Goal: Task Accomplishment & Management: Manage account settings

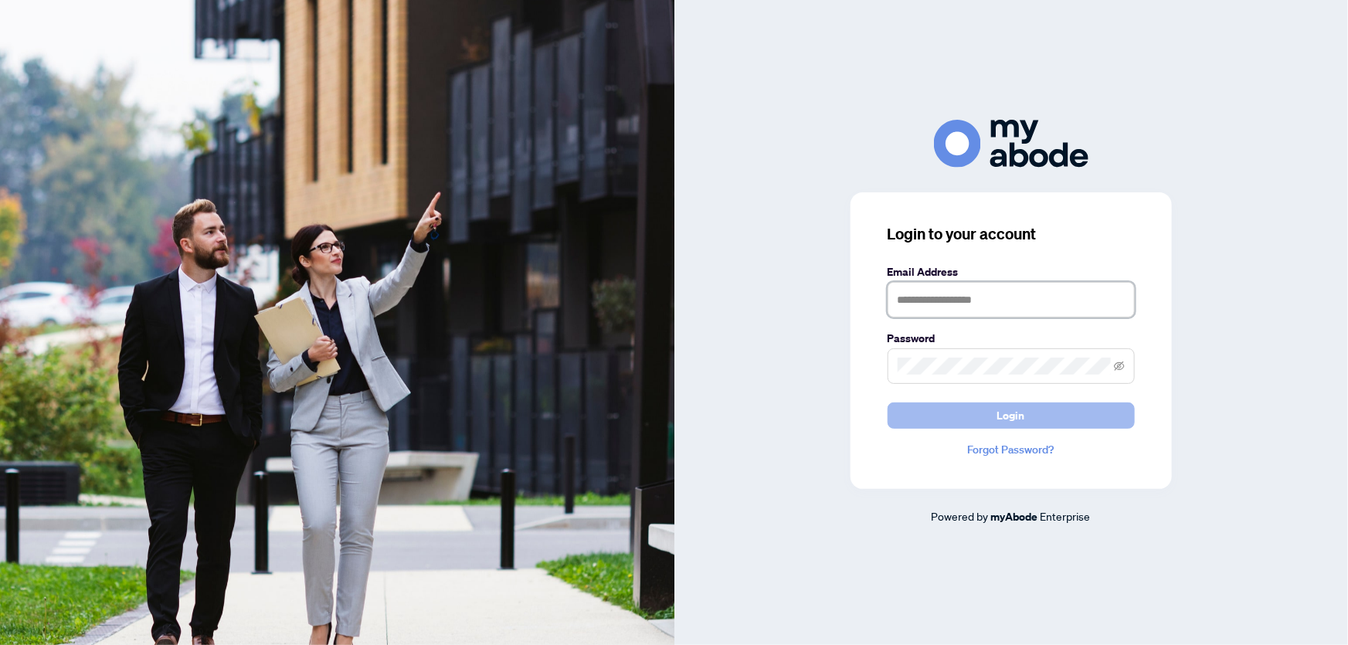
type input "**********"
drag, startPoint x: 952, startPoint y: 414, endPoint x: 657, endPoint y: 341, distance: 303.8
click at [952, 414] on button "Login" at bounding box center [1010, 415] width 247 height 26
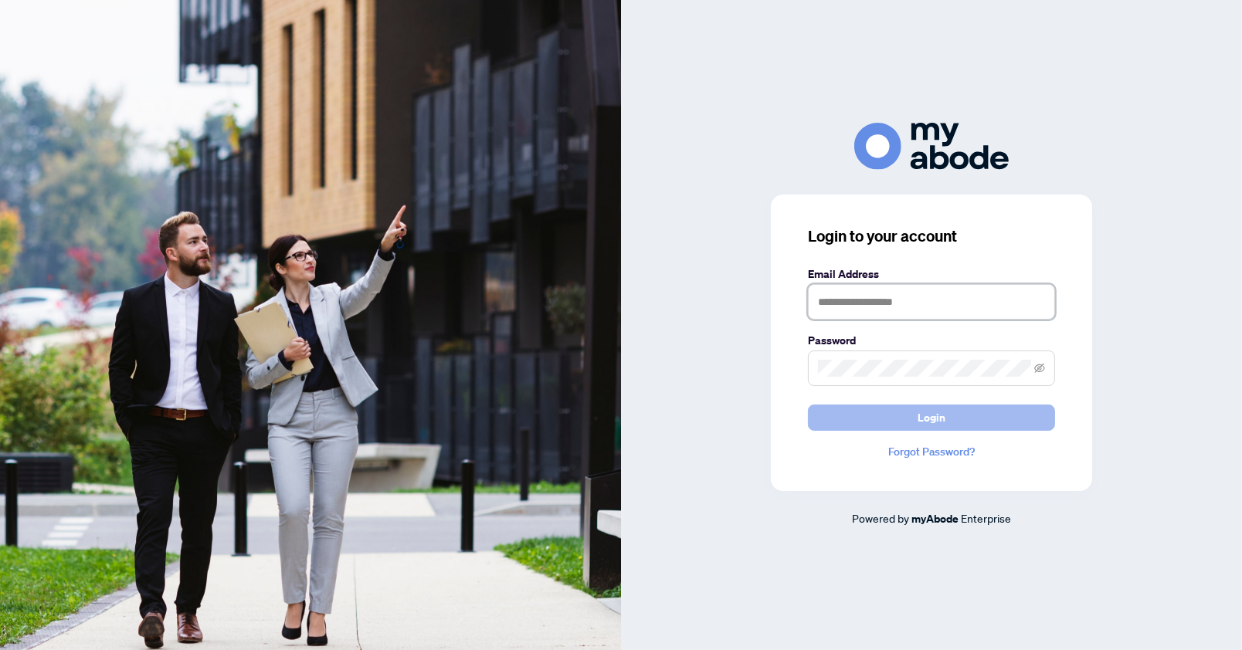
type input "**********"
click at [990, 412] on button "Login" at bounding box center [931, 418] width 247 height 26
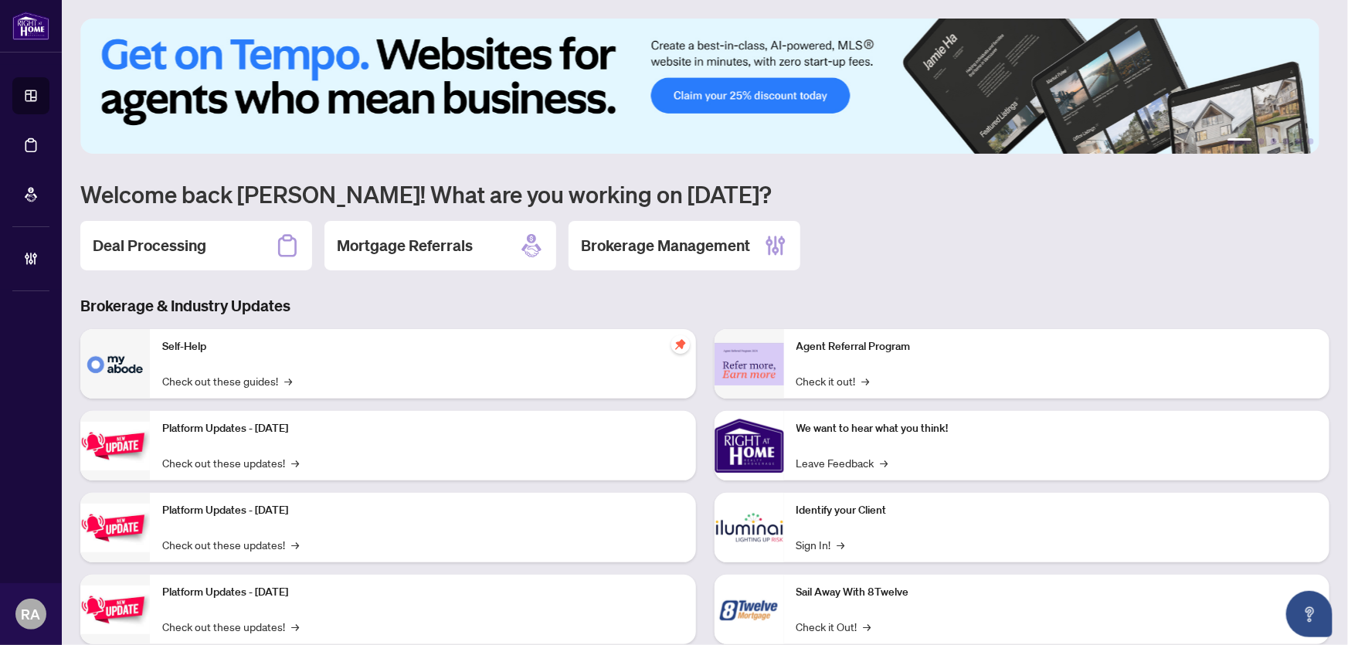
click at [235, 251] on div "Deal Processing" at bounding box center [196, 245] width 232 height 49
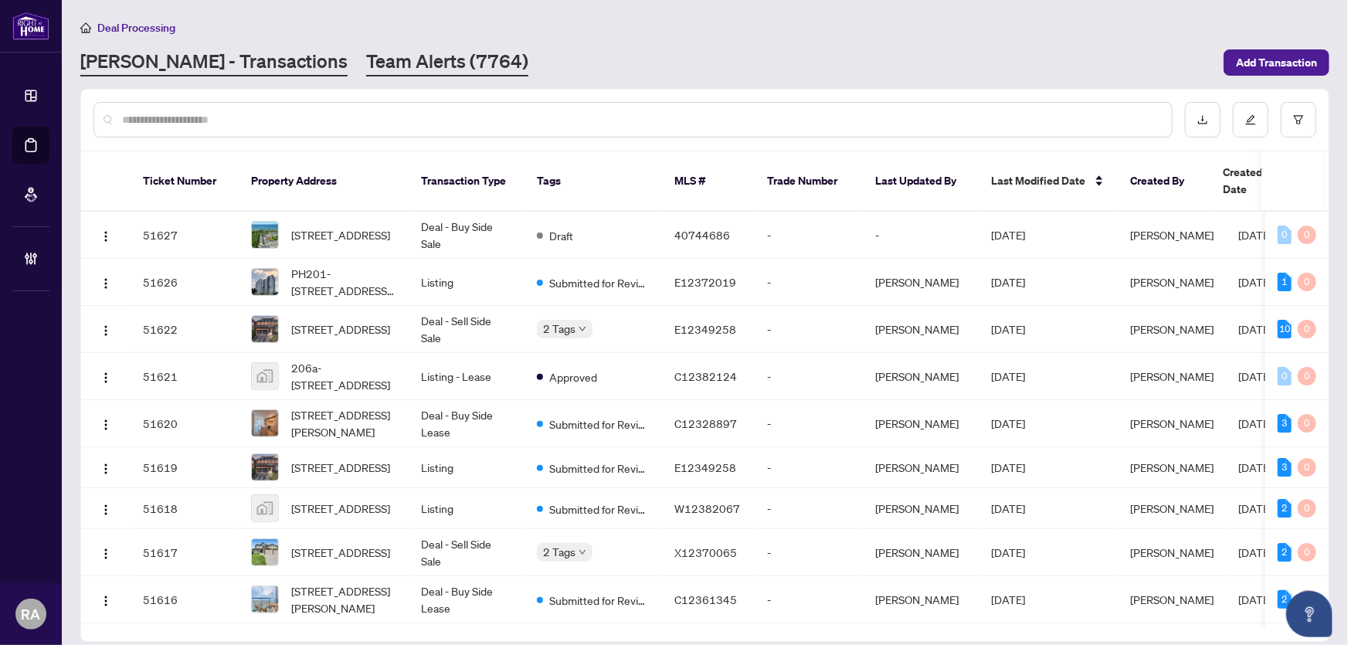
click at [366, 65] on link "Team Alerts (7764)" at bounding box center [447, 63] width 162 height 28
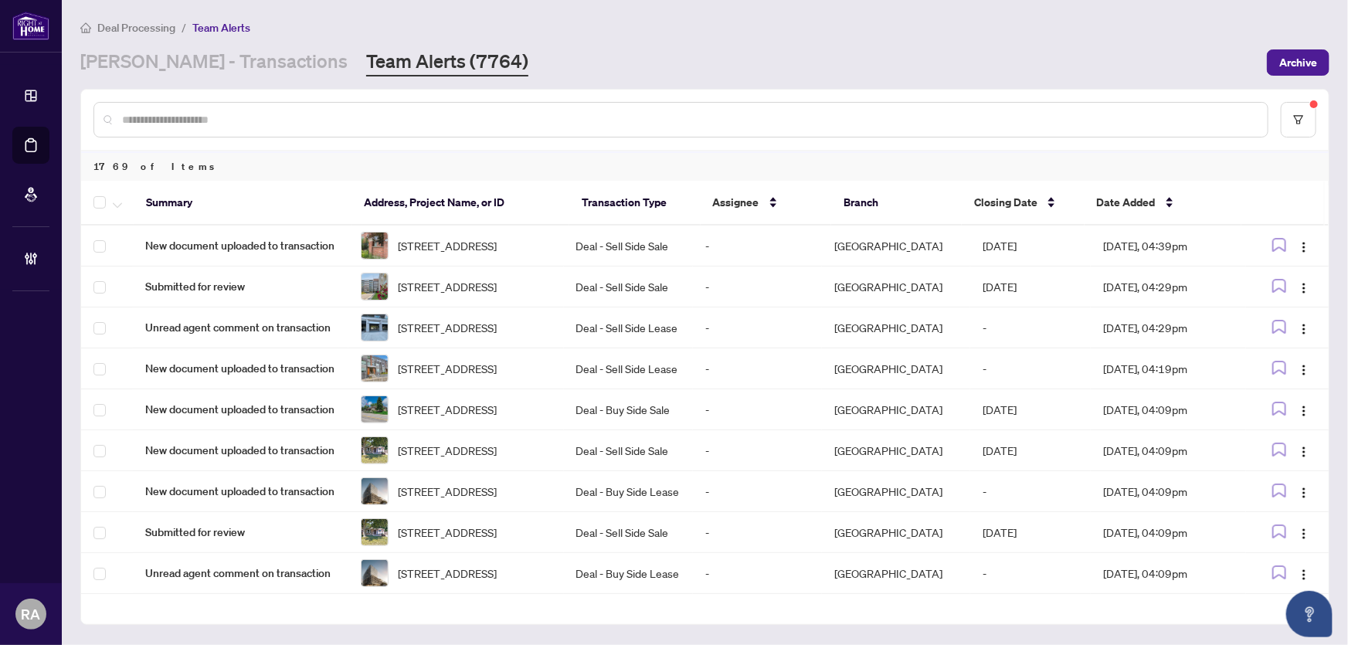
click at [284, 111] on input "text" at bounding box center [688, 119] width 1133 height 17
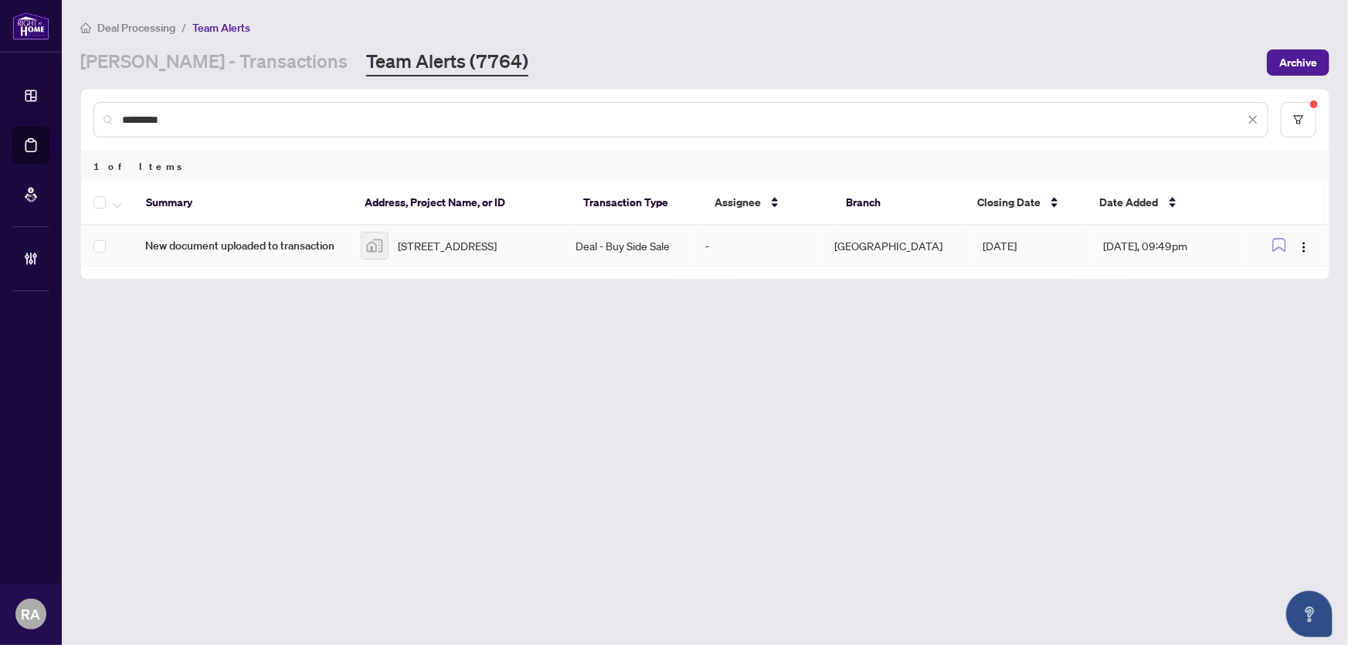
type input "*********"
click at [497, 249] on span "958 South Service Road, Mississauga, ON, Canada" at bounding box center [447, 245] width 99 height 17
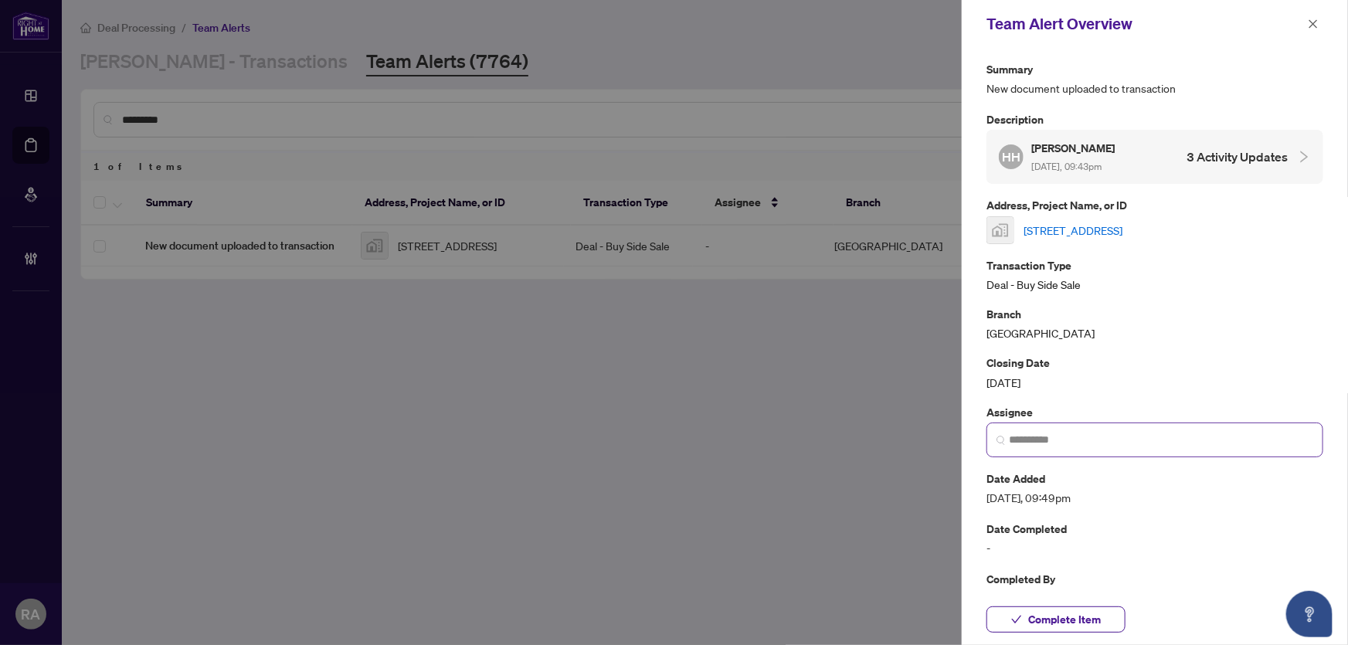
click at [1182, 425] on span at bounding box center [1154, 439] width 337 height 35
click at [1182, 436] on input "search" at bounding box center [1161, 440] width 304 height 16
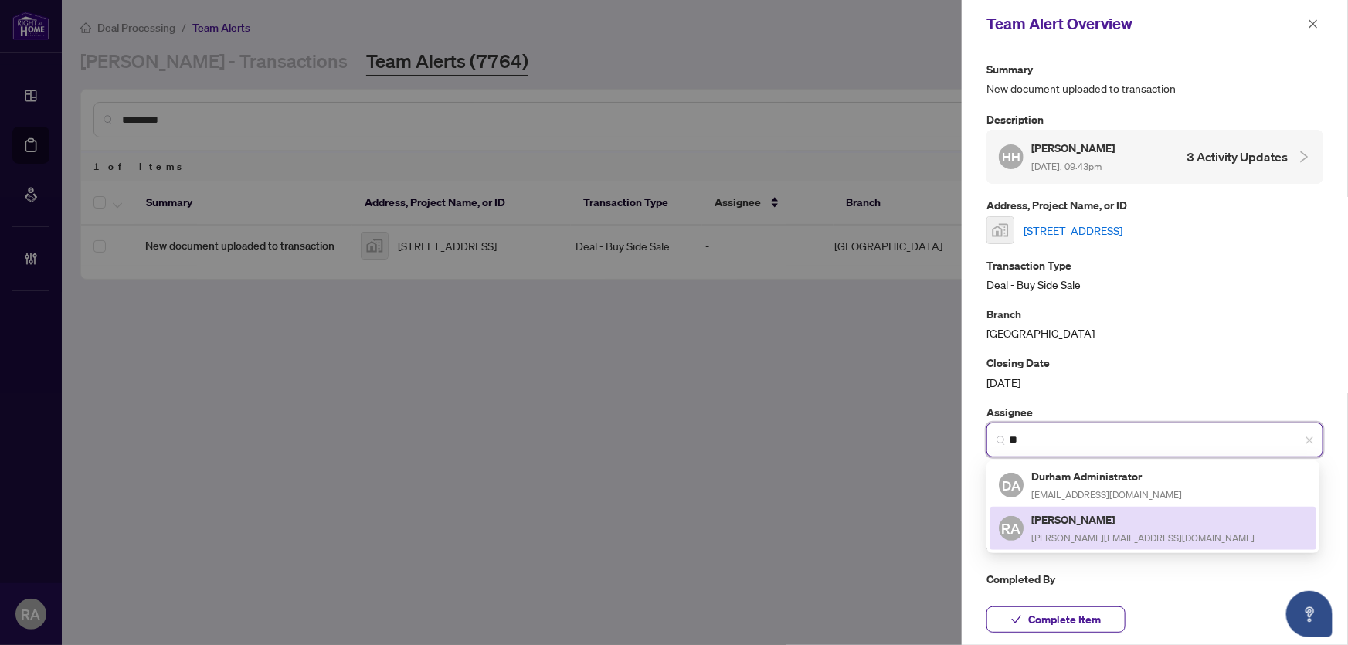
click at [1093, 517] on h5 "[PERSON_NAME]" at bounding box center [1142, 520] width 223 height 18
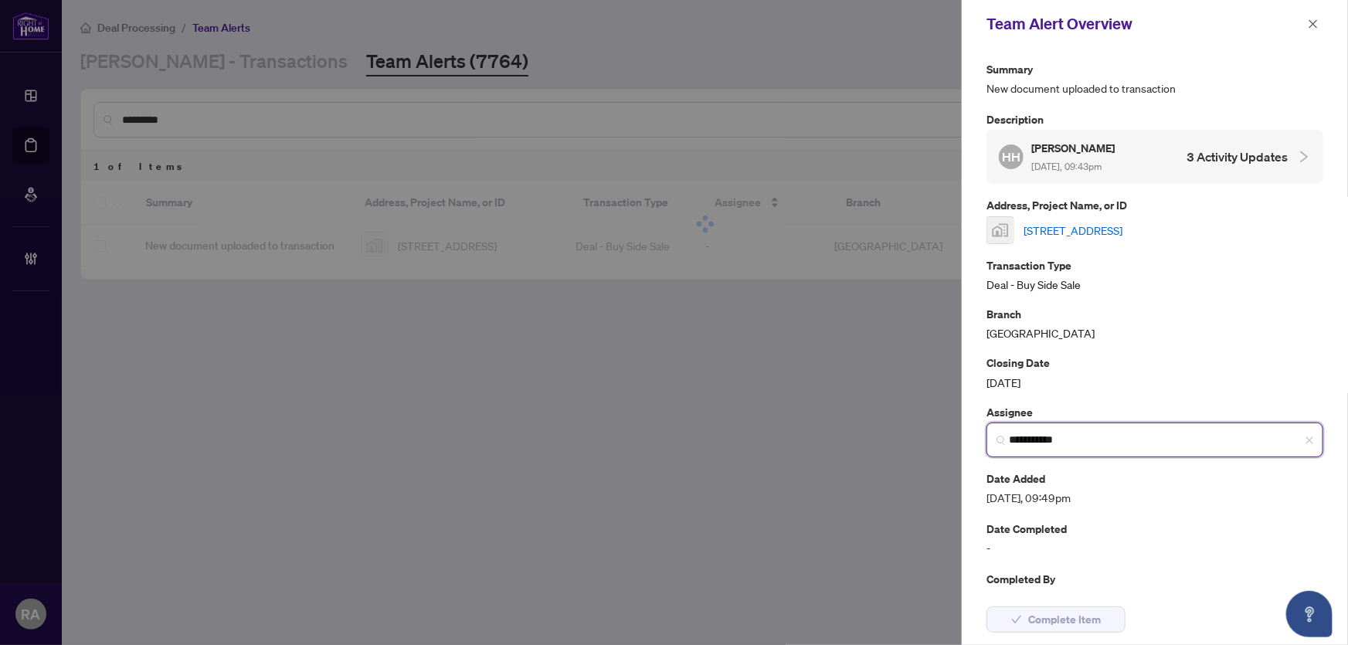
type input "**********"
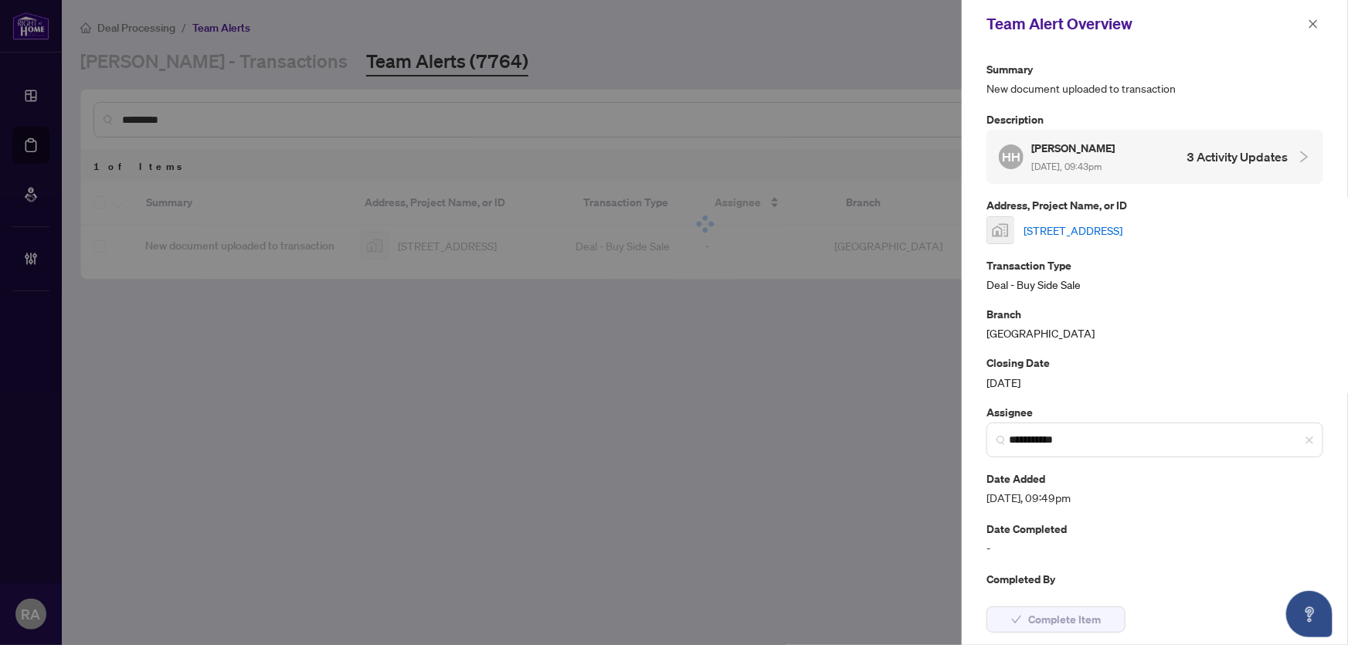
click at [1170, 170] on div "HH Hung Hoang Aug/20/2025, 09:43pm 3 Activity Updates" at bounding box center [1143, 157] width 289 height 36
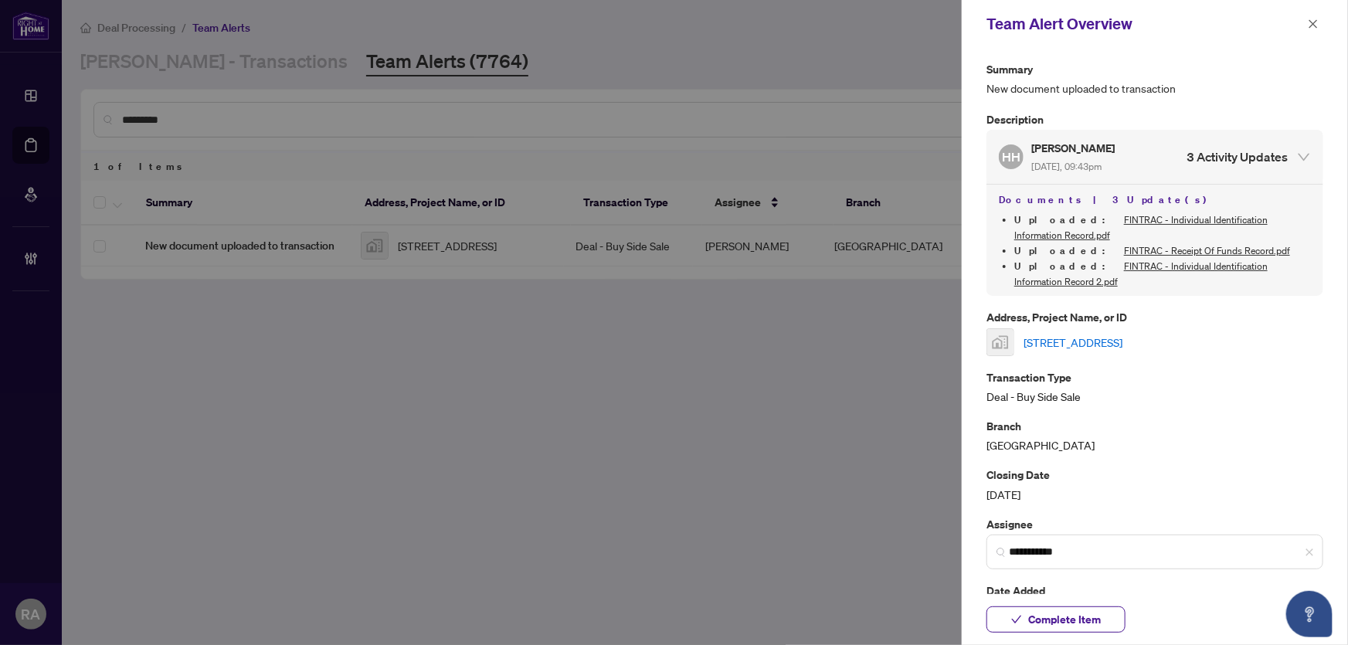
click at [1117, 334] on link "958 South Service Road, Mississauga, ON, Canada" at bounding box center [1072, 342] width 99 height 17
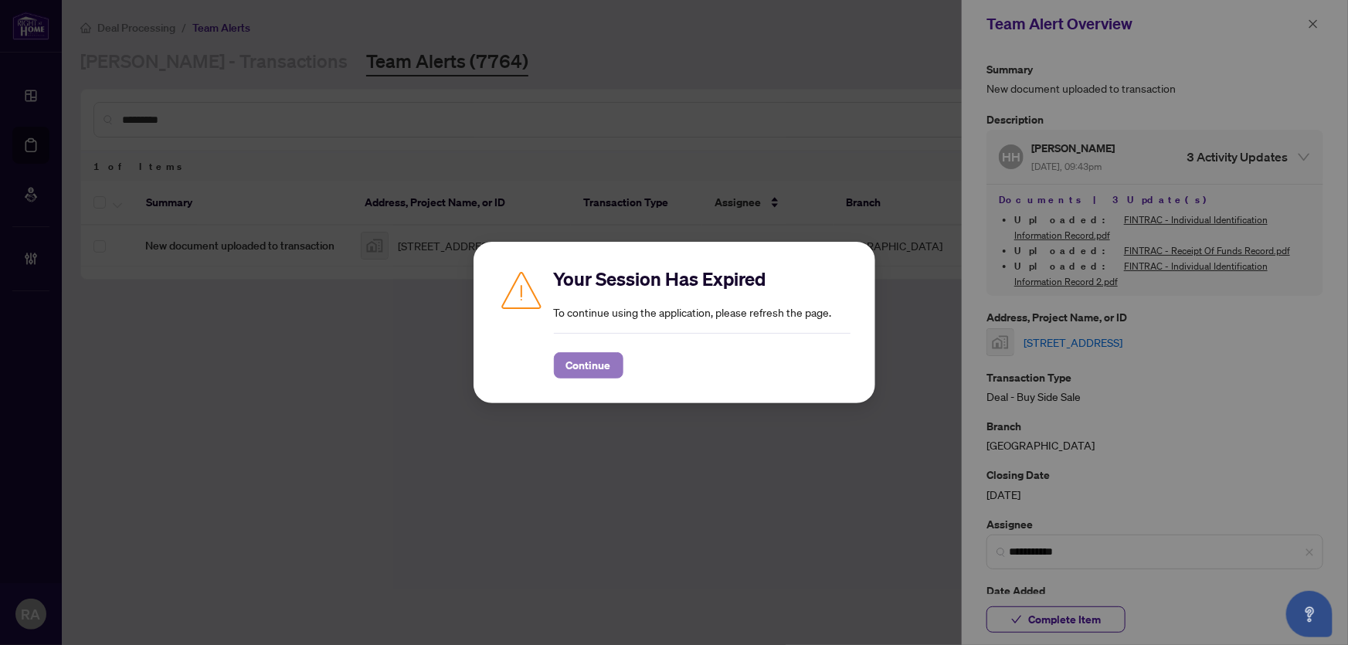
click at [584, 365] on span "Continue" at bounding box center [588, 365] width 45 height 25
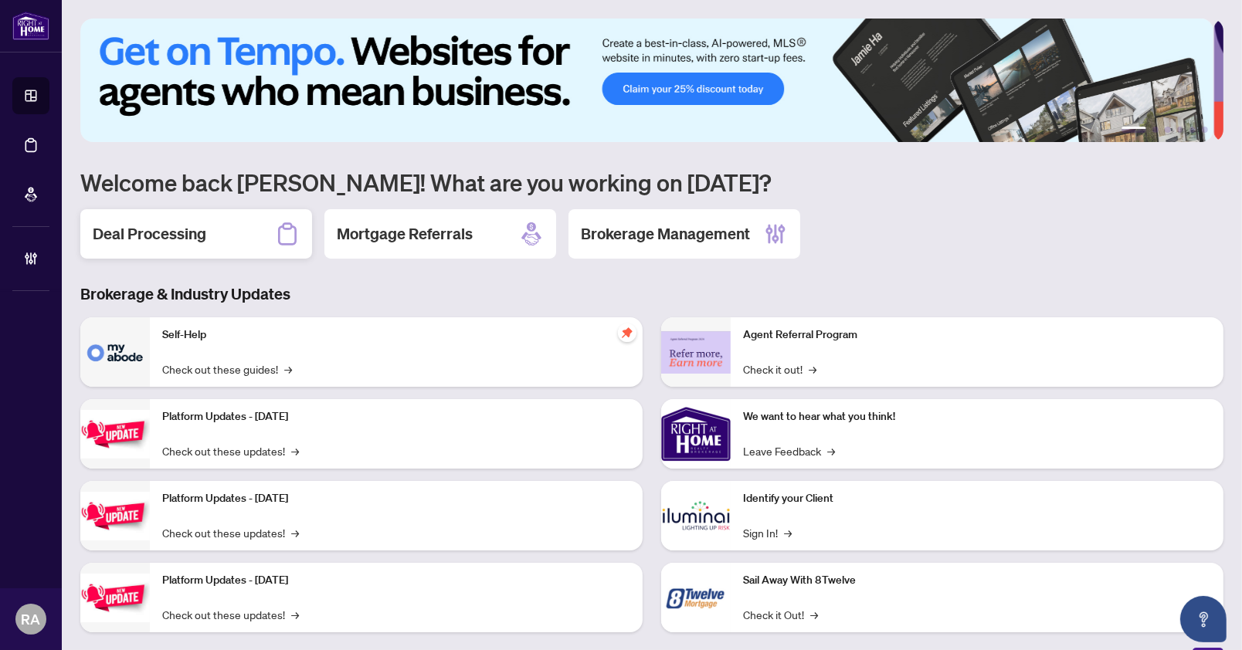
click at [248, 233] on div "Deal Processing" at bounding box center [196, 233] width 232 height 49
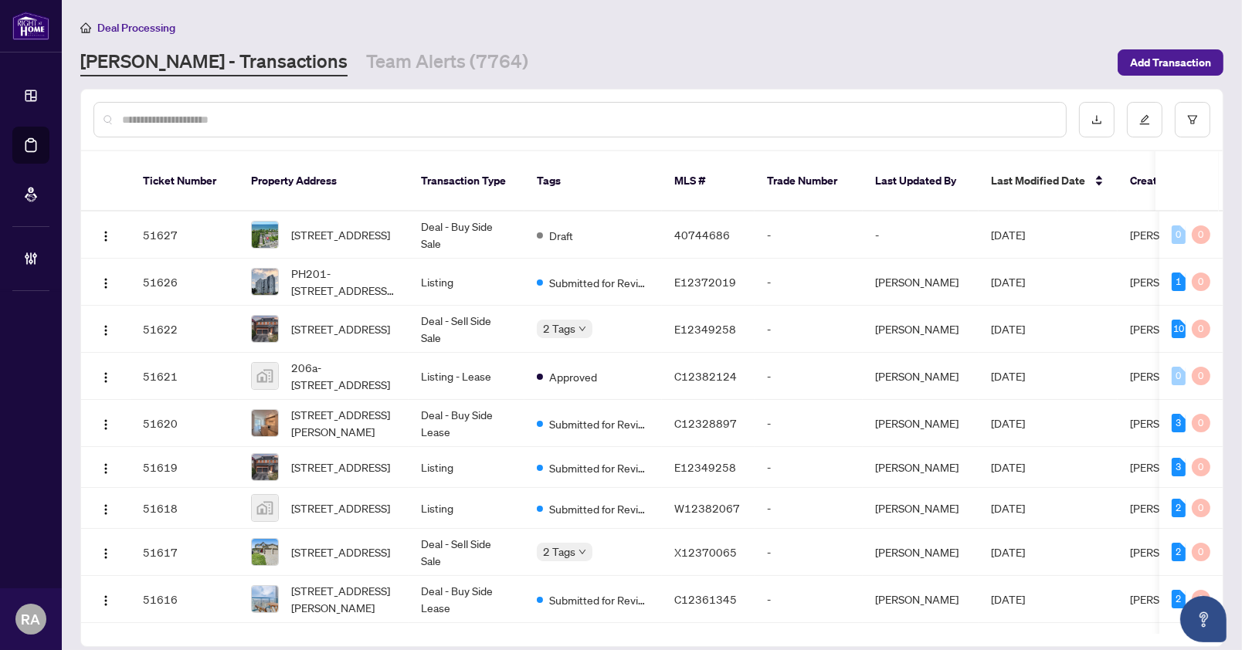
click at [426, 117] on input "text" at bounding box center [587, 119] width 931 height 17
click at [521, 115] on input "text" at bounding box center [587, 119] width 931 height 17
paste input "*******"
type input "*******"
click at [574, 62] on div "[PERSON_NAME] - Transactions Team Alerts (7764)" at bounding box center [594, 63] width 1028 height 28
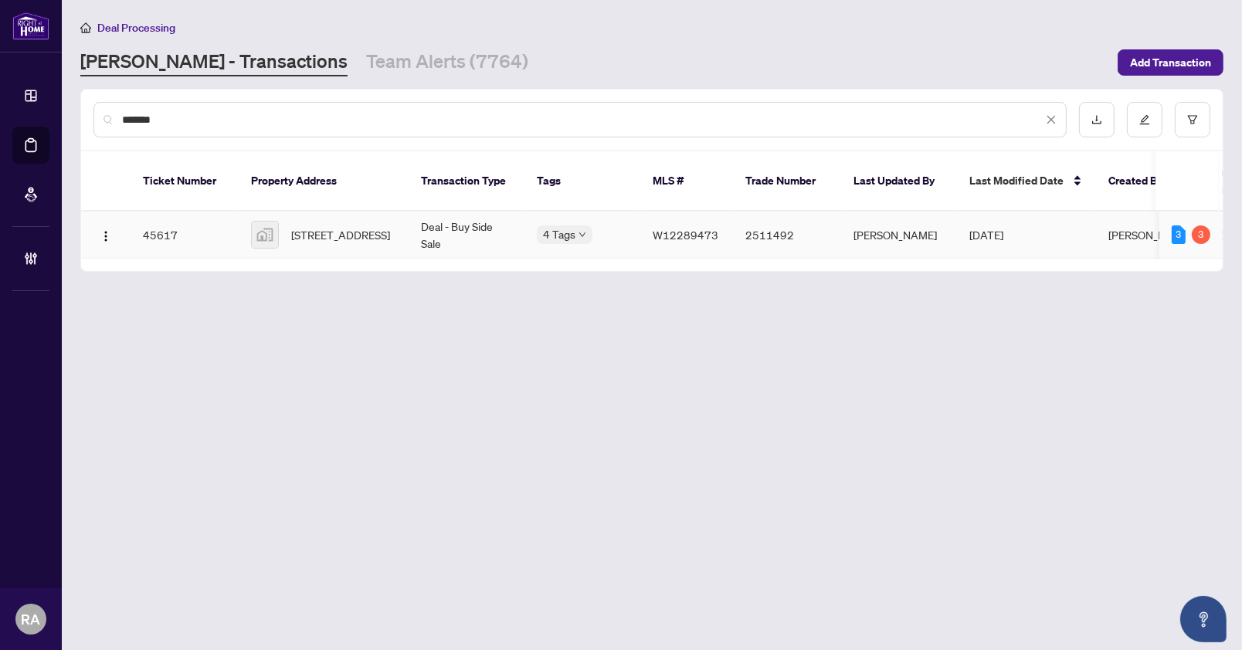
click at [614, 226] on div "4 Tags" at bounding box center [582, 235] width 91 height 18
click at [687, 228] on span "W12289473" at bounding box center [686, 235] width 66 height 14
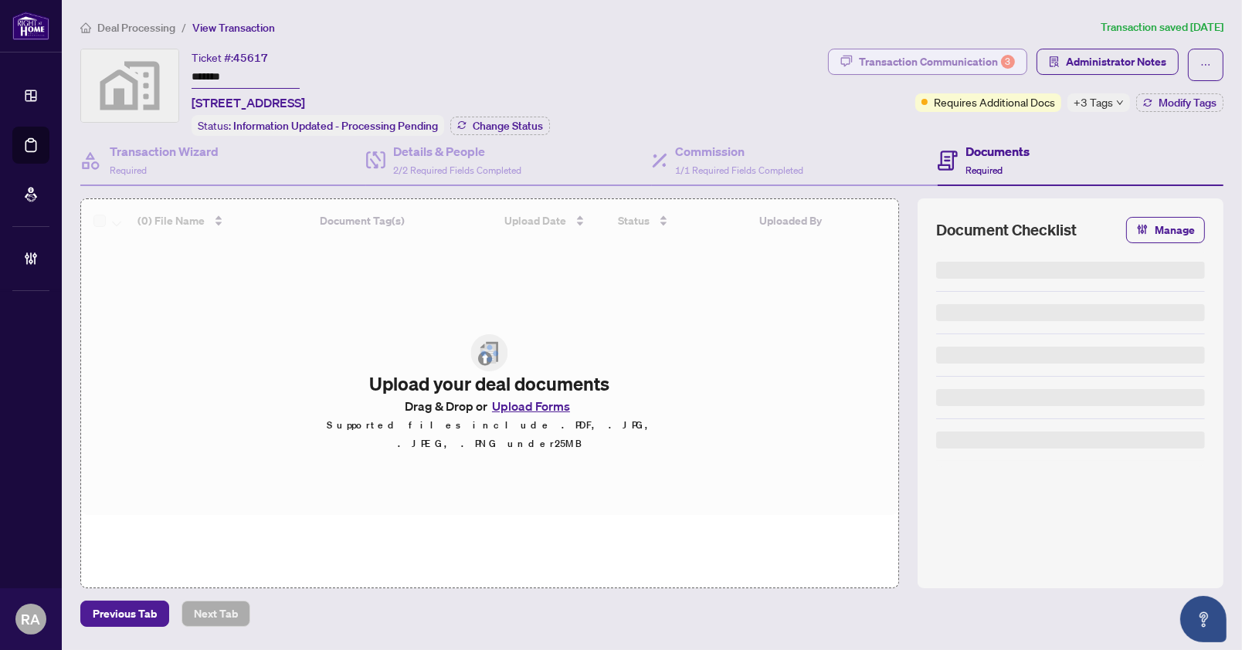
click at [913, 65] on div "Transaction Communication 3" at bounding box center [937, 61] width 156 height 25
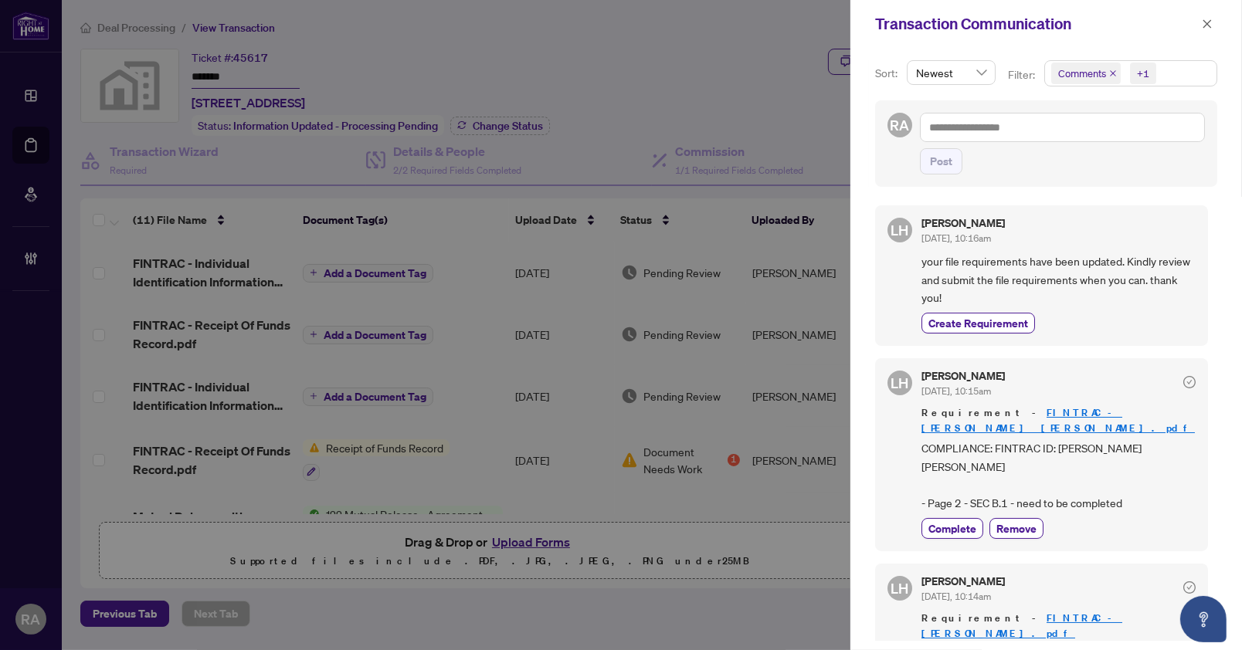
click at [1162, 73] on span "Comments +1" at bounding box center [1130, 73] width 171 height 25
click at [1053, 137] on span "Select Comments" at bounding box center [1059, 137] width 12 height 12
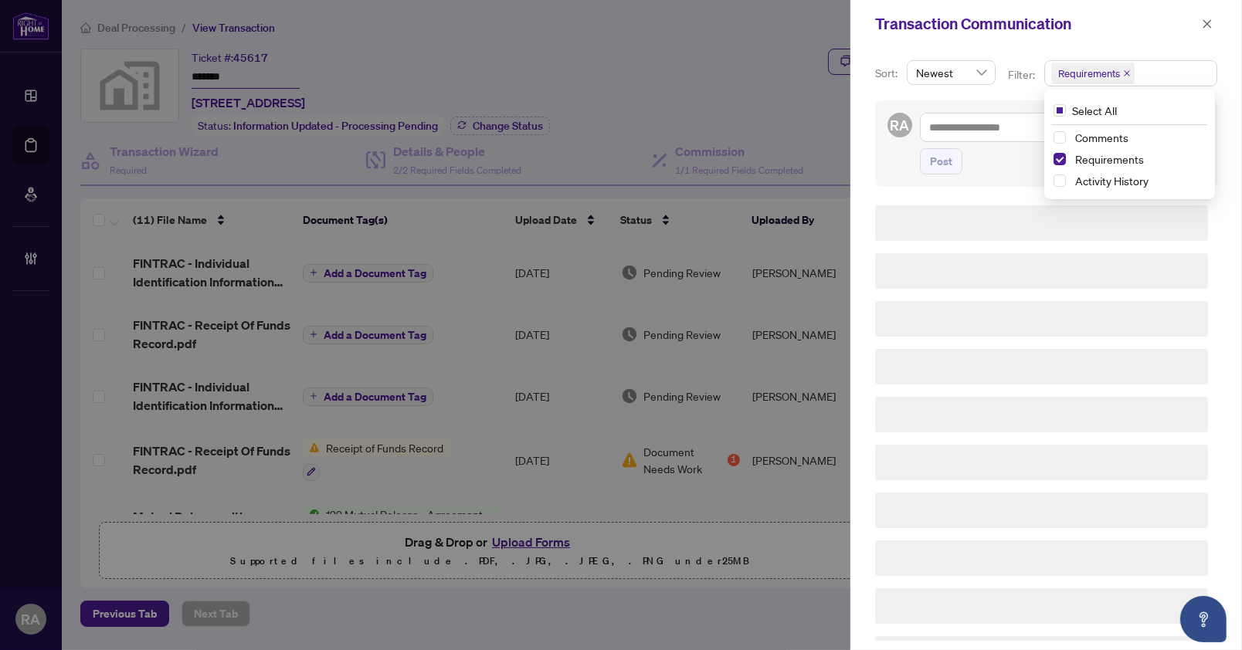
click at [995, 188] on div "Sort: Newest Filter: Requirements Select All Comments Requirements Activity His…" at bounding box center [1046, 349] width 392 height 602
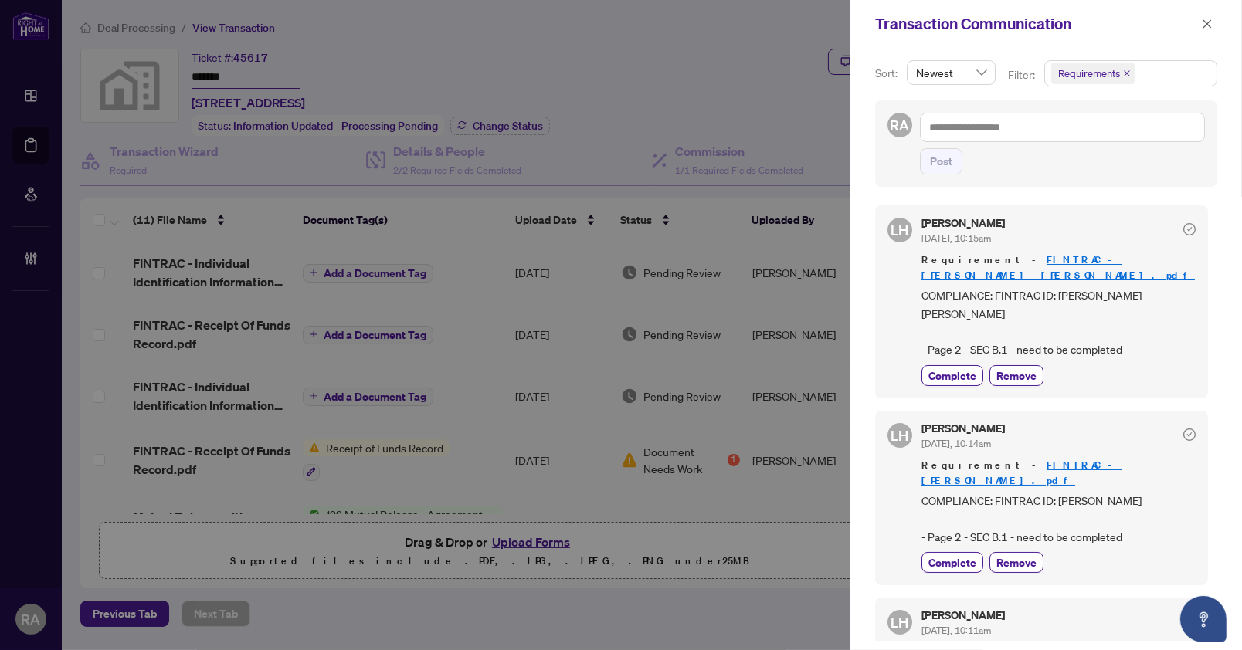
click at [1176, 175] on div "RA Post" at bounding box center [1046, 143] width 342 height 87
click at [1159, 196] on div "LH Lulu Hao Aug/19/2025, 10:15am Requirement - FINTRAC - Thi Bich Tram Doan.pdf…" at bounding box center [1046, 418] width 342 height 445
click at [965, 368] on span "Complete" at bounding box center [952, 376] width 48 height 16
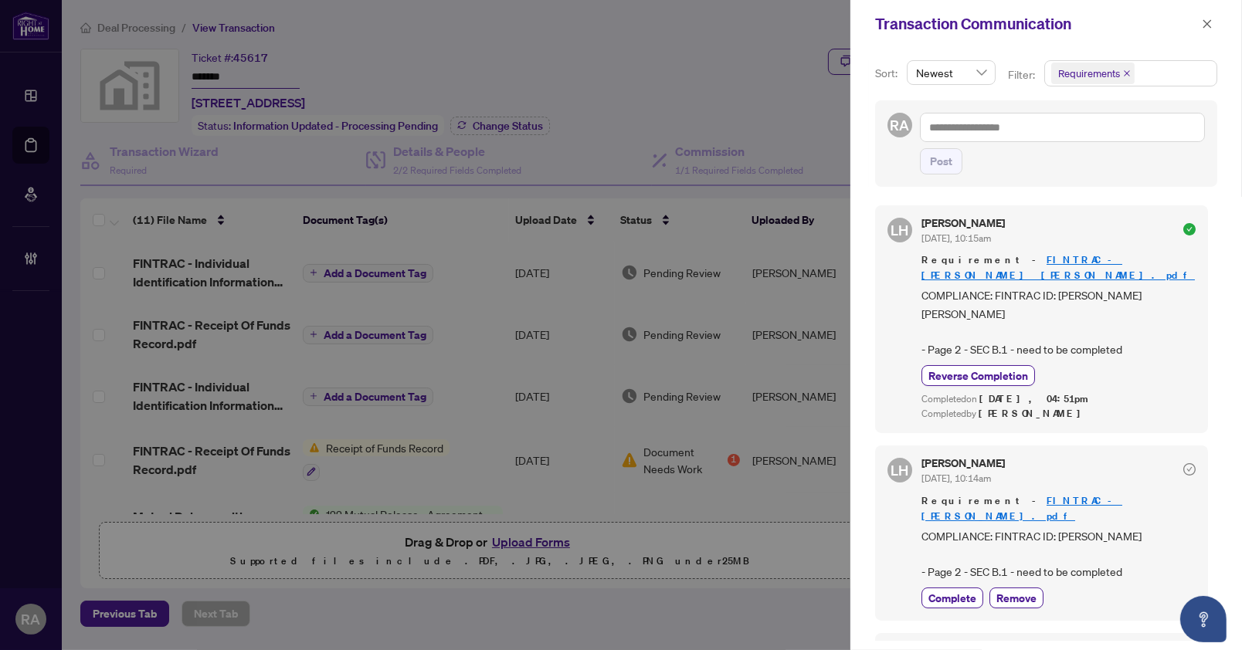
click at [1162, 407] on div "Completed by Rhea Alipio" at bounding box center [1058, 414] width 274 height 15
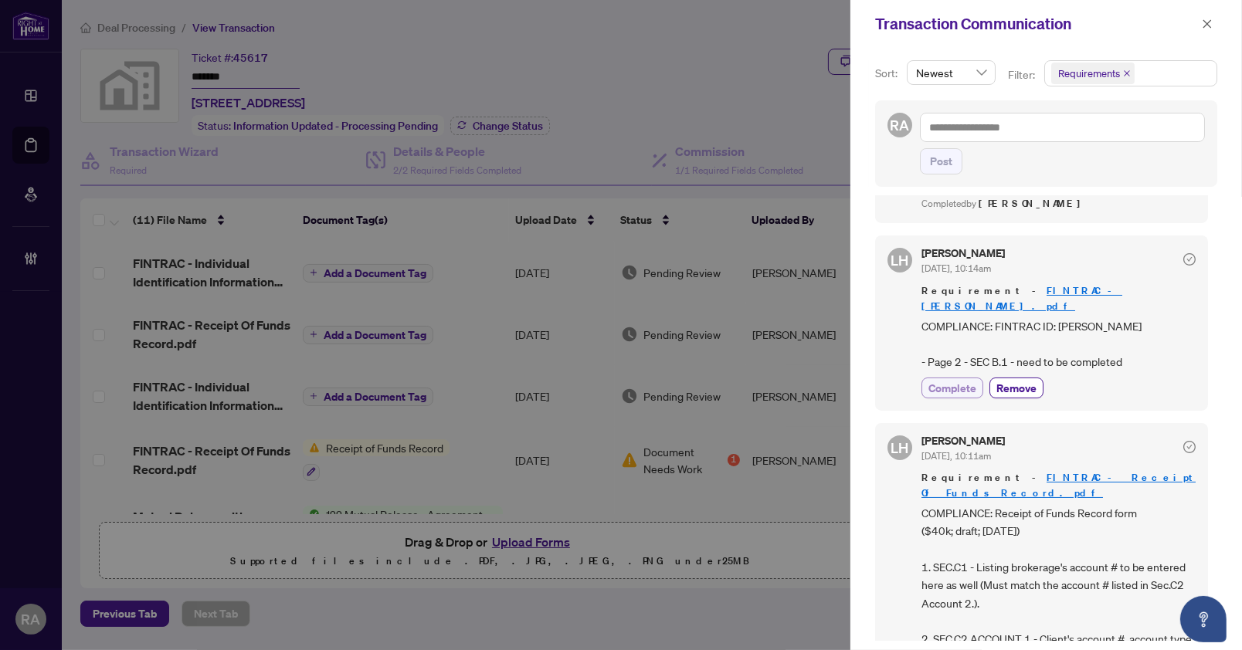
drag, startPoint x: 939, startPoint y: 335, endPoint x: 948, endPoint y: 333, distance: 8.8
click at [941, 380] on span "Complete" at bounding box center [952, 388] width 48 height 16
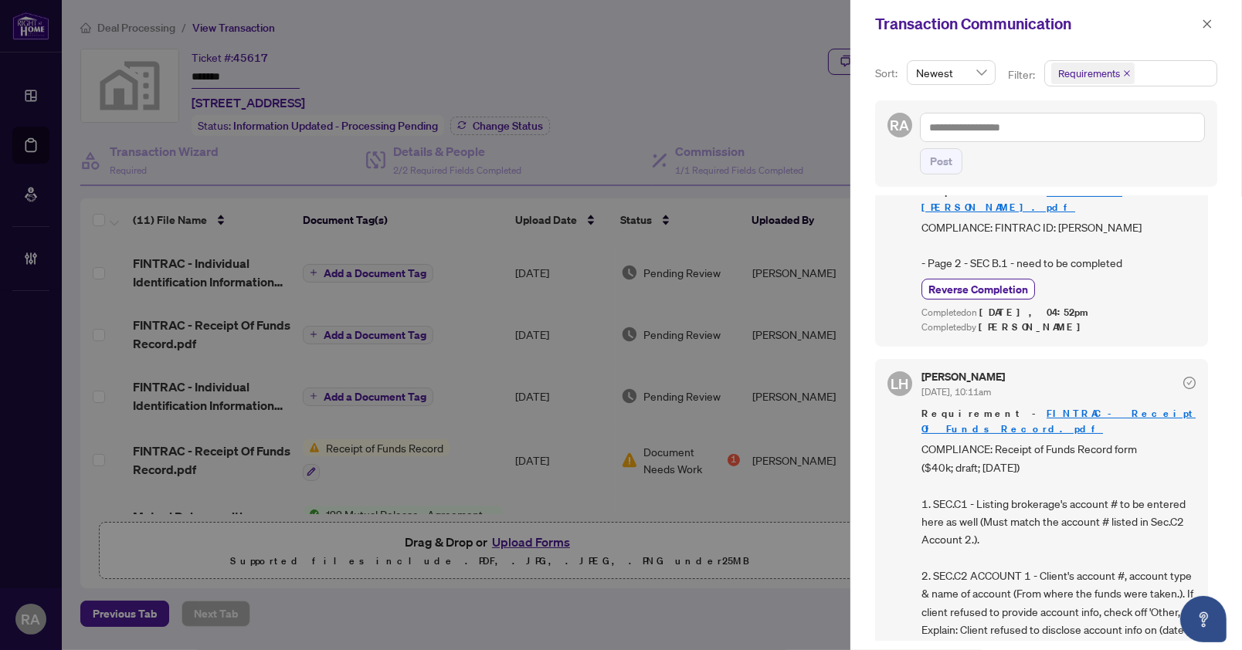
scroll to position [421, 0]
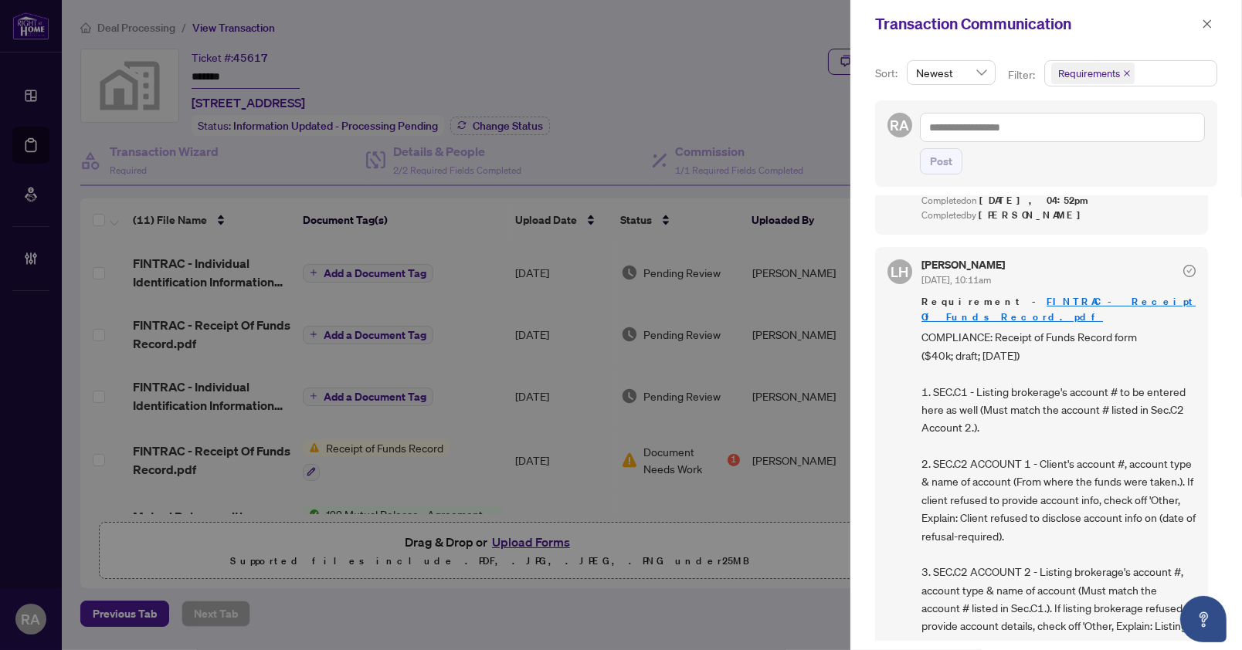
click at [1087, 378] on span "COMPLIANCE: Receipt of Funds Record form ($40k; draft; 7.21.2025) 1. SEC.C1 - L…" at bounding box center [1058, 499] width 274 height 343
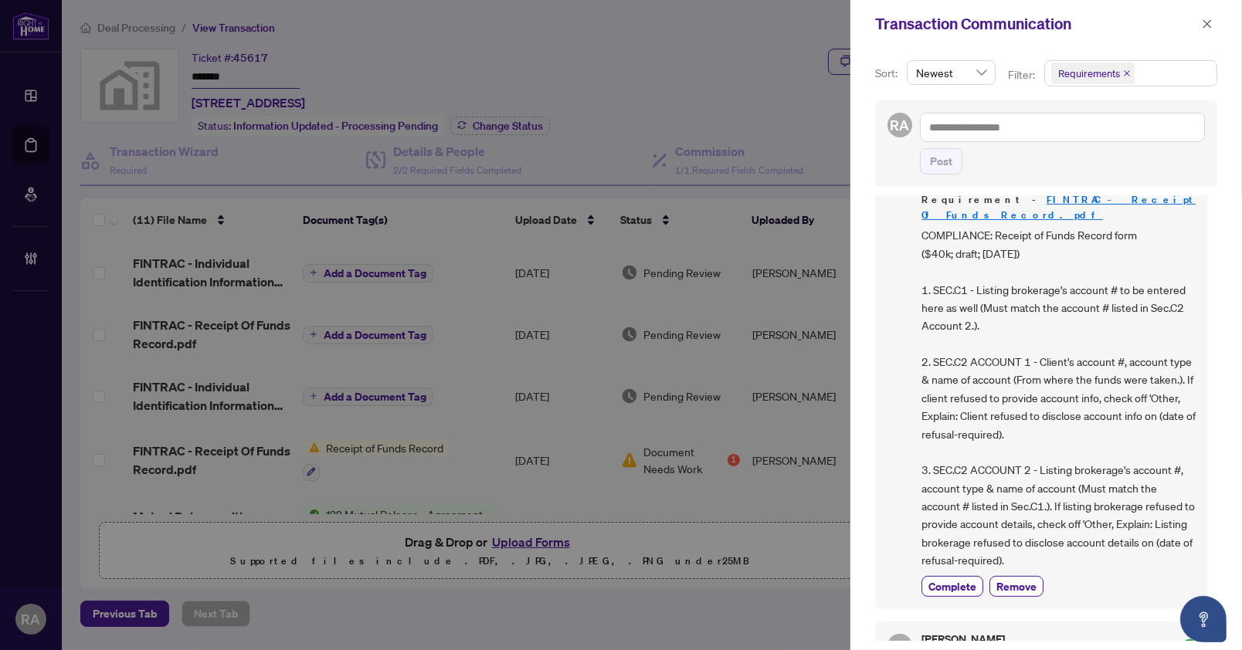
scroll to position [632, 0]
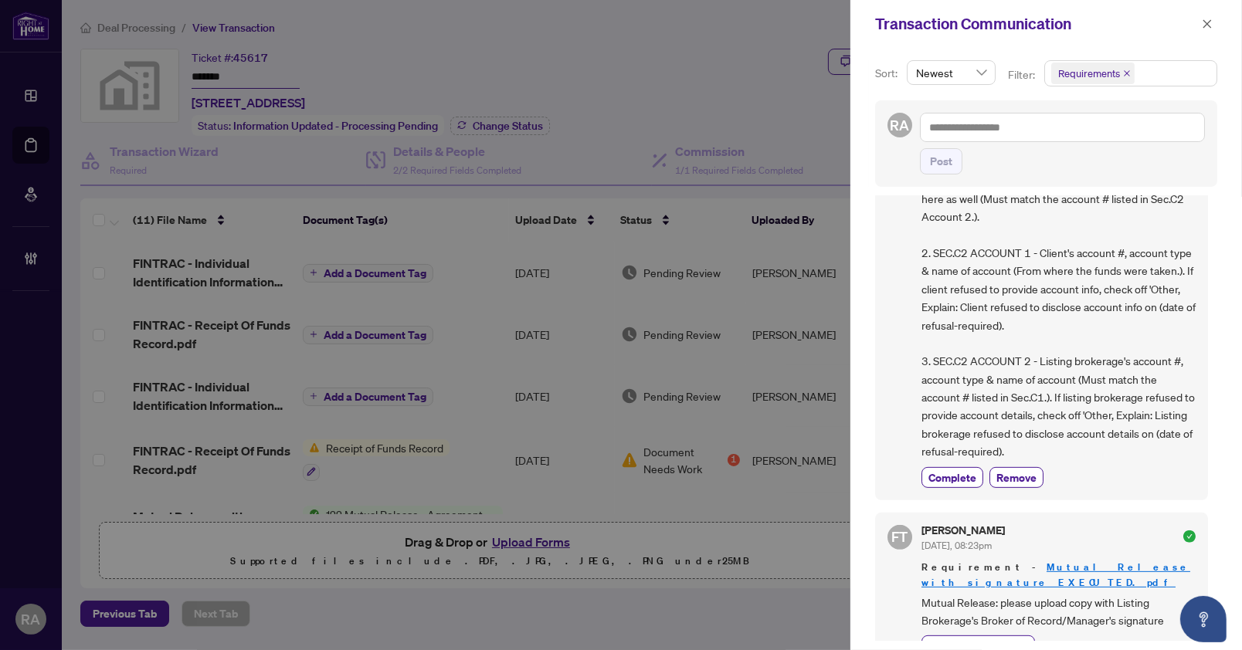
drag, startPoint x: 946, startPoint y: 399, endPoint x: 963, endPoint y: 398, distance: 17.1
click at [946, 467] on button "Complete" at bounding box center [952, 477] width 62 height 21
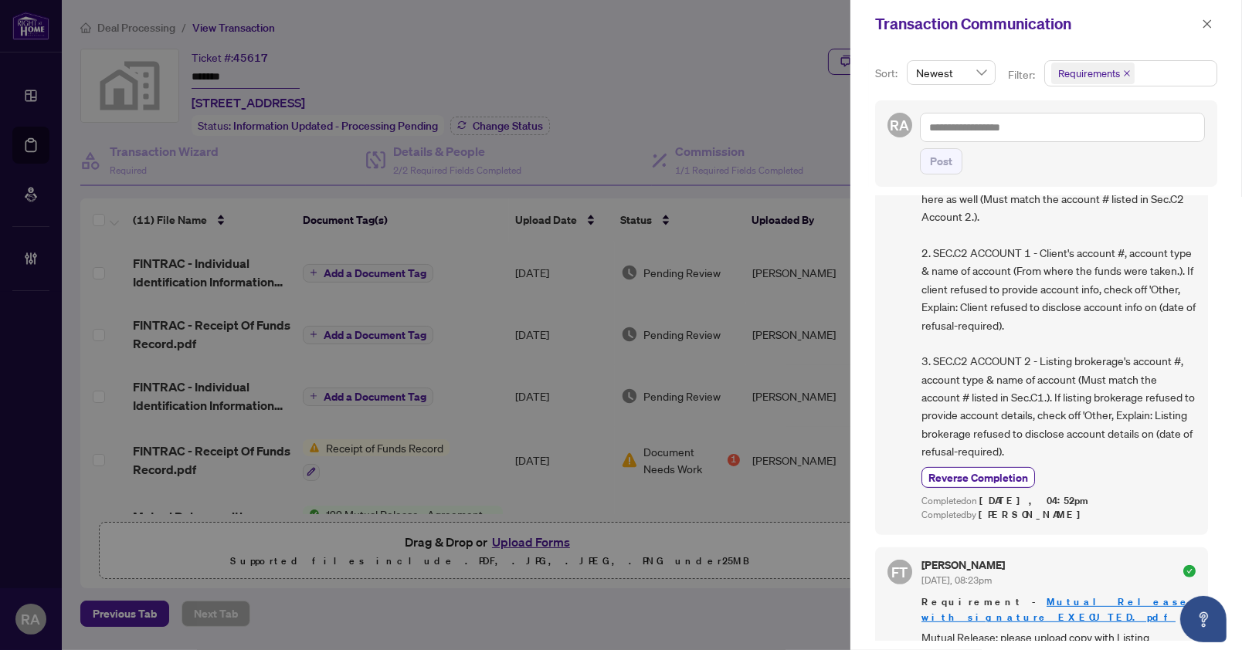
drag, startPoint x: 1211, startPoint y: 30, endPoint x: 1236, endPoint y: 18, distance: 27.6
click at [1211, 29] on span "button" at bounding box center [1207, 24] width 11 height 25
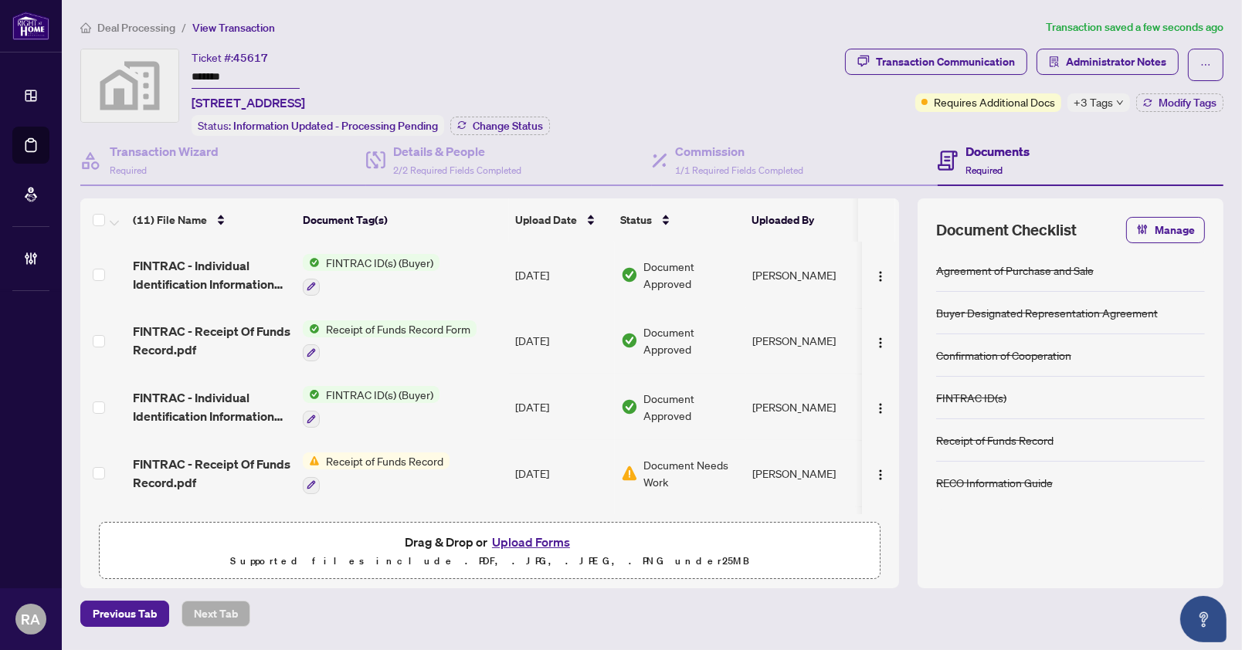
drag, startPoint x: 1216, startPoint y: 273, endPoint x: 1188, endPoint y: 209, distance: 70.6
click at [1216, 270] on div "Document Checklist Manage Agreement of Purchase and Sale Buyer Designated Repre…" at bounding box center [1071, 393] width 306 height 390
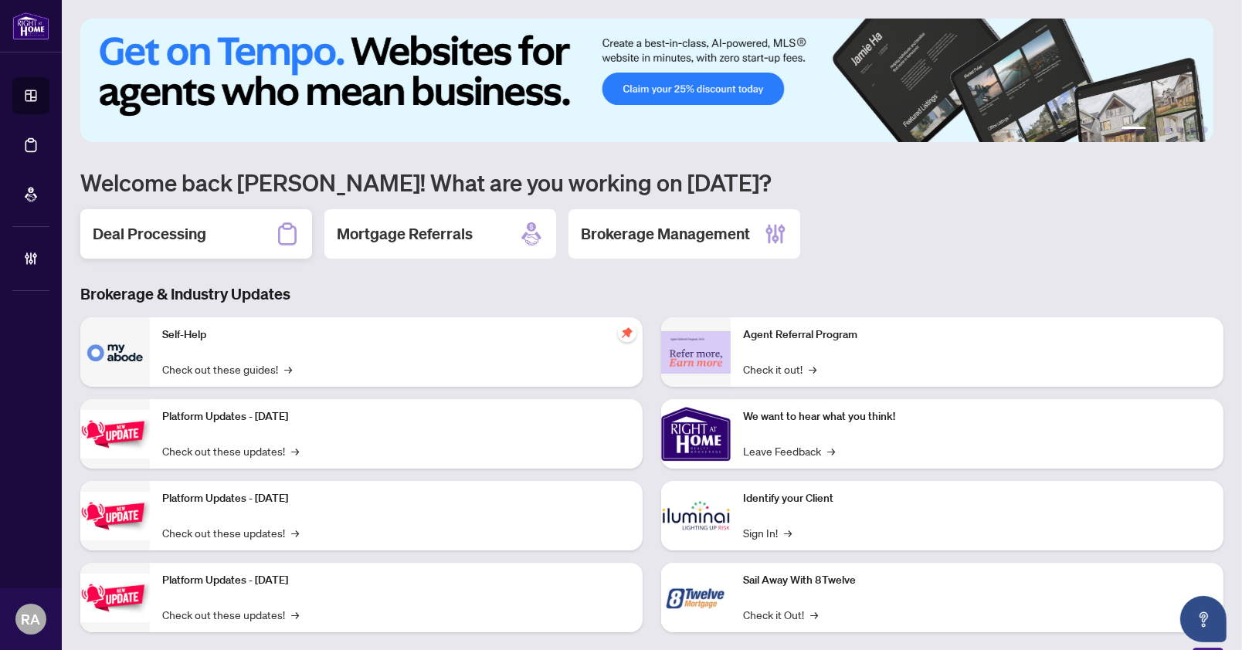
click at [224, 221] on div "Deal Processing" at bounding box center [196, 233] width 232 height 49
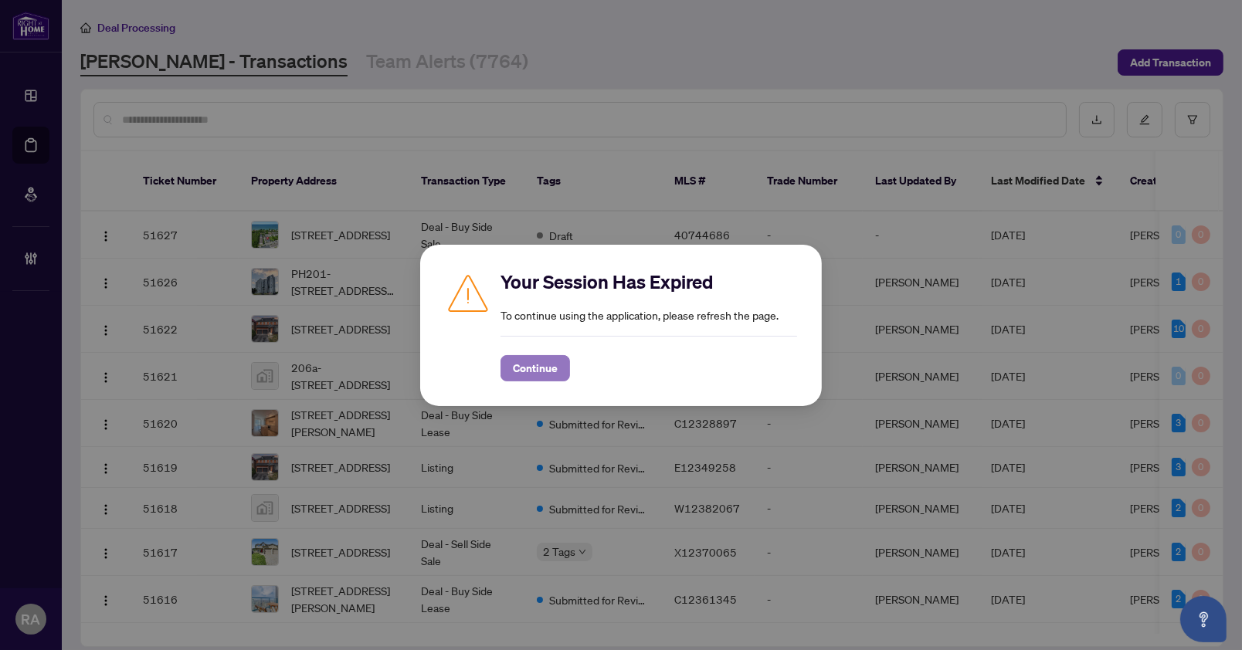
click at [530, 365] on span "Continue" at bounding box center [535, 368] width 45 height 25
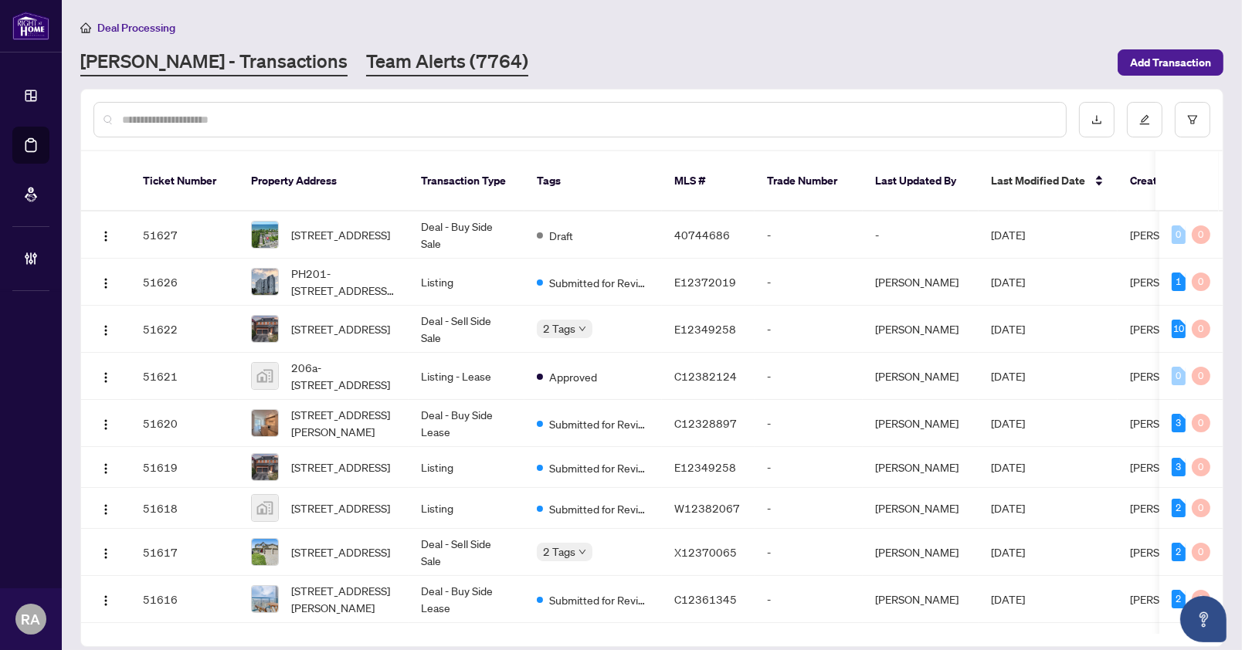
click at [367, 63] on link "Team Alerts (7764)" at bounding box center [447, 63] width 162 height 28
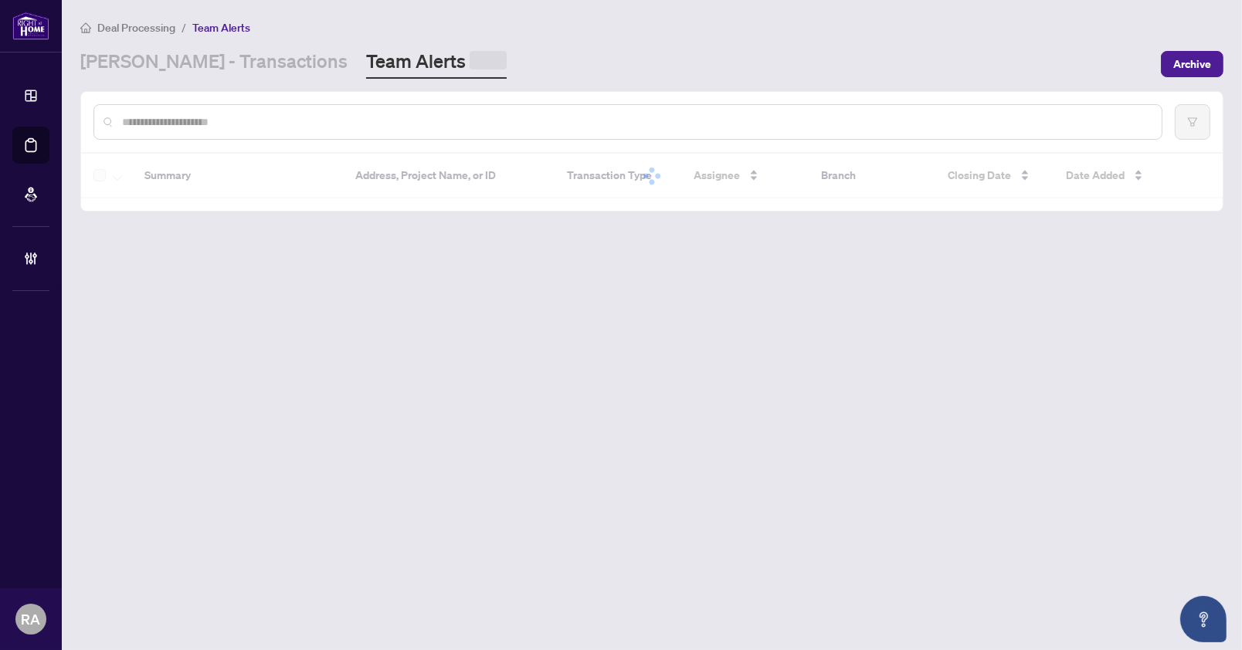
click at [534, 49] on div "[PERSON_NAME] - Transactions Team Alerts" at bounding box center [615, 64] width 1071 height 30
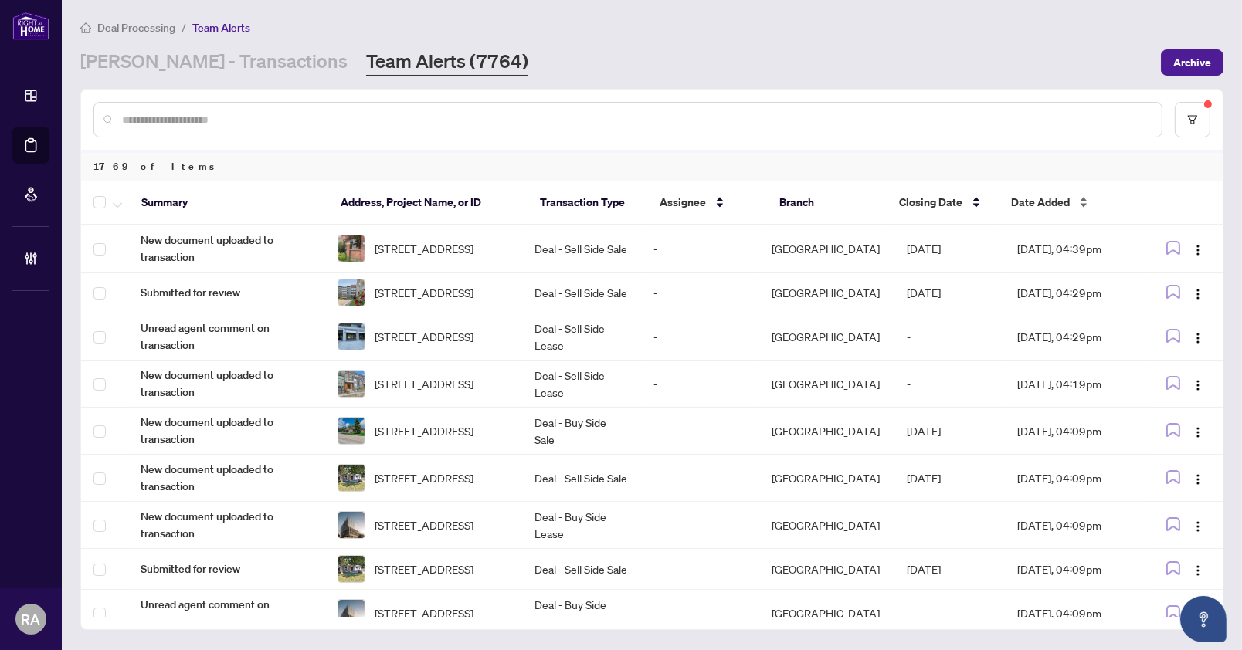
click at [1064, 194] on span "Date Added" at bounding box center [1040, 202] width 59 height 17
click at [1072, 202] on div "Date Added" at bounding box center [1070, 202] width 119 height 17
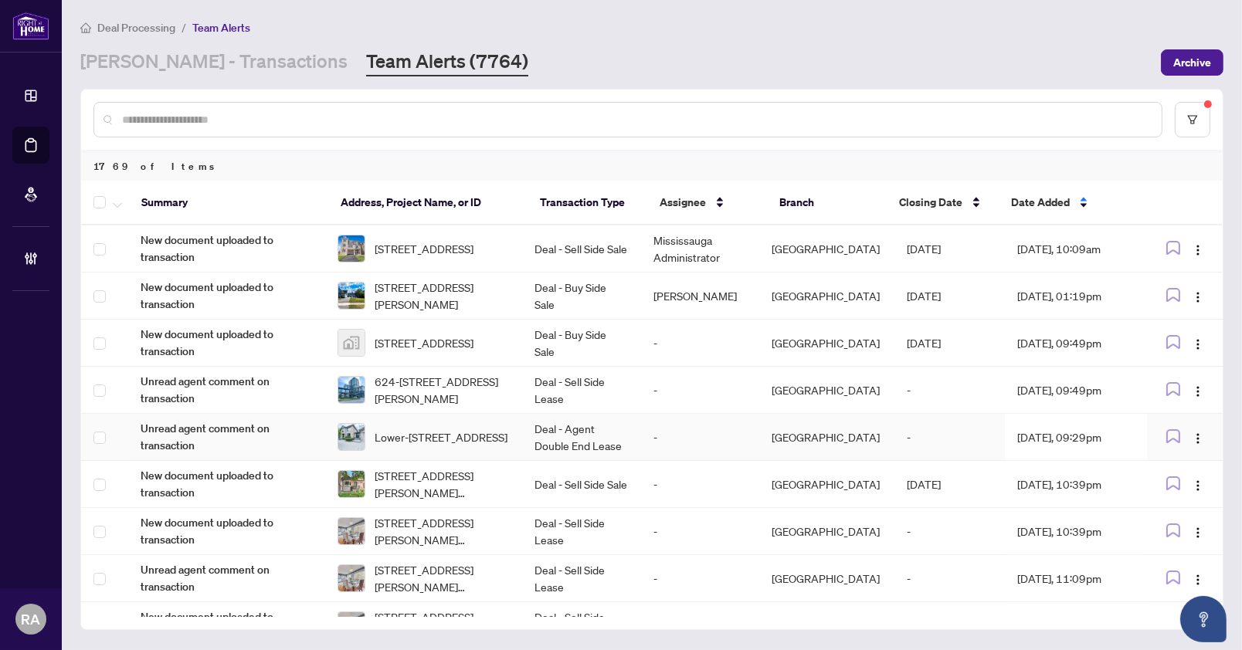
scroll to position [70, 0]
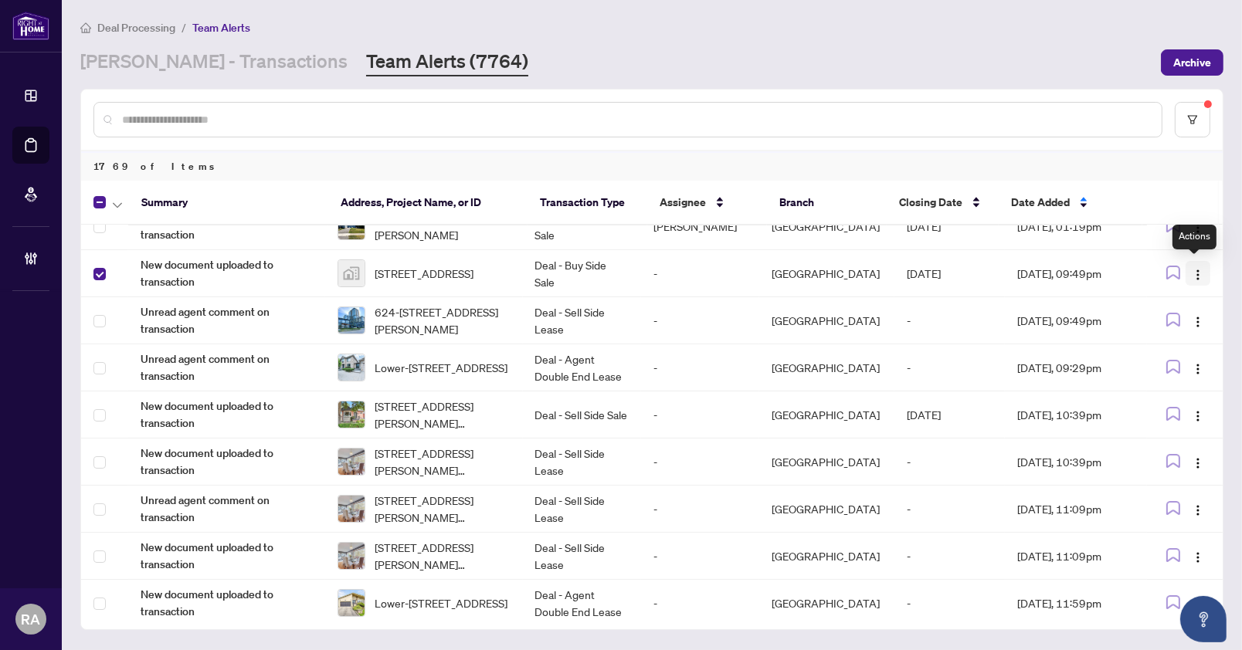
click at [1192, 271] on img "button" at bounding box center [1198, 275] width 12 height 12
click at [1169, 353] on span "Complete Item" at bounding box center [1158, 351] width 72 height 17
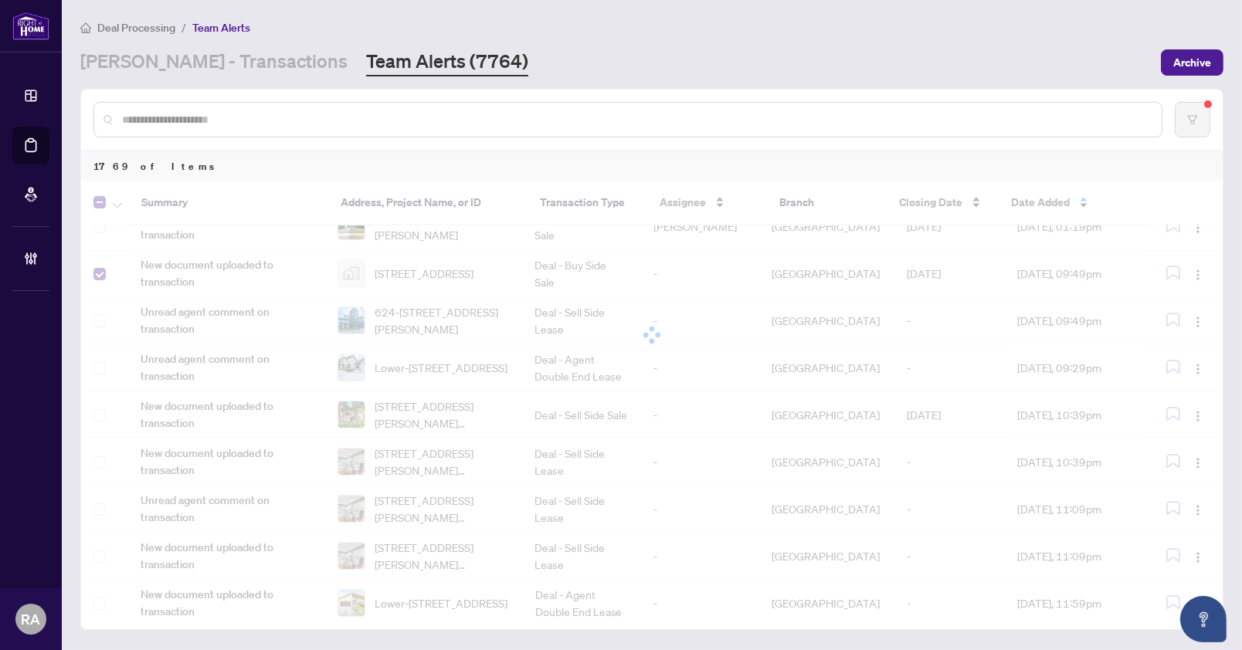
click at [826, 38] on div "Deal Processing / Team Alerts RAHR - Transactions Team Alerts (7764) Archive" at bounding box center [651, 48] width 1143 height 58
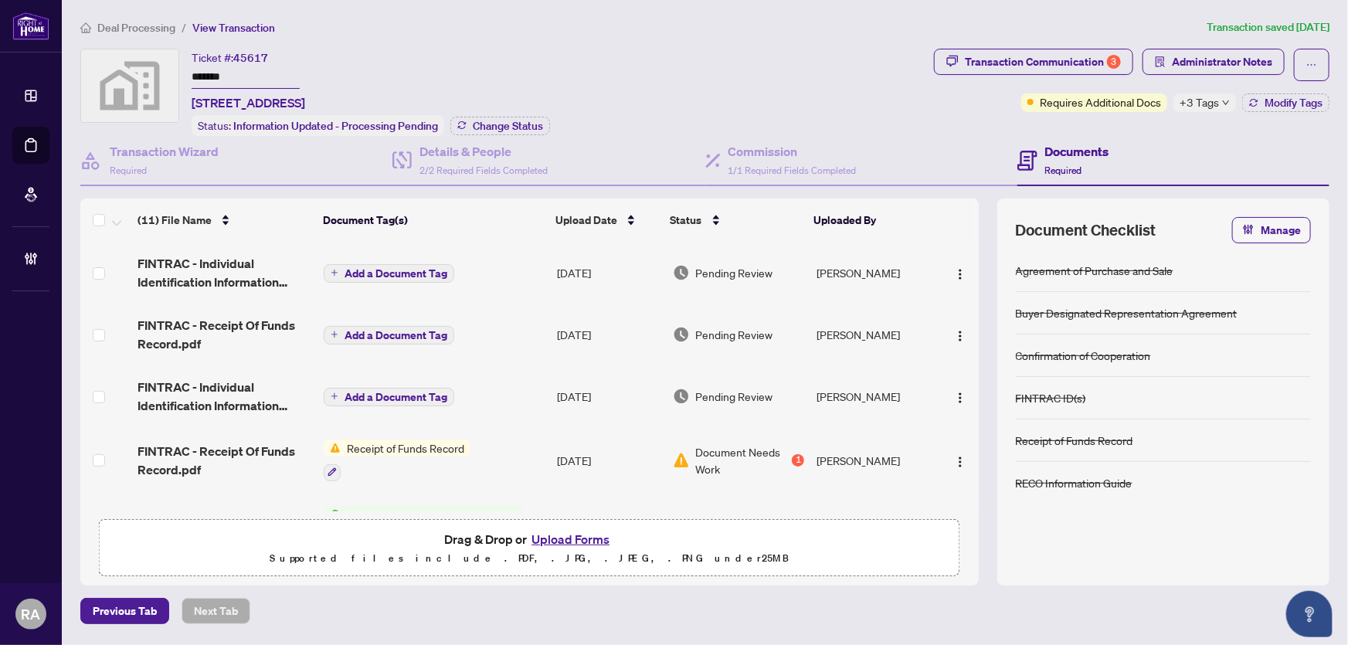
drag, startPoint x: 248, startPoint y: 78, endPoint x: 164, endPoint y: 75, distance: 84.2
click at [164, 75] on div "Ticket #: 45617 ******* [STREET_ADDRESS] Status: Information Updated - Processi…" at bounding box center [503, 92] width 847 height 87
click at [305, 76] on div "Ticket #: 45617 ******* [STREET_ADDRESS]" at bounding box center [249, 80] width 114 height 63
drag, startPoint x: 257, startPoint y: 76, endPoint x: 168, endPoint y: 68, distance: 89.2
click at [168, 68] on div "Ticket #: 45617 ******* [STREET_ADDRESS] Status: Information Updated - Processi…" at bounding box center [503, 92] width 847 height 87
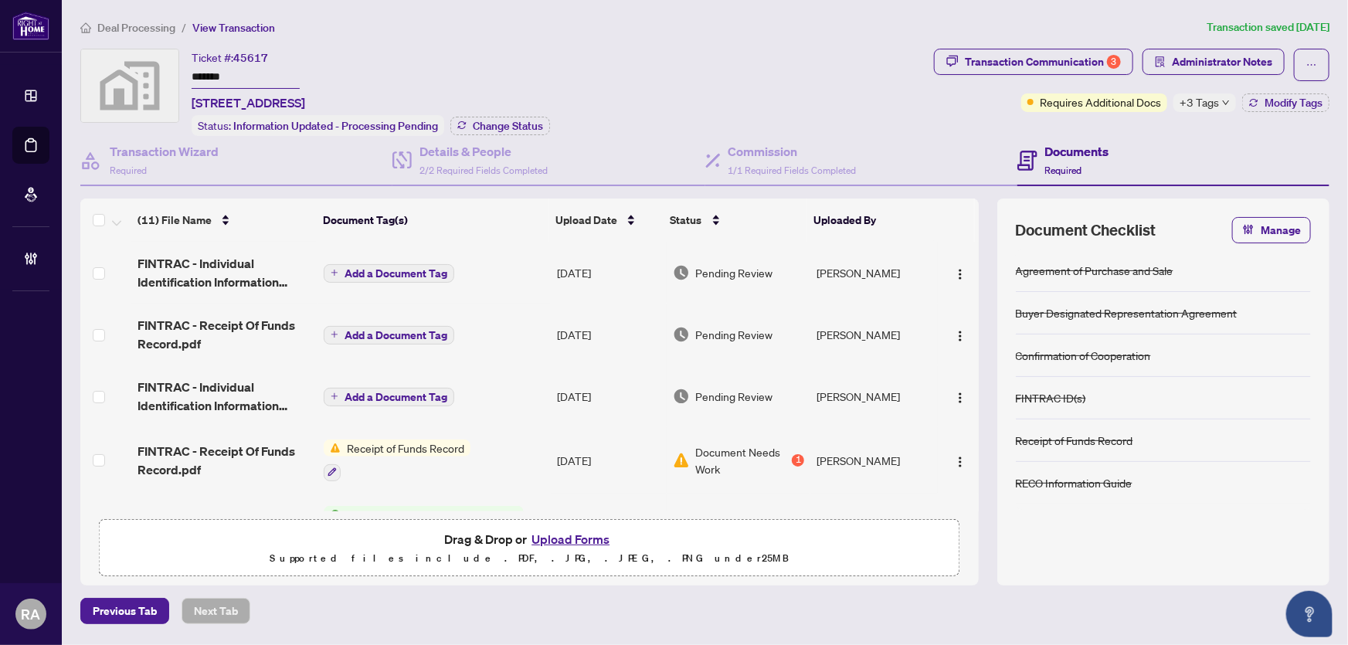
drag, startPoint x: 602, startPoint y: 79, endPoint x: 34, endPoint y: 54, distance: 568.2
click at [602, 78] on div "Ticket #: 45617 ******* [STREET_ADDRESS] Status: Information Updated - Processi…" at bounding box center [503, 92] width 847 height 87
click at [305, 54] on div "Ticket #: 45617 ******* [STREET_ADDRESS]" at bounding box center [249, 80] width 114 height 63
drag, startPoint x: 247, startPoint y: 65, endPoint x: 166, endPoint y: 70, distance: 81.2
click at [166, 70] on div "Ticket #: 45617 ******* 958 South Service Road, Mississauga, ON, Canada Status:…" at bounding box center [503, 92] width 847 height 87
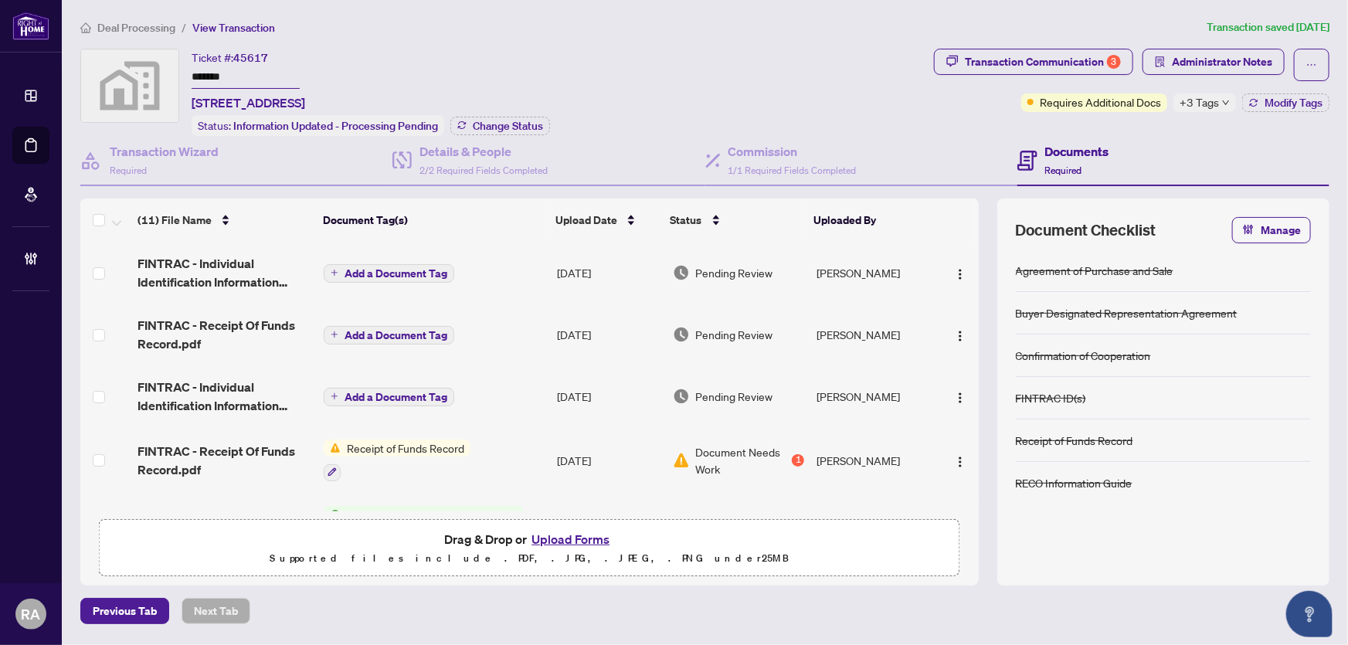
drag, startPoint x: 1208, startPoint y: 106, endPoint x: 1163, endPoint y: 100, distance: 45.1
click at [1207, 106] on span "+3 Tags" at bounding box center [1198, 102] width 39 height 18
click at [701, 73] on div "Ticket #: 45617 ******* 958 South Service Road, Mississauga, ON, Canada Status:…" at bounding box center [503, 92] width 847 height 87
click at [516, 273] on td "Add a Document Tag" at bounding box center [433, 273] width 233 height 62
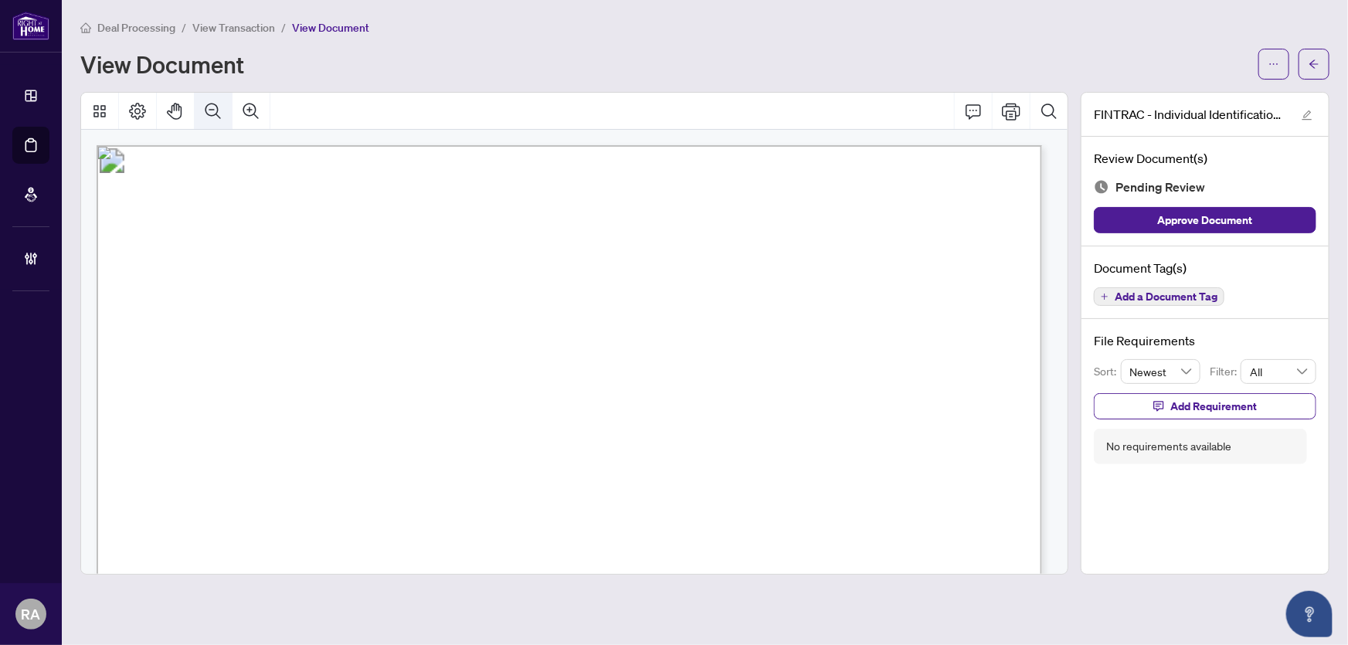
click at [218, 114] on icon "Zoom Out" at bounding box center [213, 111] width 19 height 19
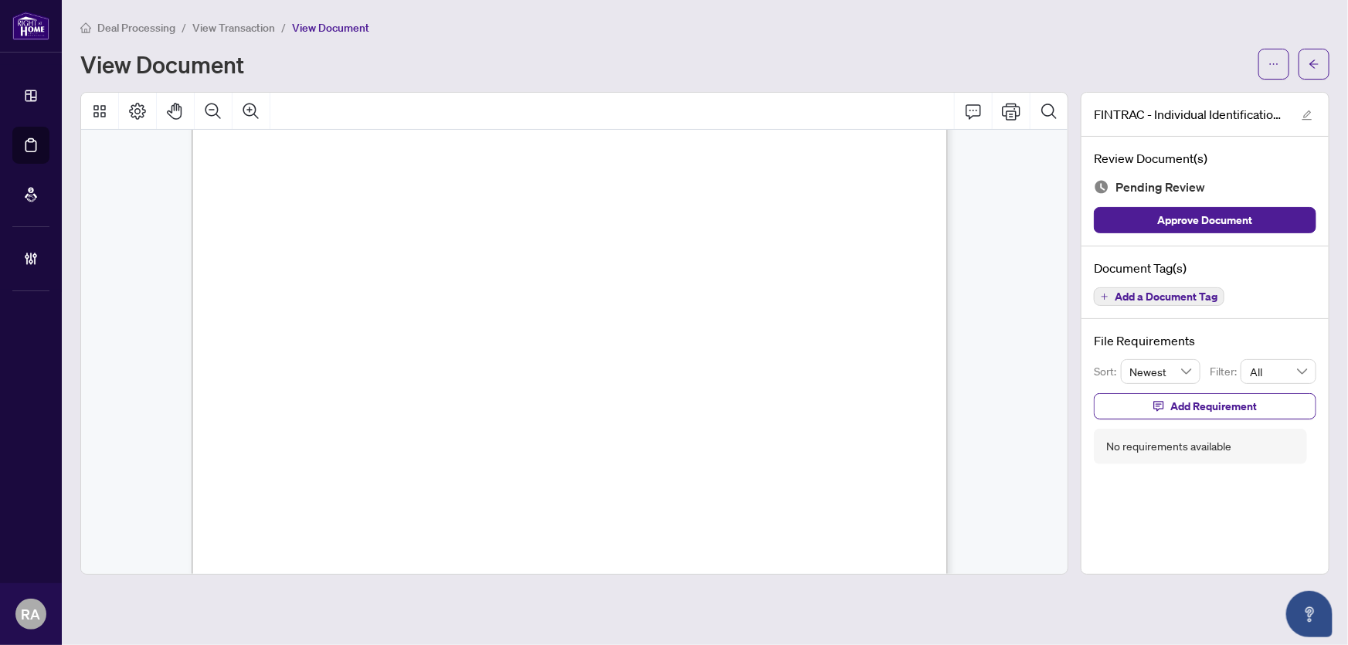
scroll to position [1404, 0]
click at [1126, 287] on button "Add a Document Tag" at bounding box center [1159, 296] width 131 height 19
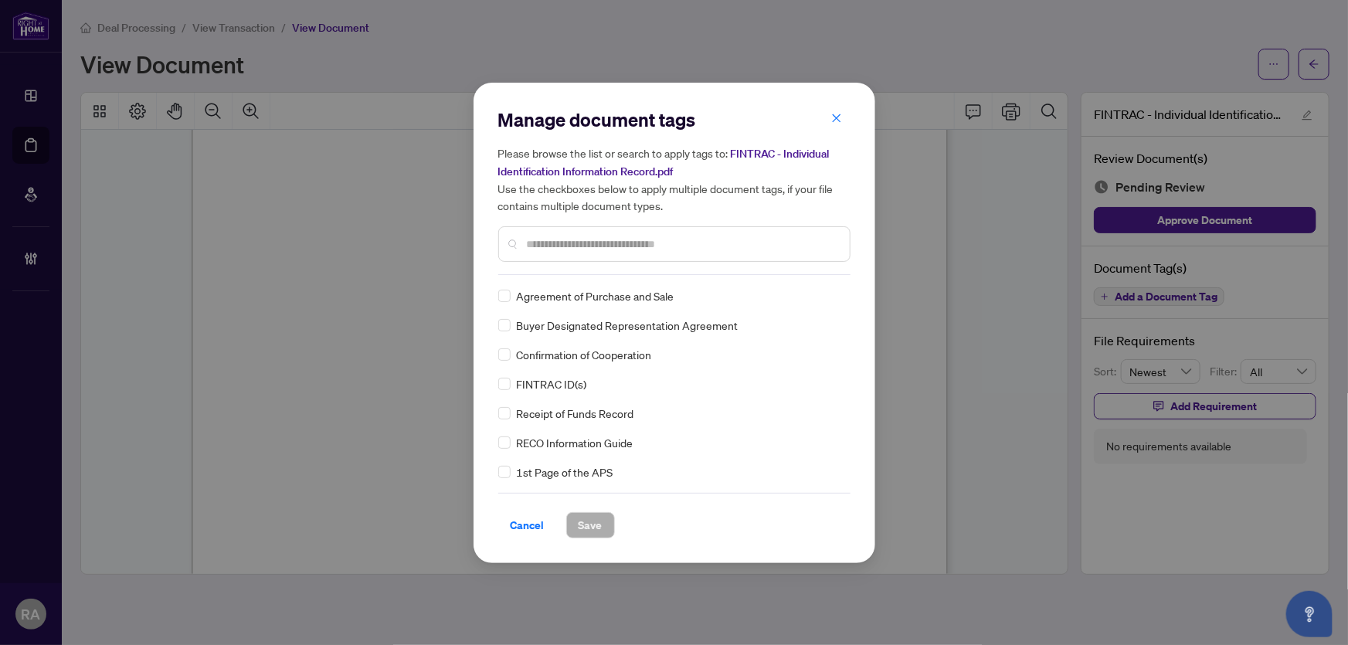
click at [592, 243] on input "text" at bounding box center [682, 244] width 310 height 17
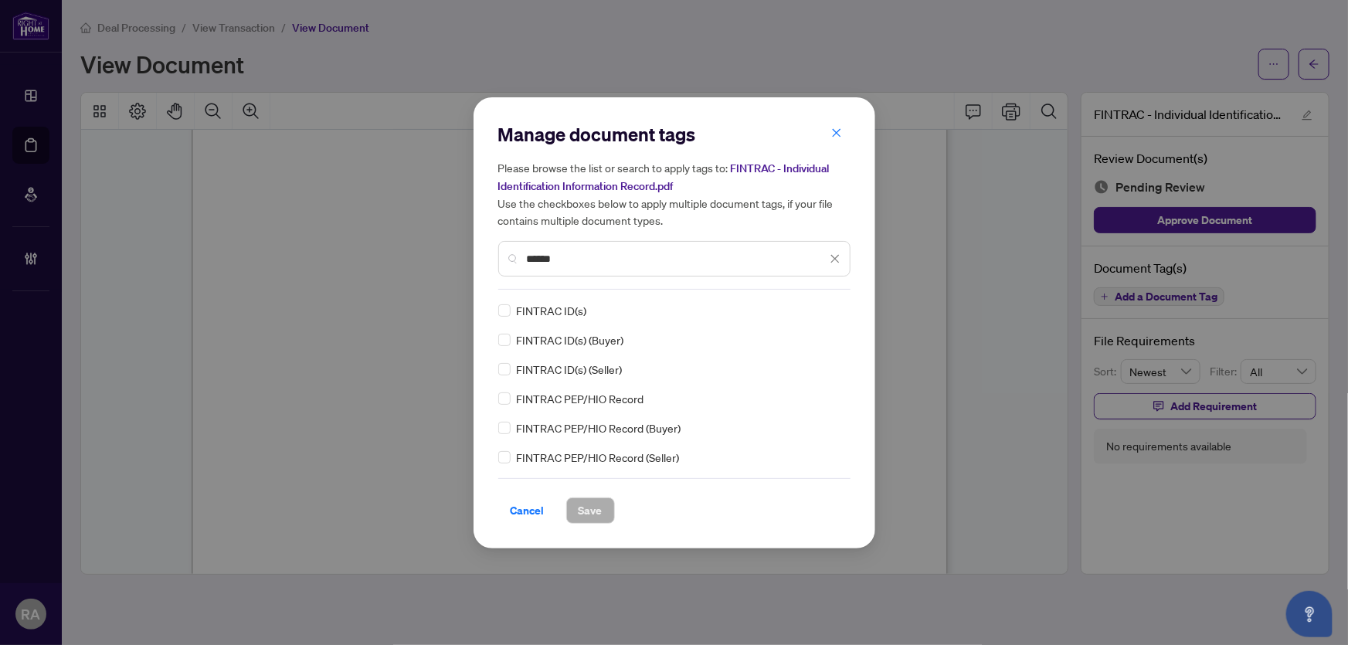
type input "******"
click at [830, 310] on div at bounding box center [825, 310] width 29 height 15
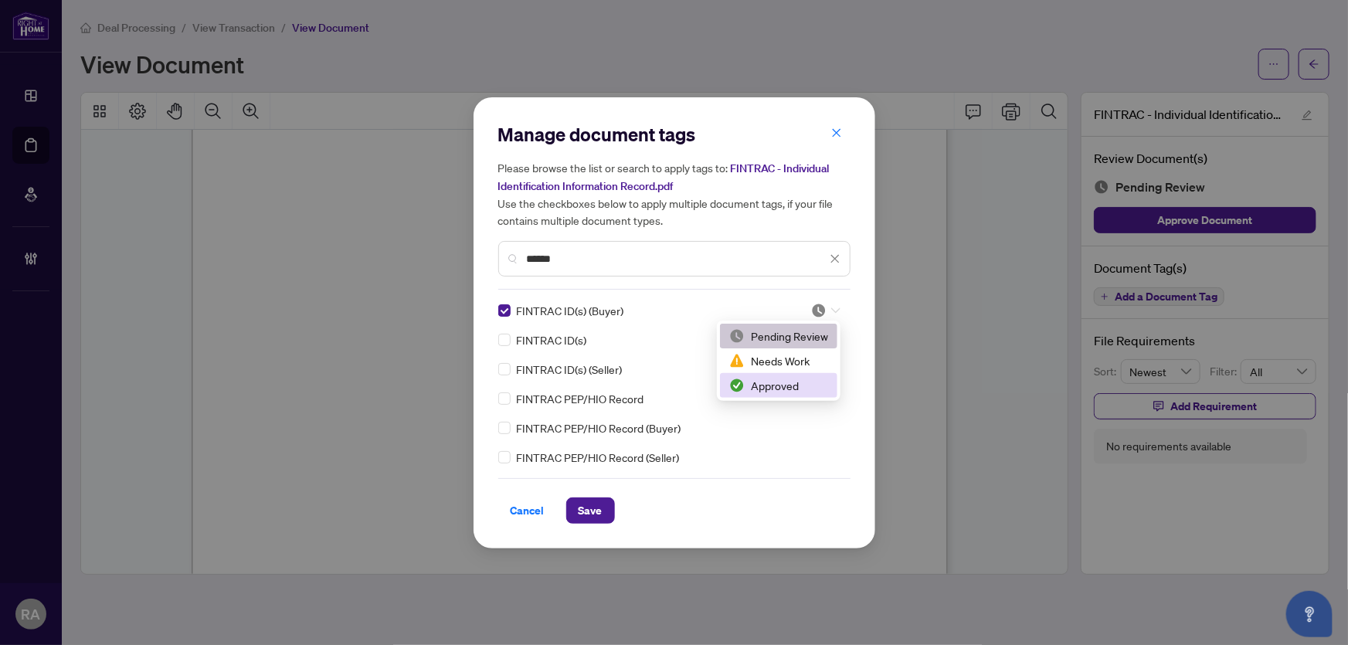
click at [802, 382] on div "Approved" at bounding box center [778, 385] width 99 height 17
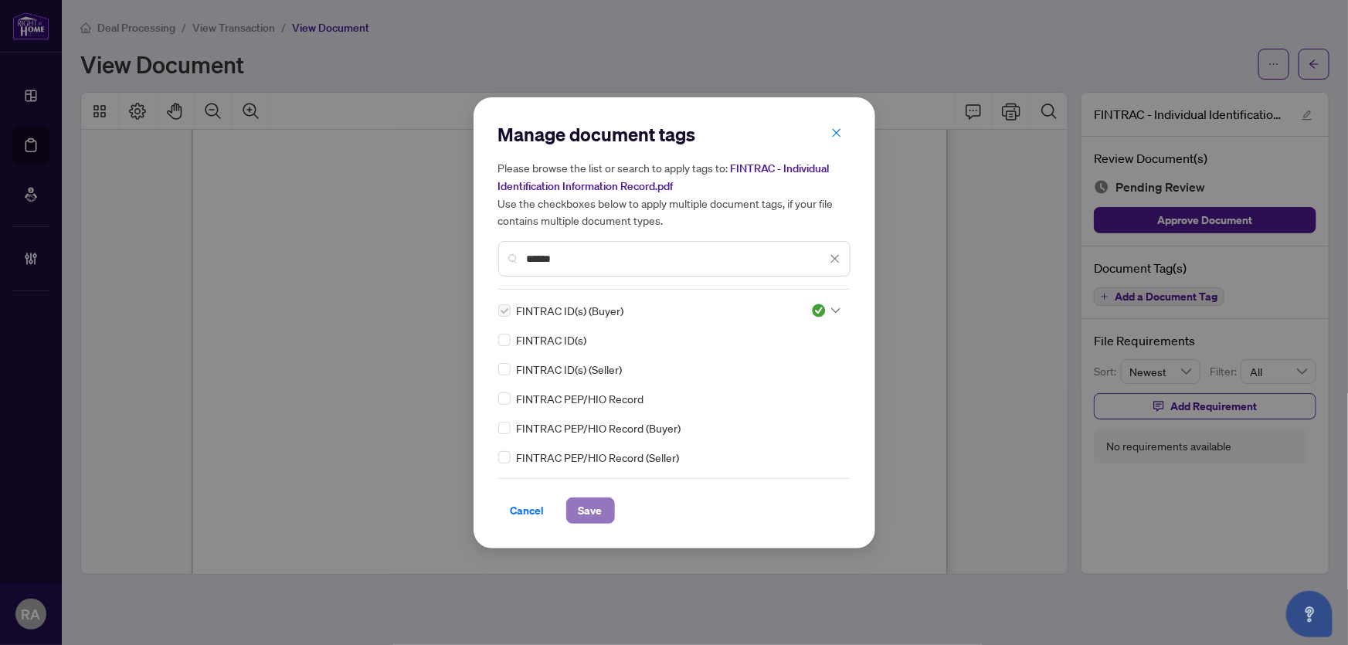
click at [594, 511] on span "Save" at bounding box center [590, 510] width 24 height 25
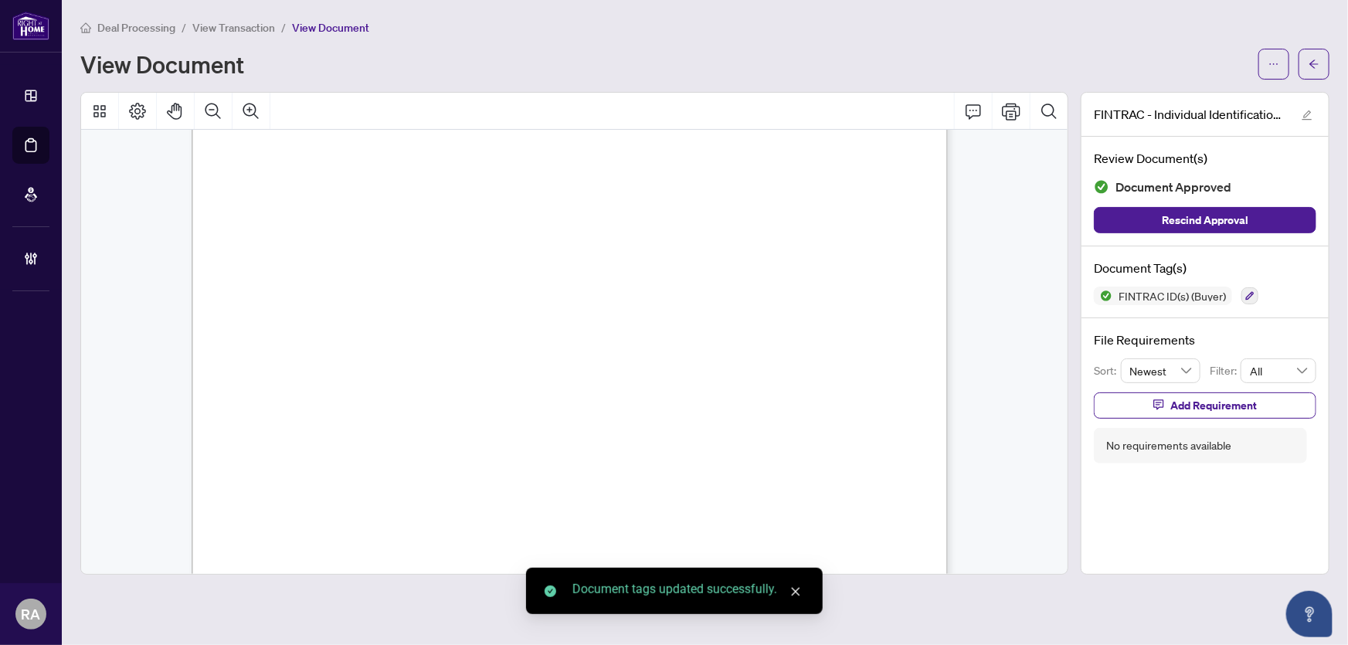
scroll to position [2879, 0]
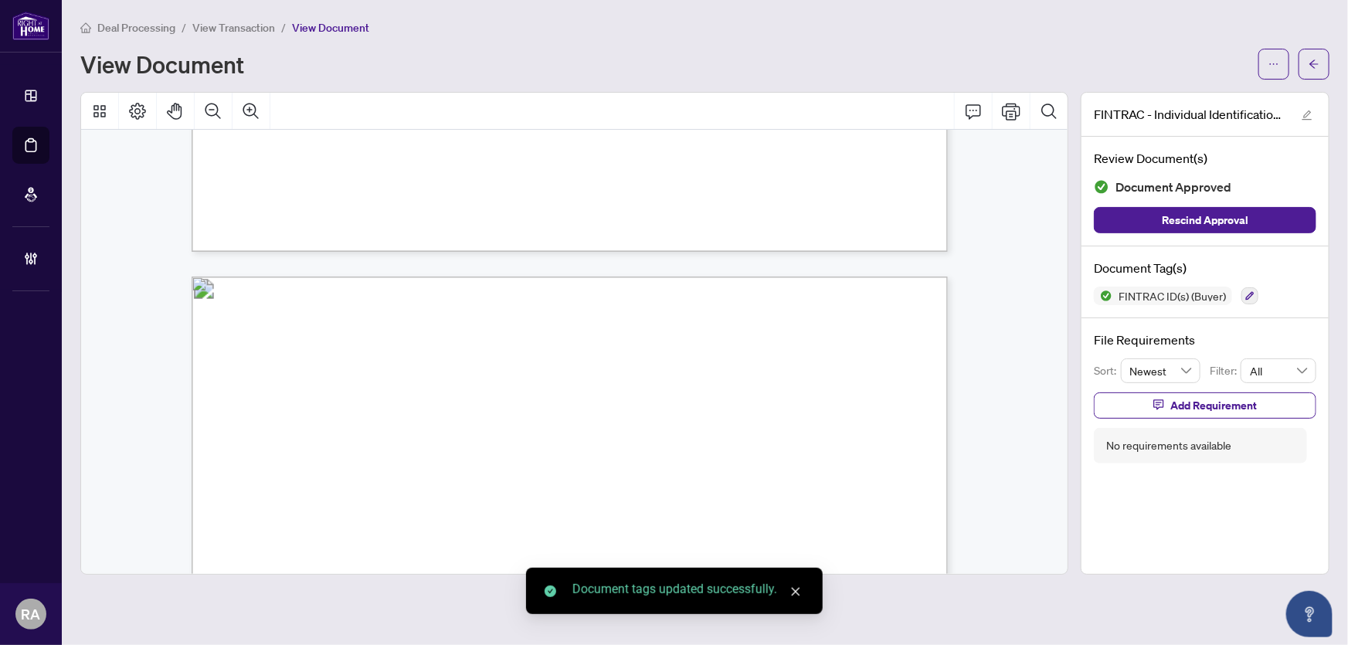
click at [239, 36] on div "Deal Processing / View Transaction / View Document View Document" at bounding box center [704, 49] width 1249 height 61
click at [236, 28] on span "View Transaction" at bounding box center [233, 28] width 83 height 14
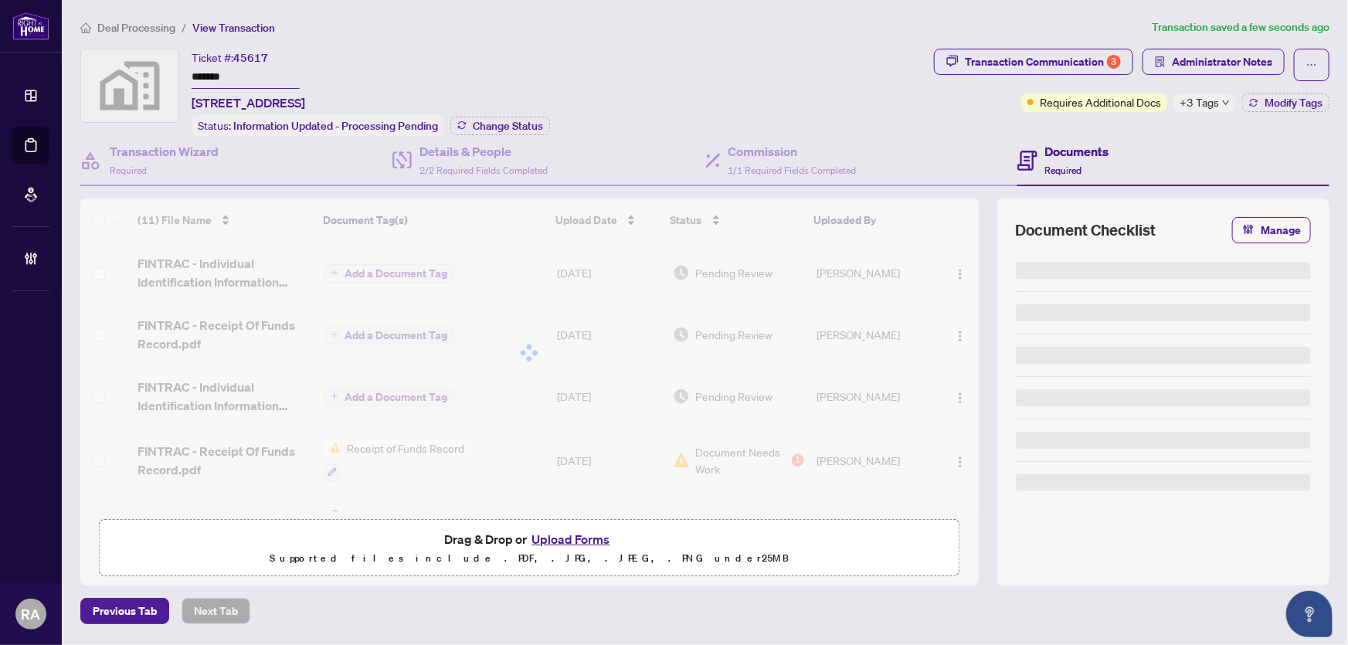
click at [440, 22] on ol "Deal Processing / View Transaction" at bounding box center [612, 28] width 1065 height 18
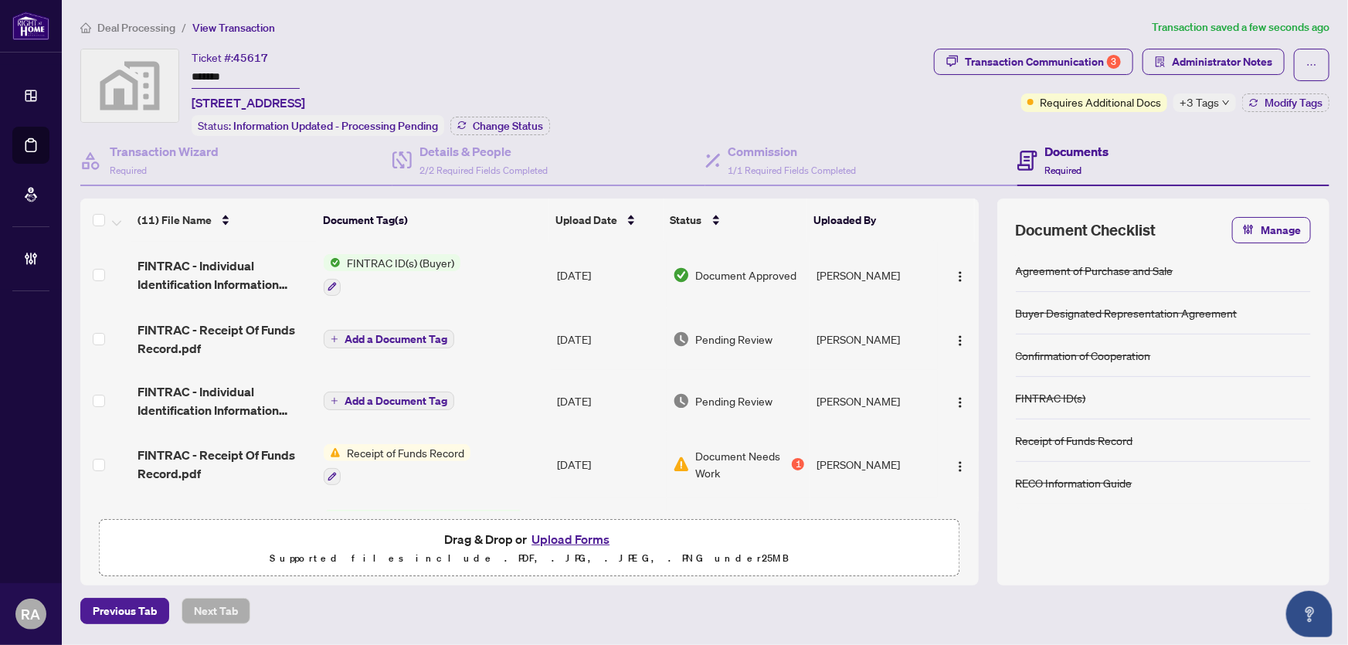
click at [595, 397] on td "Aug/20/2025" at bounding box center [608, 401] width 115 height 62
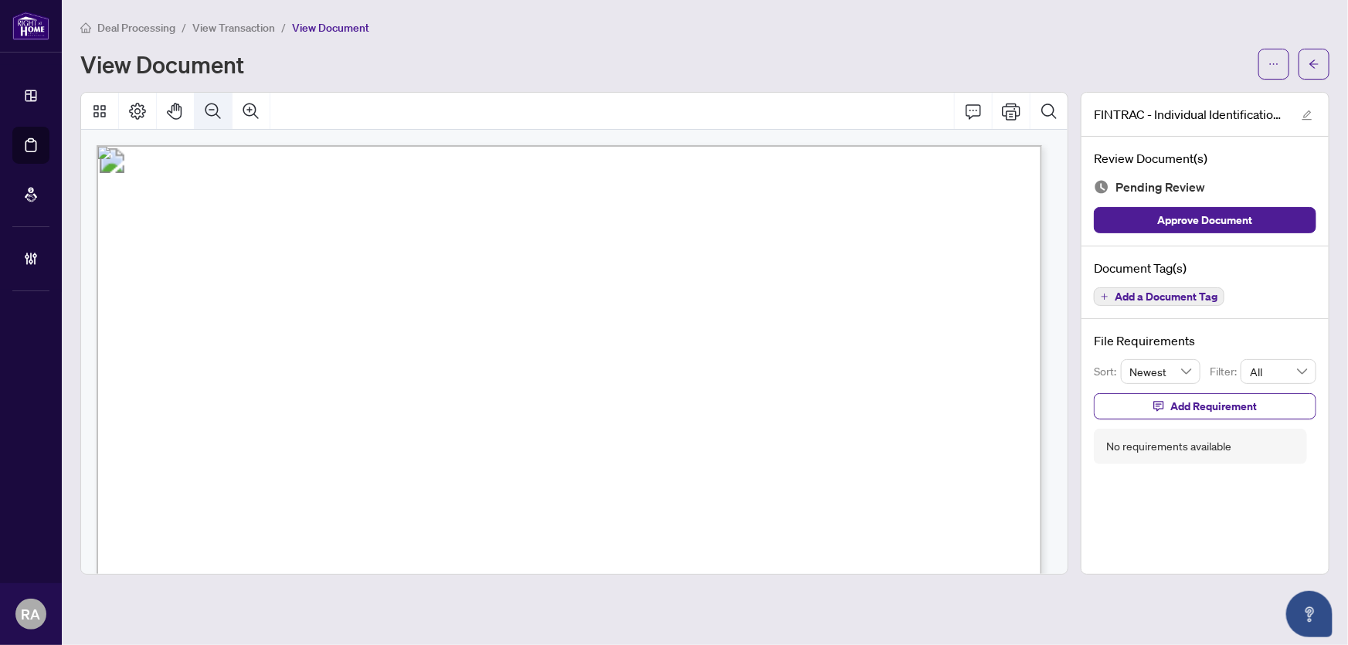
click at [210, 110] on icon "Zoom Out" at bounding box center [213, 111] width 19 height 19
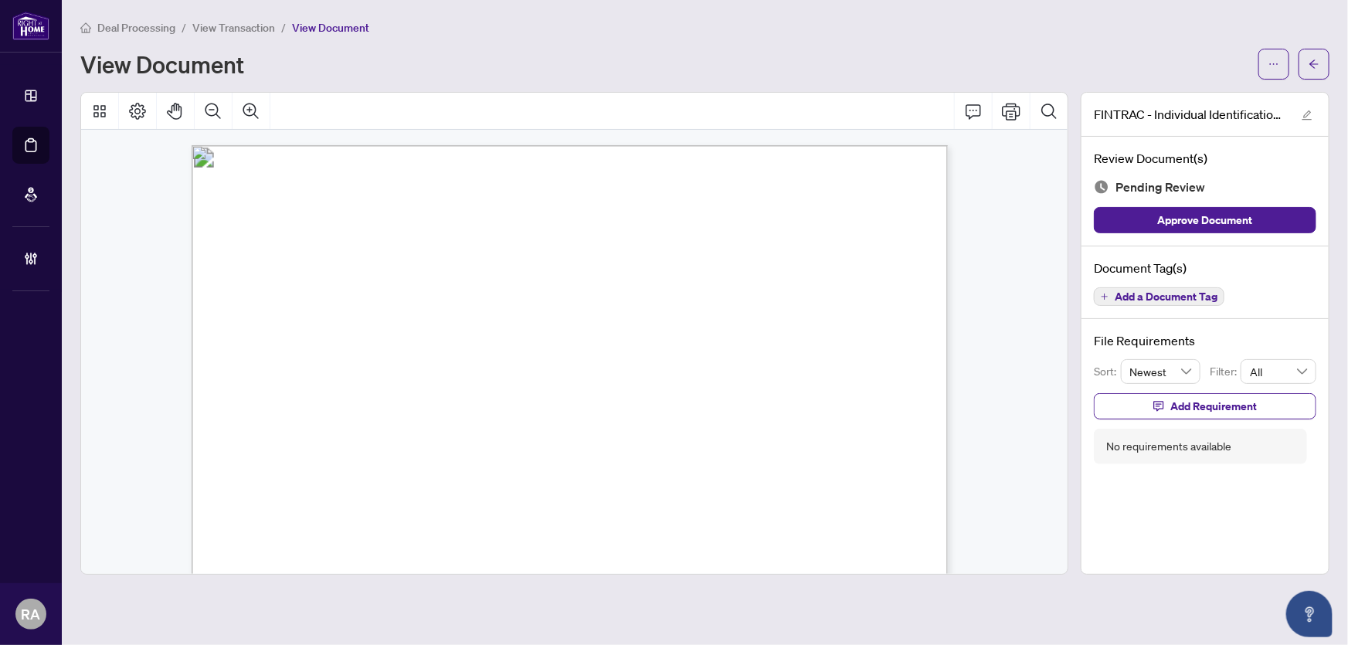
click at [419, 233] on span "member whenever they act in respect to the purchase or sale of real estate." at bounding box center [509, 238] width 317 height 11
click at [1168, 291] on span "Add a Document Tag" at bounding box center [1165, 296] width 103 height 11
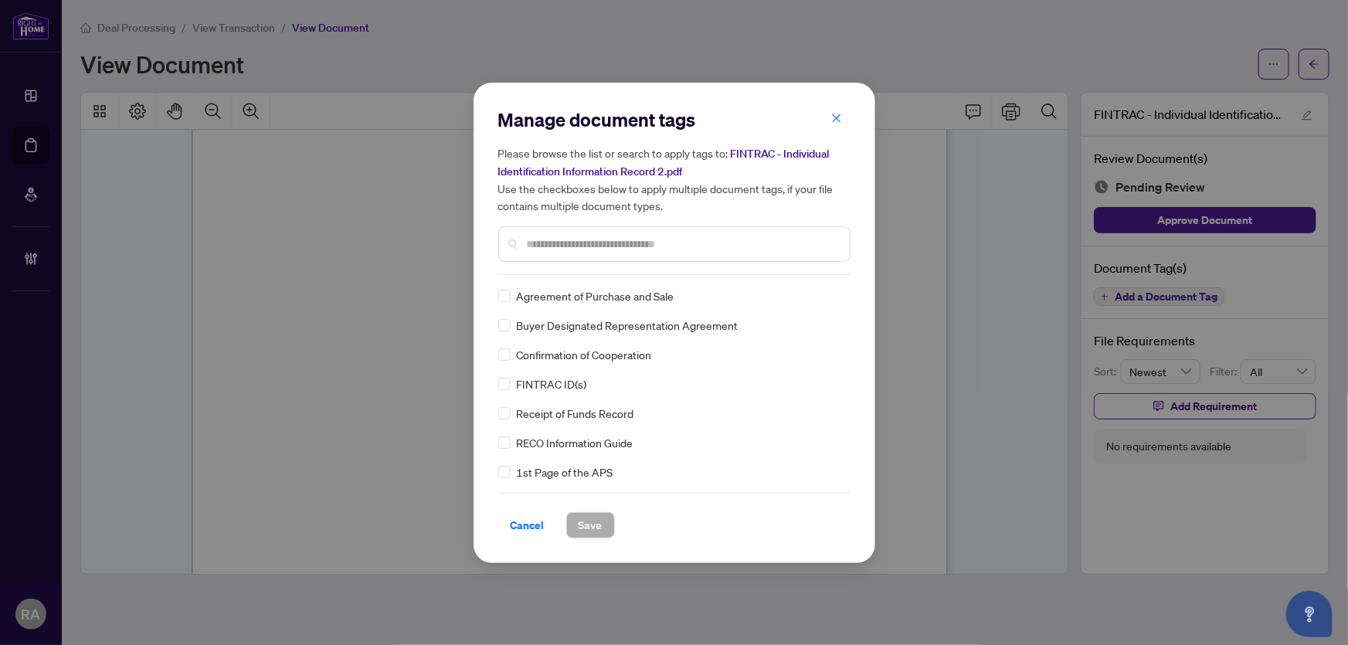
click at [619, 253] on div at bounding box center [674, 244] width 352 height 36
click at [648, 249] on input "text" at bounding box center [682, 244] width 310 height 17
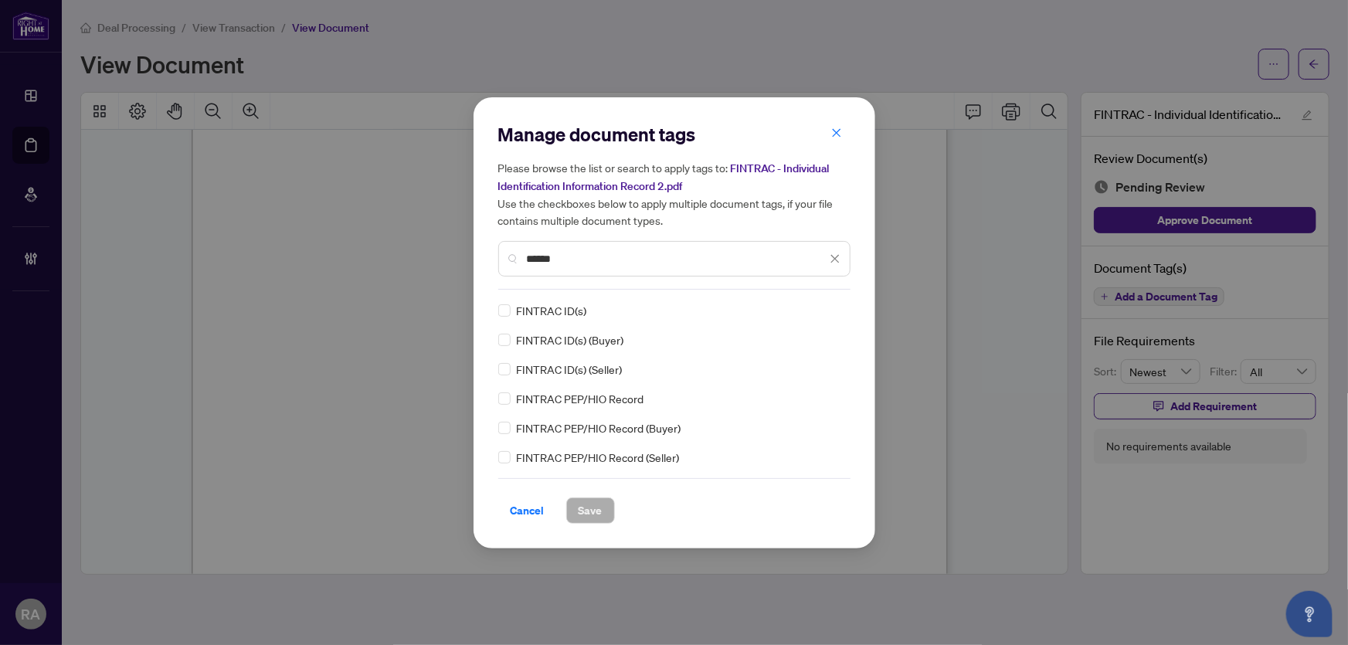
type input "******"
click at [819, 313] on img at bounding box center [818, 310] width 15 height 15
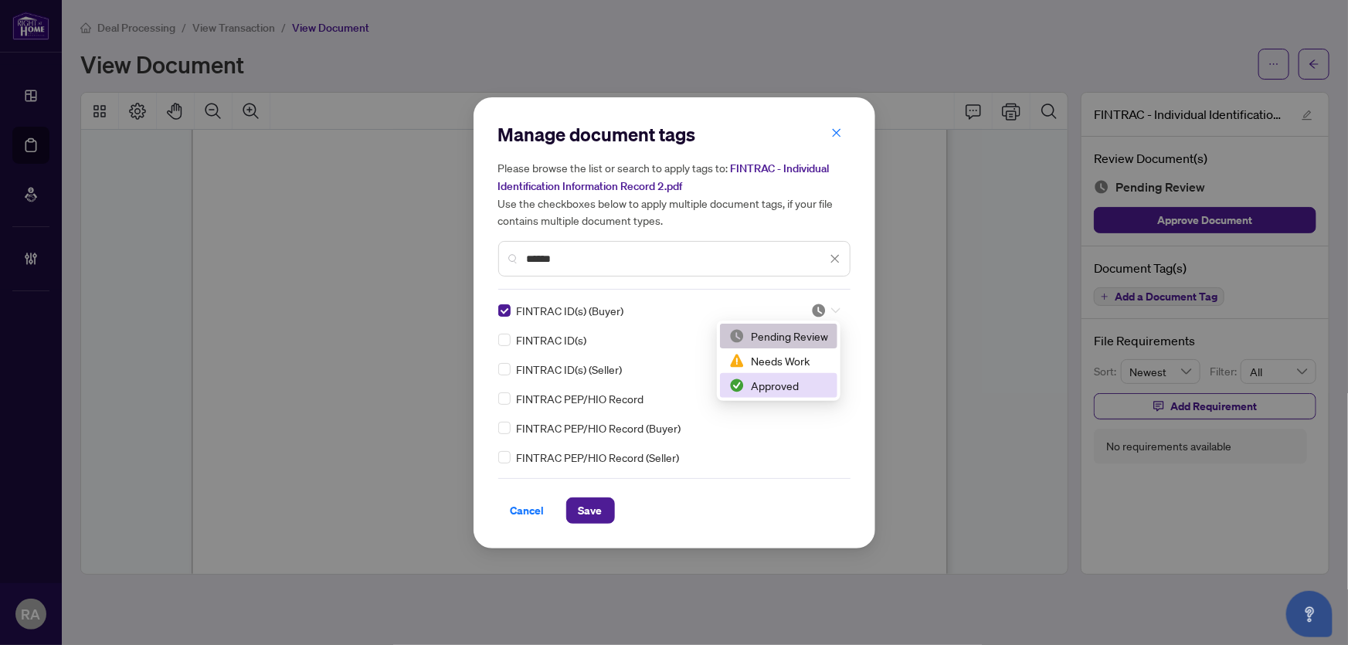
click at [771, 380] on div "Approved" at bounding box center [778, 385] width 99 height 17
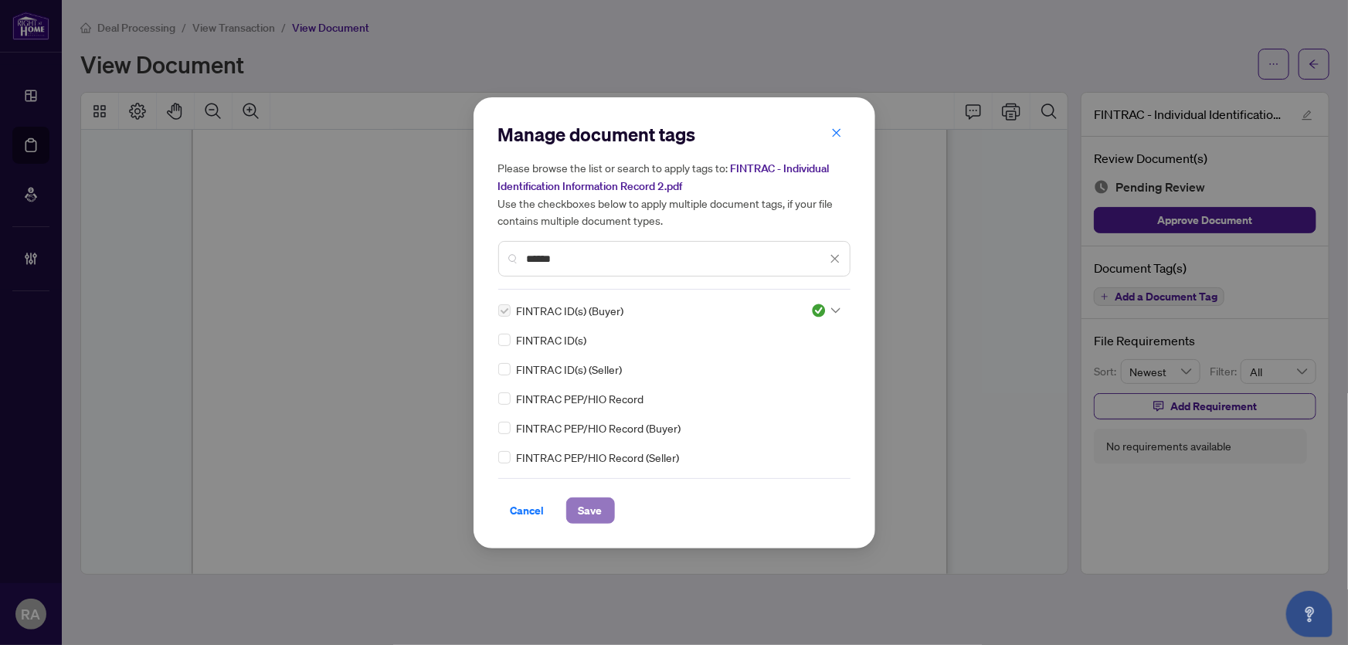
click at [596, 502] on span "Save" at bounding box center [590, 510] width 24 height 25
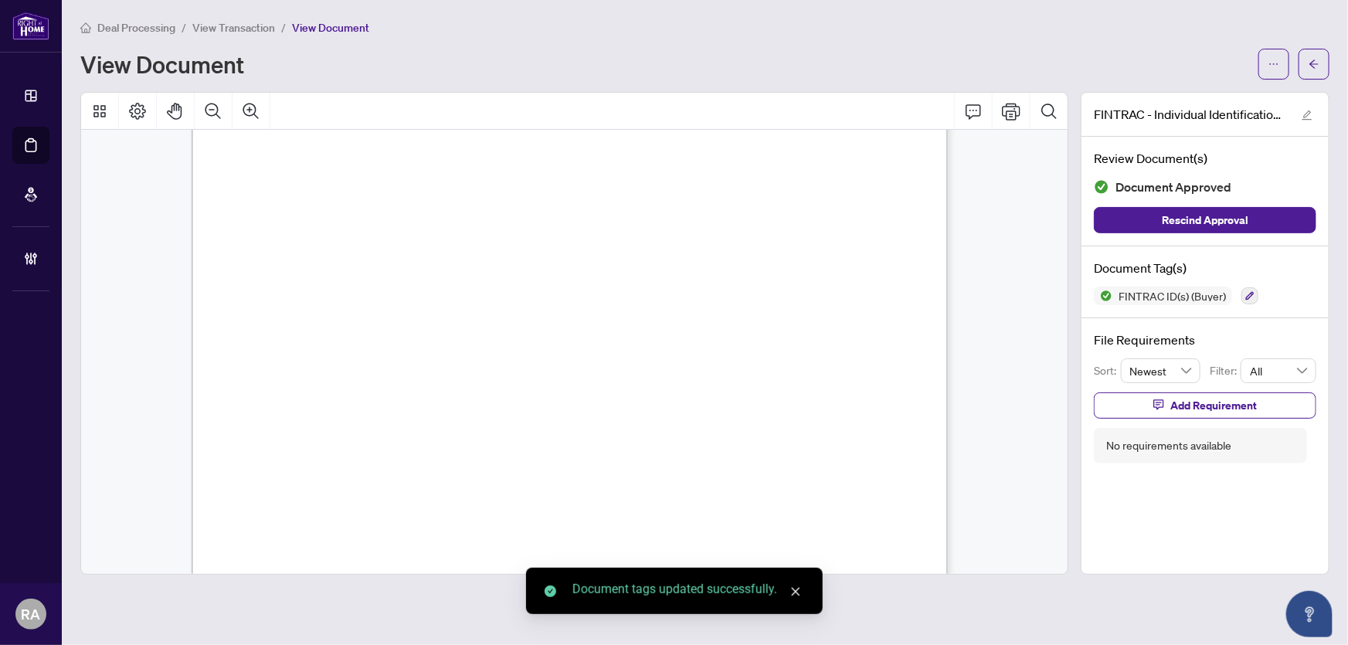
click at [239, 27] on span "View Transaction" at bounding box center [233, 28] width 83 height 14
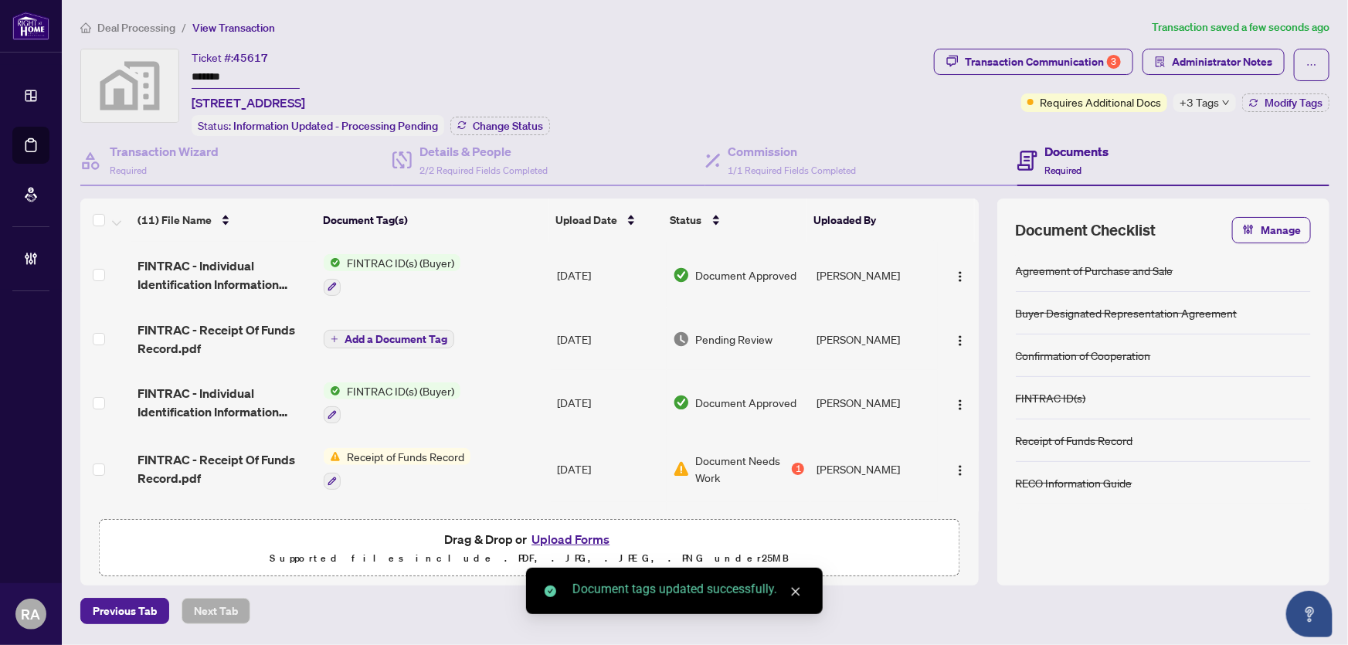
click at [595, 340] on td "Aug/20/2025" at bounding box center [608, 339] width 115 height 62
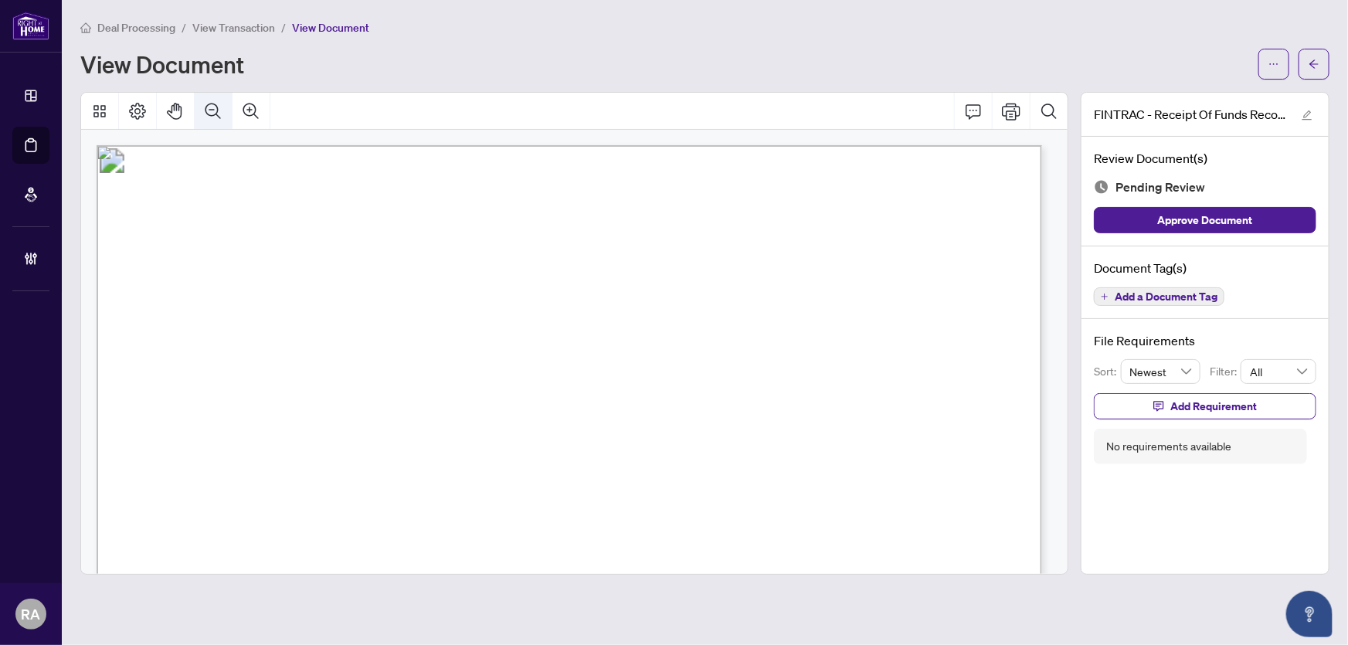
click at [212, 107] on icon "Zoom Out" at bounding box center [213, 111] width 19 height 19
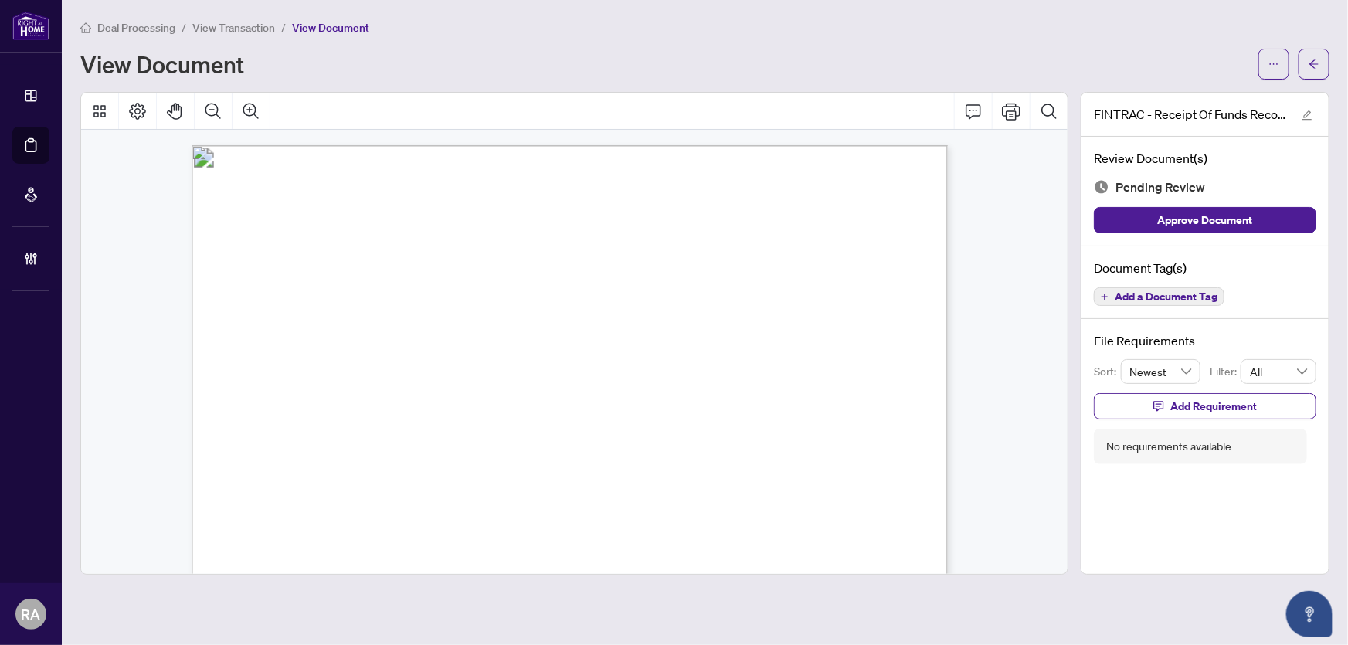
click at [1156, 281] on div "Document Tag(s) Add a Document Tag" at bounding box center [1204, 282] width 247 height 73
click at [1158, 297] on span "Add a Document Tag" at bounding box center [1165, 296] width 103 height 11
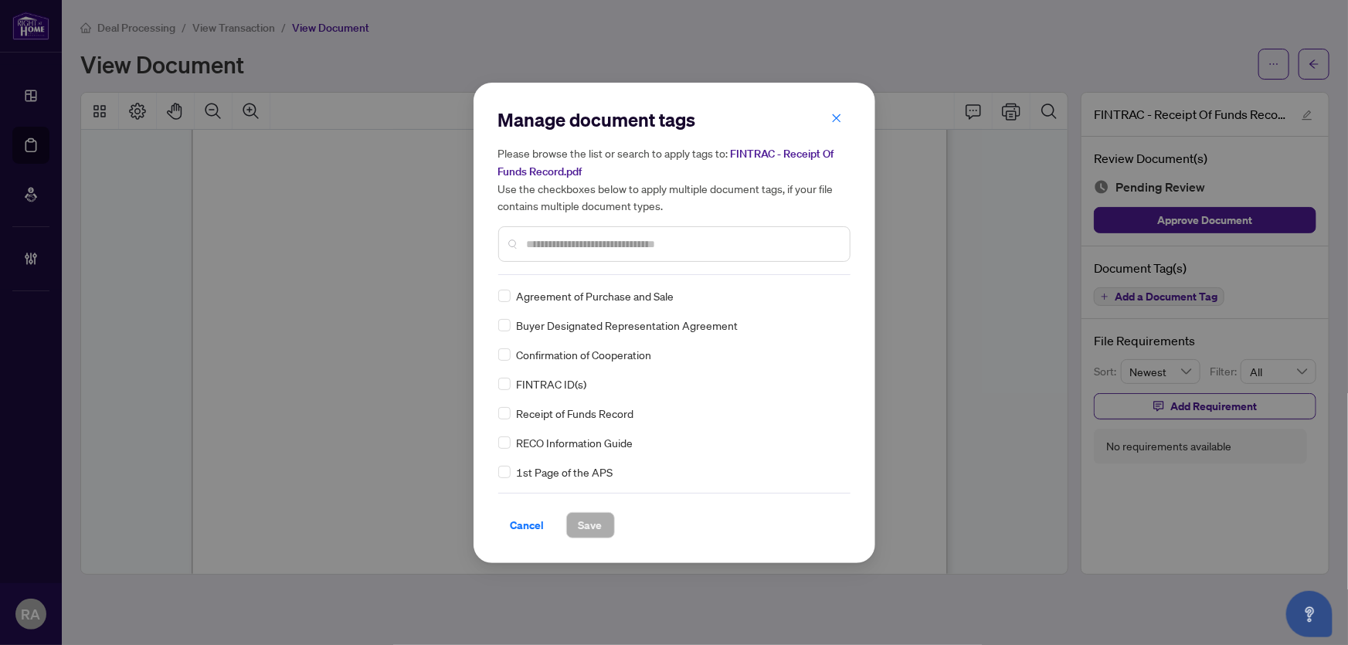
click at [579, 249] on input "text" at bounding box center [682, 244] width 310 height 17
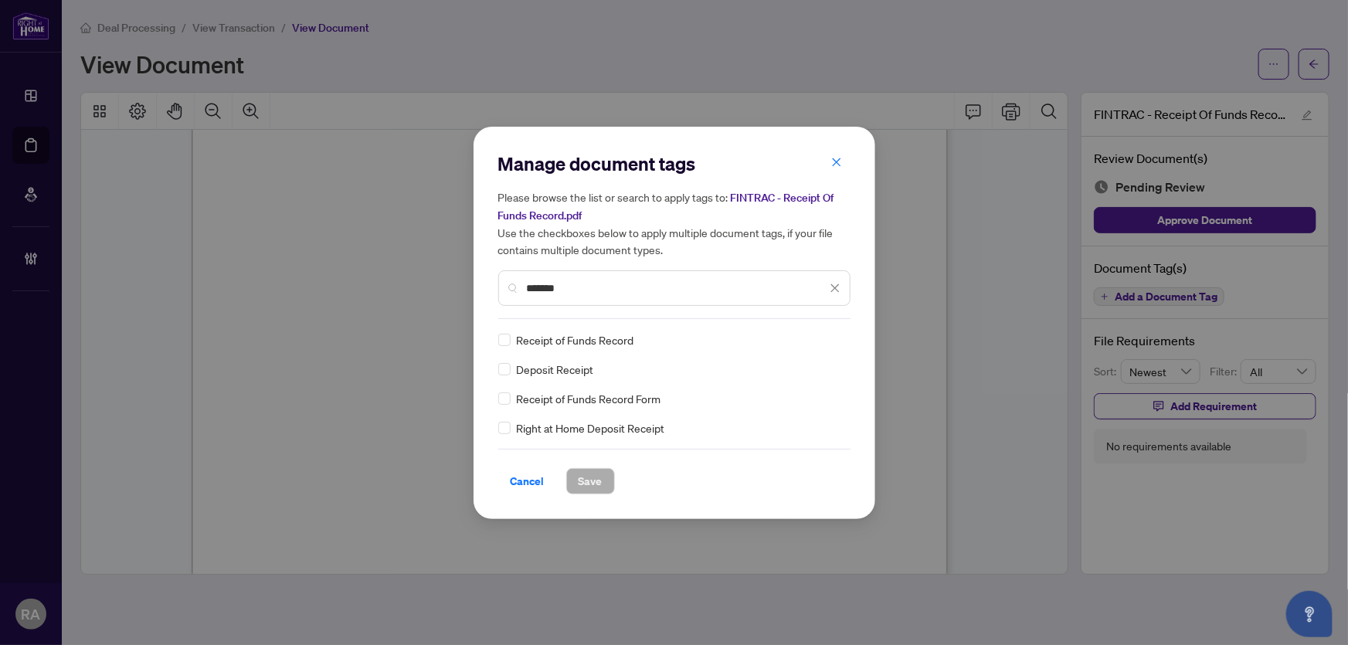
type input "*******"
click at [511, 398] on div "Receipt of Funds Record Form" at bounding box center [669, 398] width 343 height 17
click at [815, 344] on img at bounding box center [818, 339] width 15 height 15
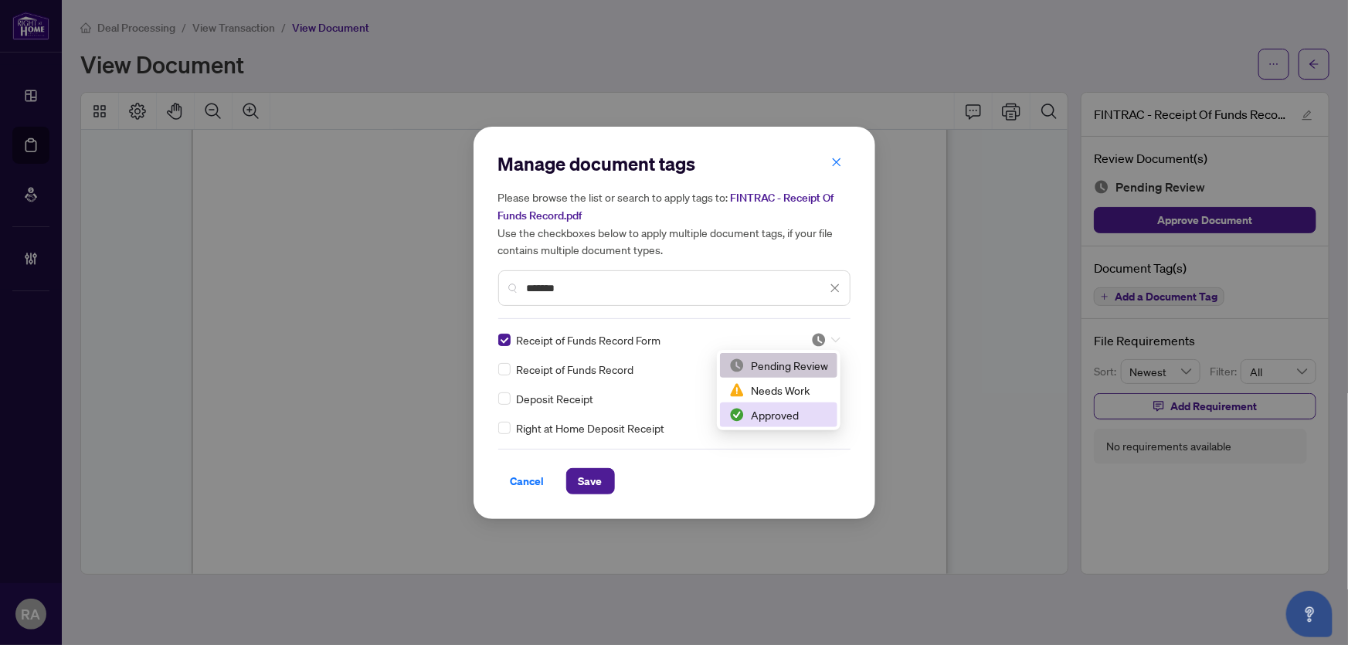
drag, startPoint x: 773, startPoint y: 409, endPoint x: 651, endPoint y: 451, distance: 129.0
click at [772, 409] on div "Approved" at bounding box center [778, 414] width 99 height 17
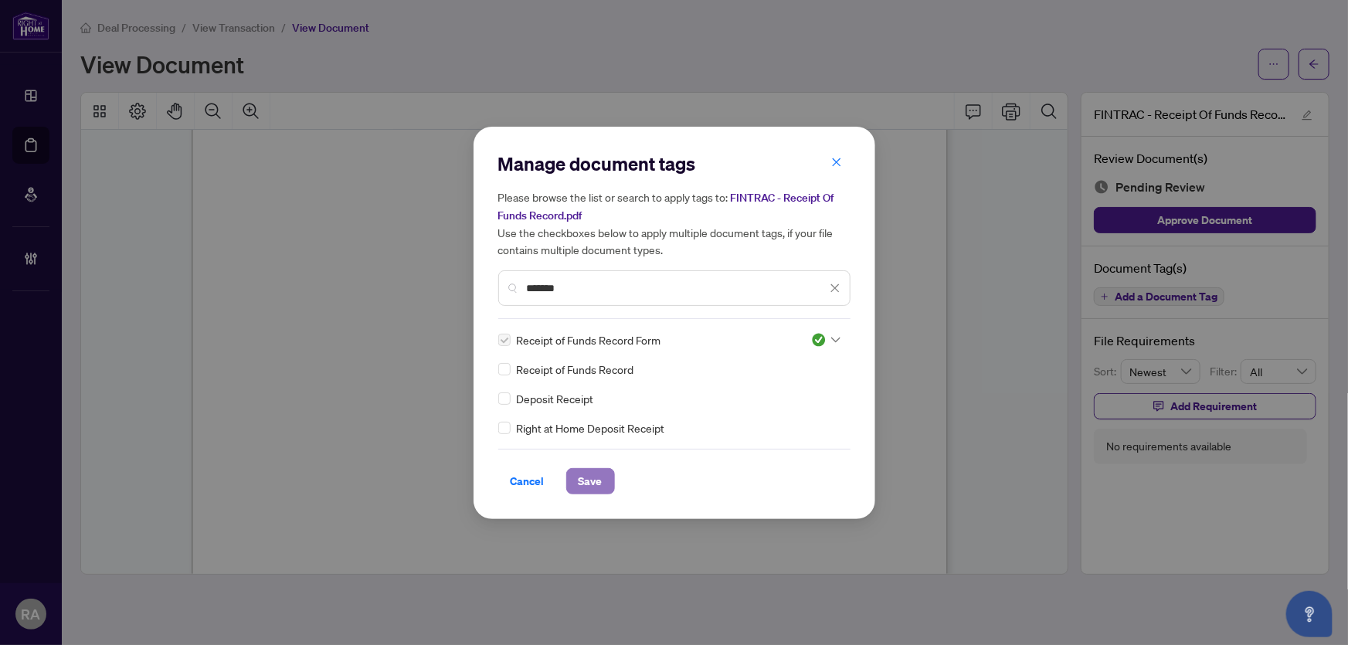
click at [589, 475] on span "Save" at bounding box center [590, 481] width 24 height 25
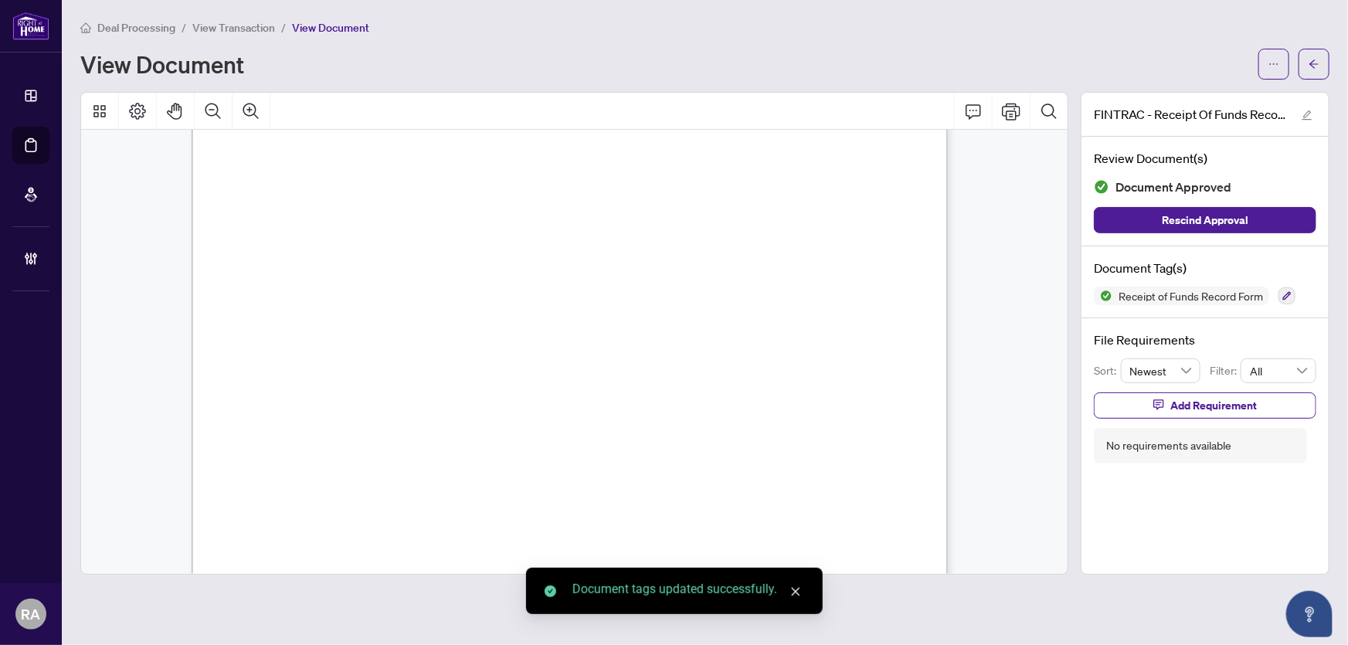
click at [232, 27] on span "View Transaction" at bounding box center [233, 28] width 83 height 14
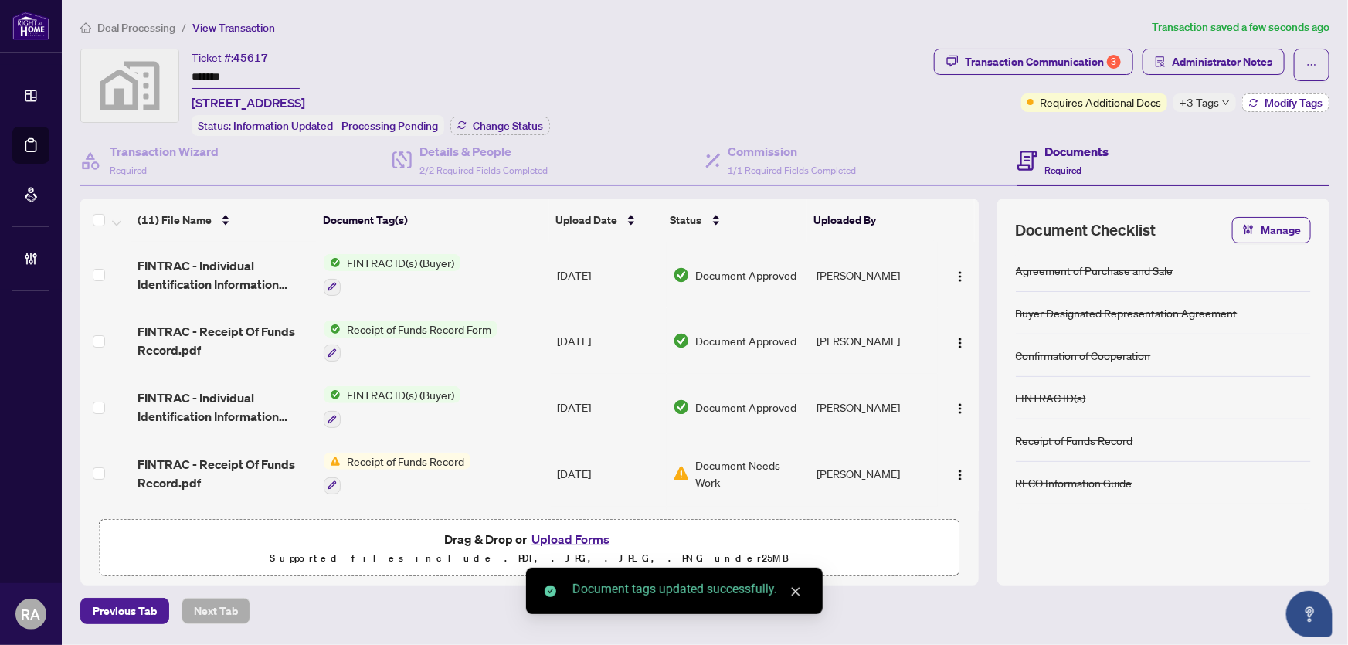
click at [1264, 100] on span "Modify Tags" at bounding box center [1293, 102] width 58 height 11
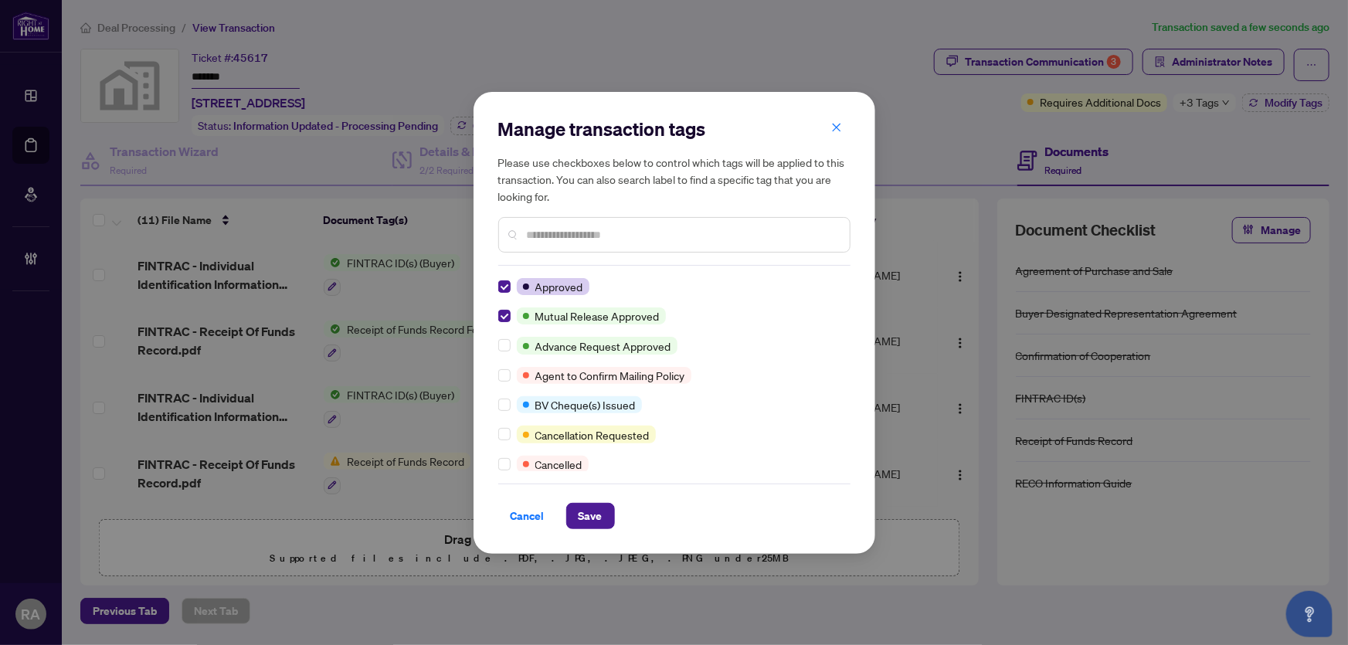
click at [592, 233] on input "text" at bounding box center [682, 234] width 310 height 17
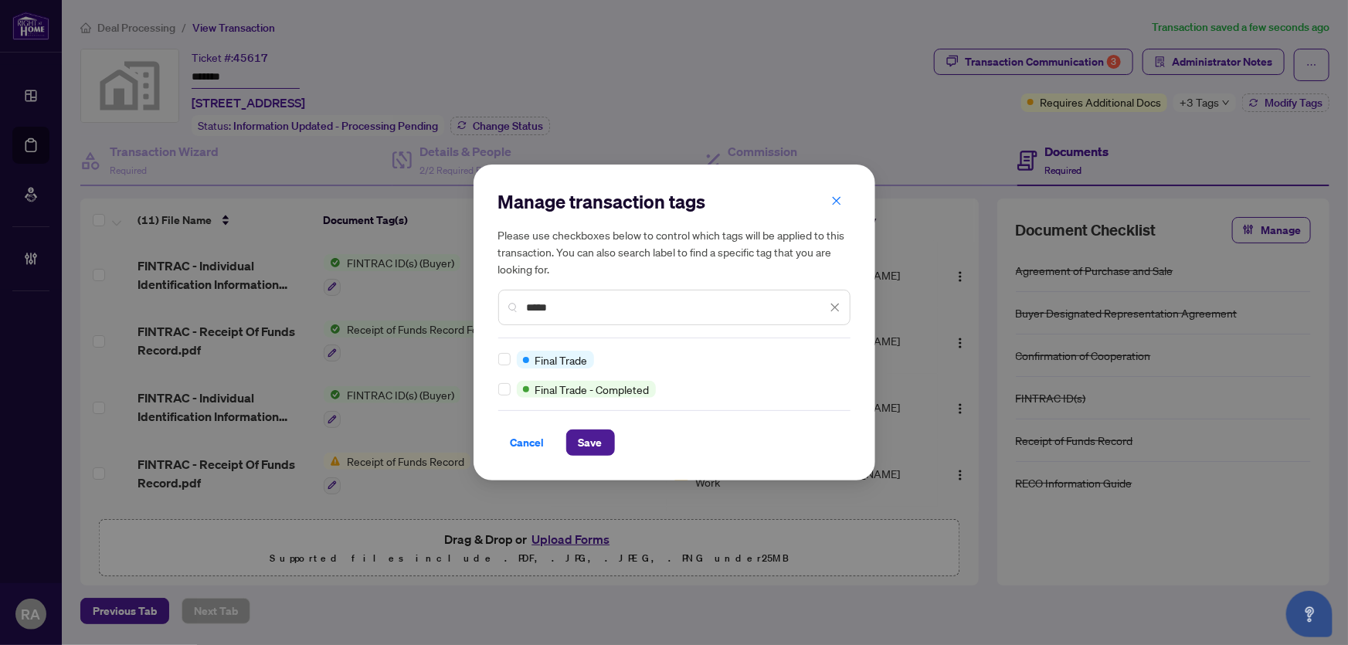
type input "*****"
click at [585, 436] on span "Save" at bounding box center [590, 442] width 24 height 25
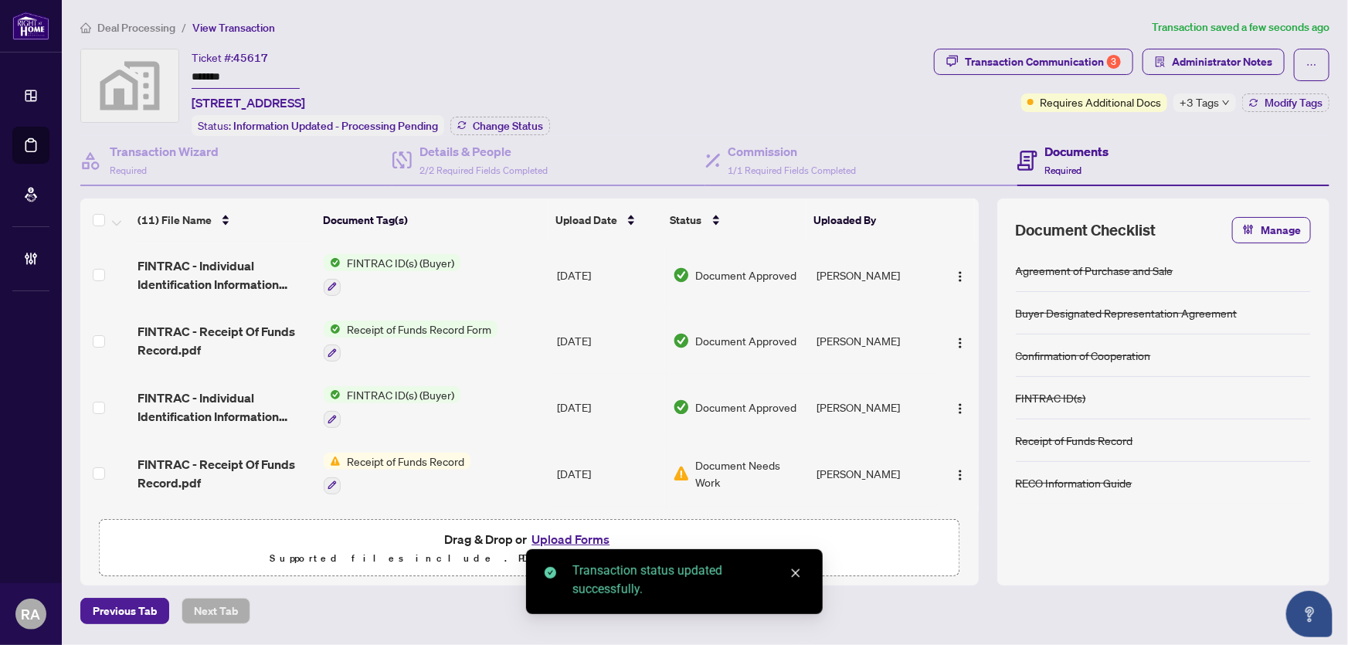
click at [779, 87] on div "Ticket #: 45617 ******* 958 South Service Road, Mississauga, ON, Canada Status:…" at bounding box center [503, 92] width 847 height 87
click at [1224, 100] on icon "down" at bounding box center [1226, 103] width 8 height 8
click at [1311, 67] on icon "ellipsis" at bounding box center [1311, 64] width 11 height 11
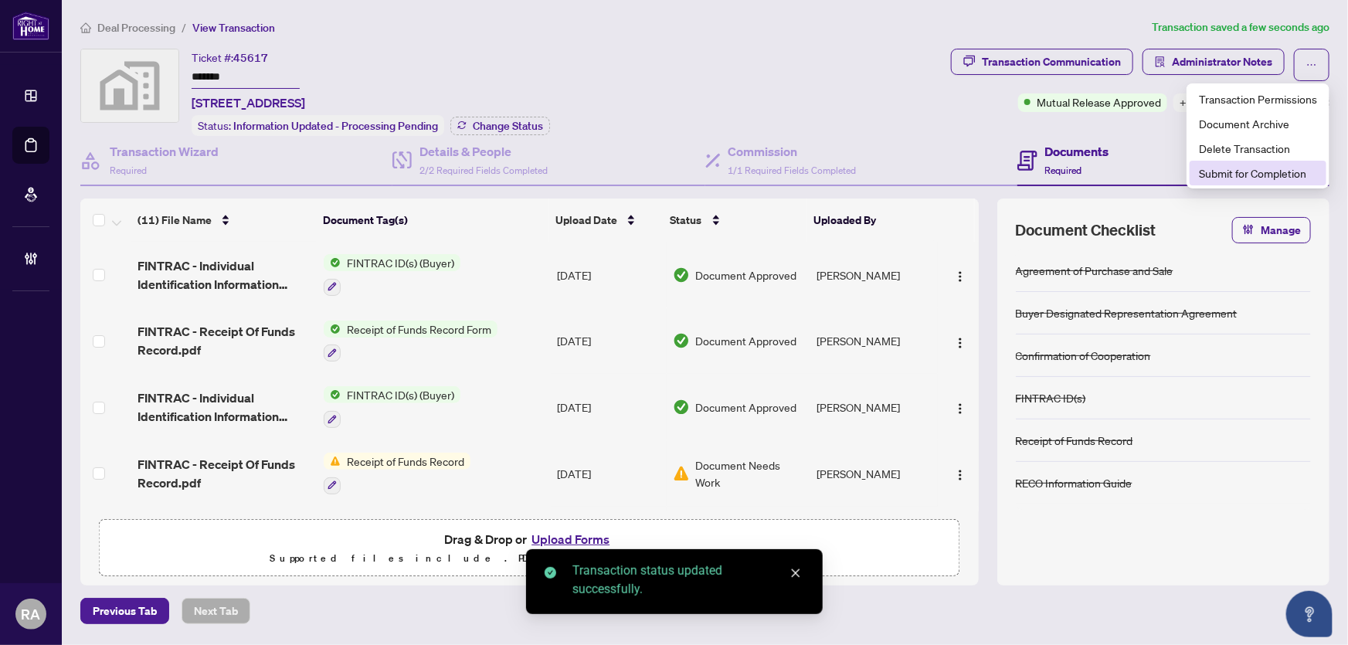
click at [1233, 171] on span "Submit for Completion" at bounding box center [1258, 173] width 118 height 17
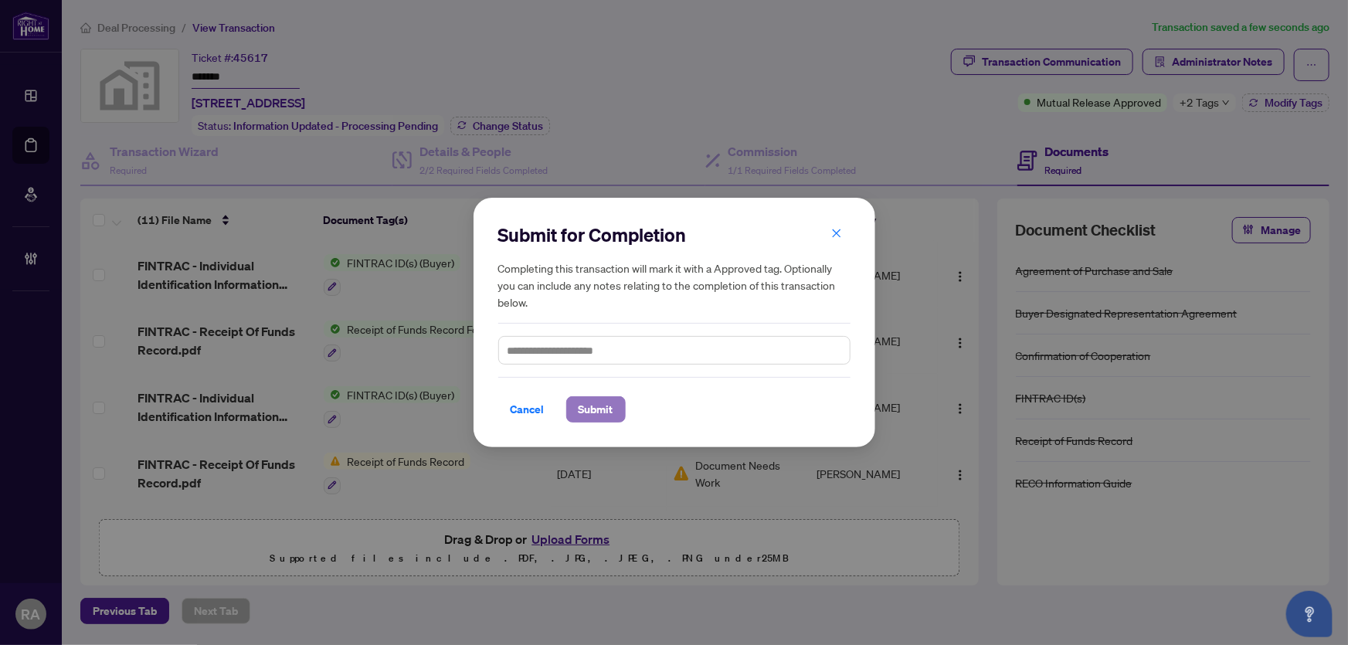
click at [593, 418] on span "Submit" at bounding box center [595, 409] width 35 height 25
drag, startPoint x: 571, startPoint y: 98, endPoint x: 64, endPoint y: 121, distance: 507.2
click at [570, 96] on div "Submit for Completion Completing this transaction will mark it with a Approved …" at bounding box center [674, 322] width 1348 height 645
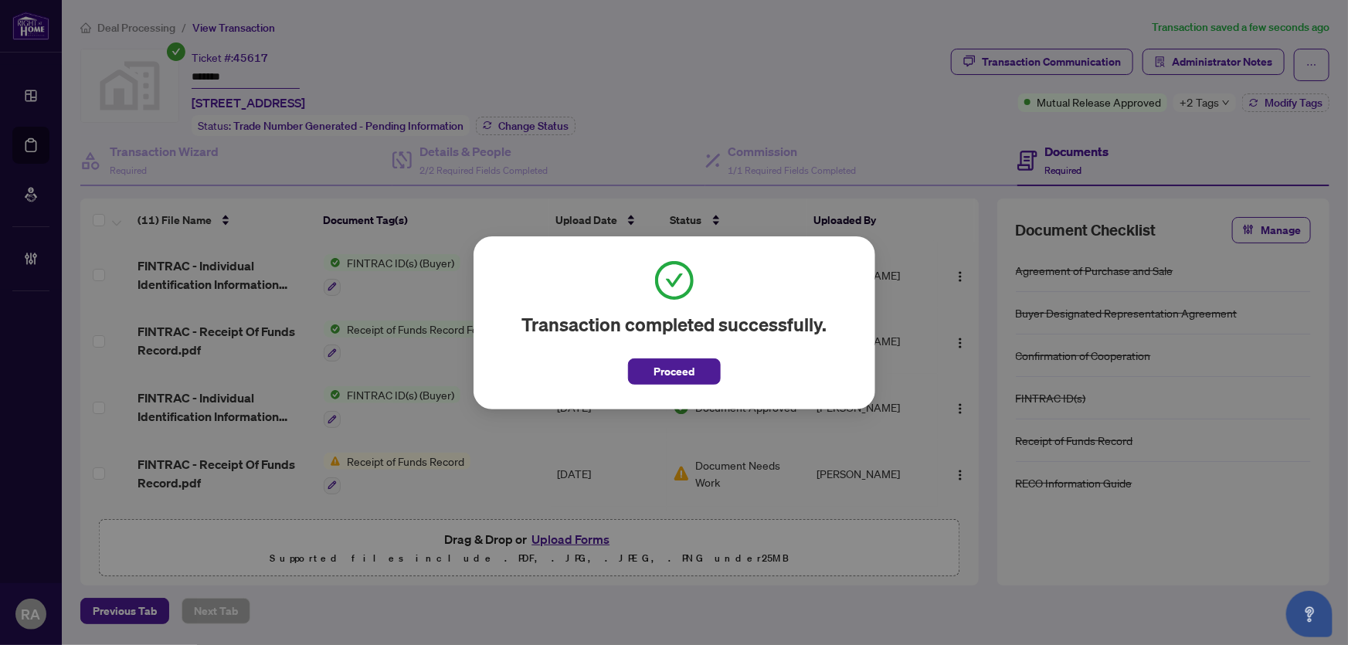
click at [679, 352] on div "Transaction completed successfully. Proceed" at bounding box center [674, 323] width 352 height 124
drag, startPoint x: 667, startPoint y: 375, endPoint x: 656, endPoint y: 350, distance: 27.0
click at [667, 369] on span "Proceed" at bounding box center [673, 371] width 41 height 25
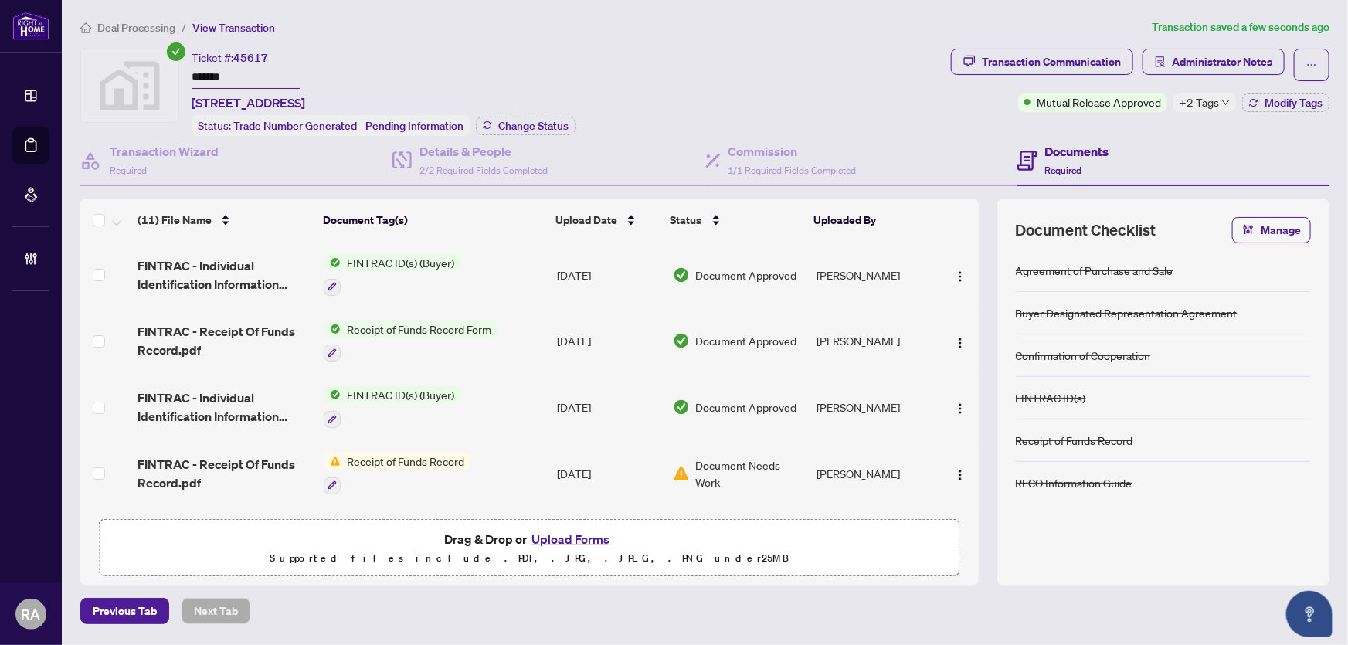
click at [141, 22] on span "Deal Processing" at bounding box center [136, 28] width 78 height 14
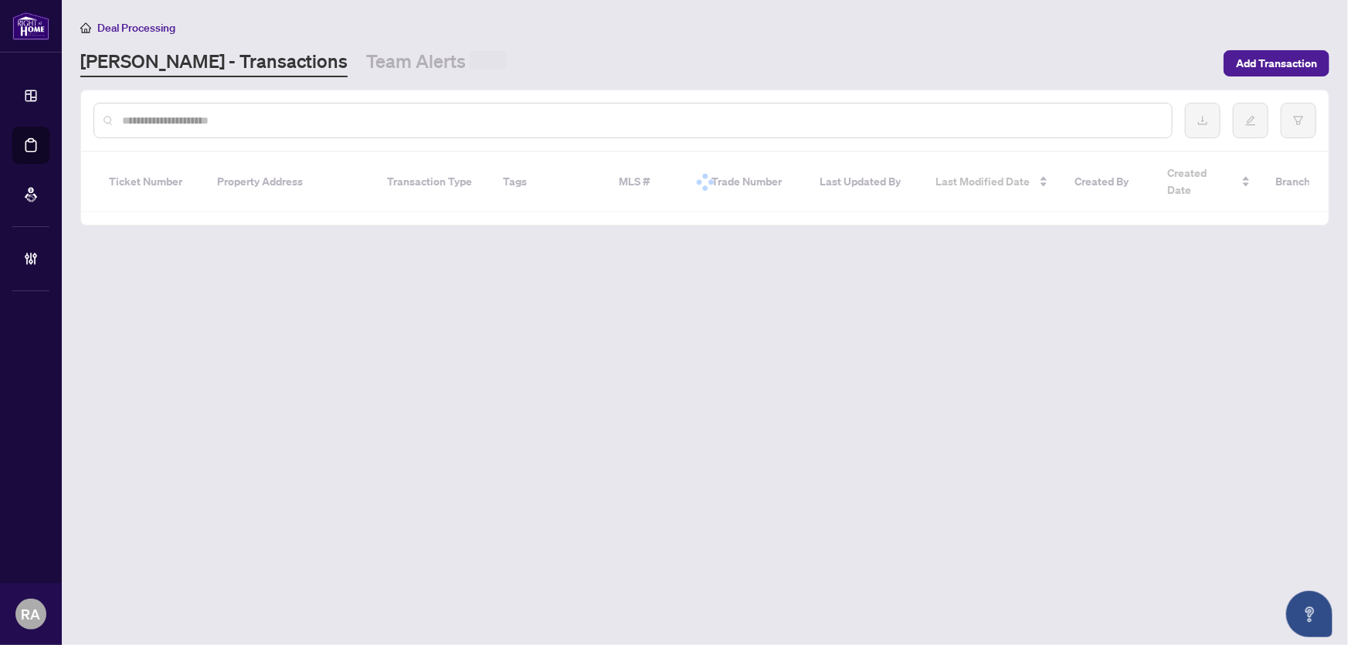
click at [366, 65] on link "Team Alerts" at bounding box center [436, 63] width 141 height 29
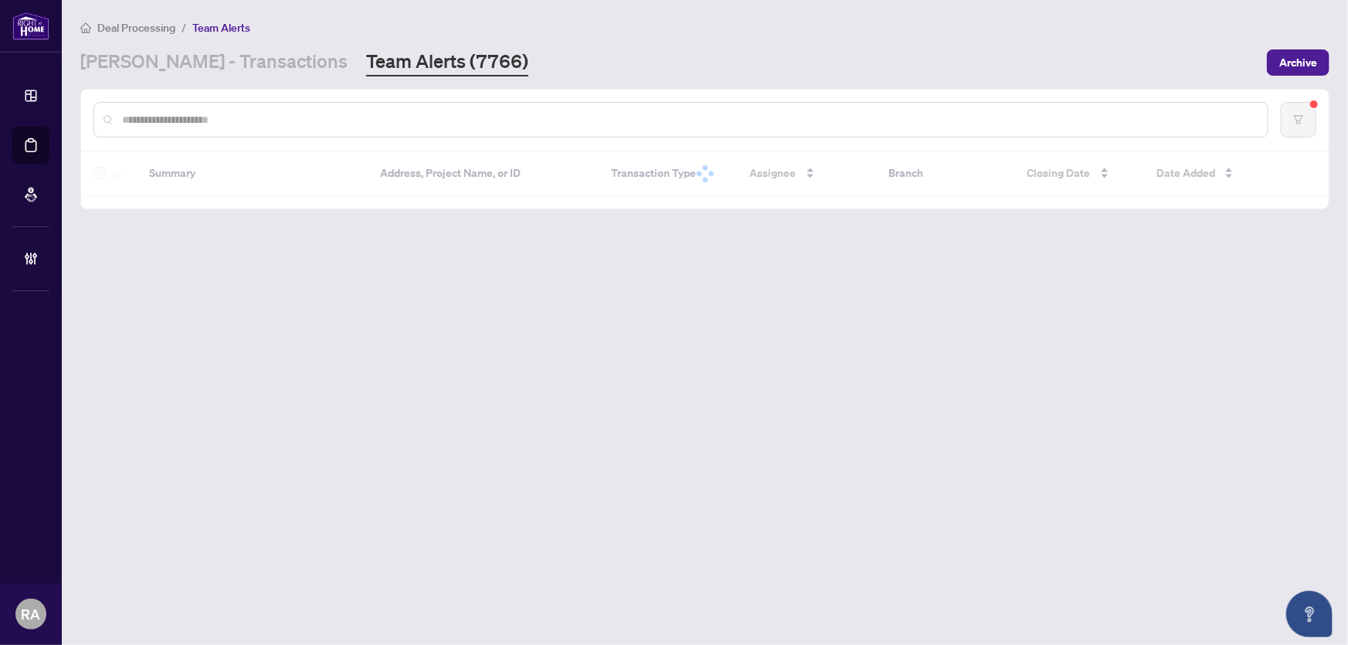
click at [342, 116] on input "text" at bounding box center [688, 119] width 1133 height 17
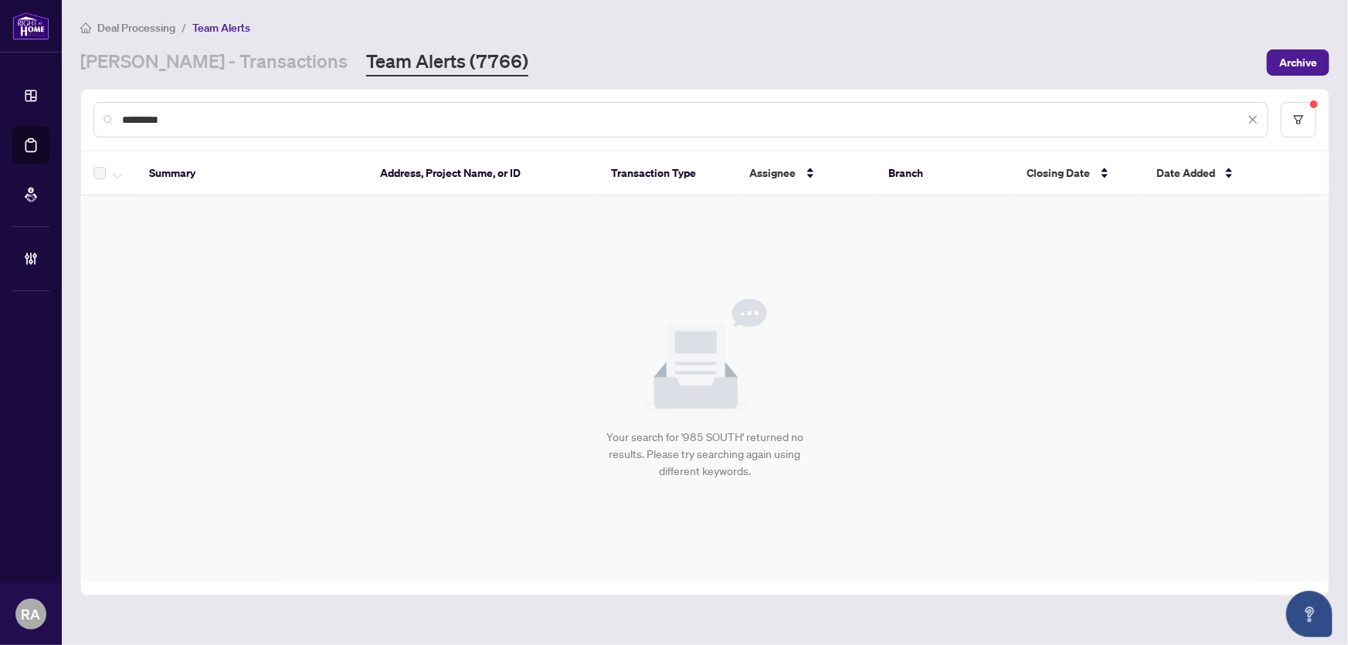
drag, startPoint x: 216, startPoint y: 113, endPoint x: 29, endPoint y: 104, distance: 187.1
click at [29, 105] on div "Dashboard Deal Processing Mortgage Referrals Brokerage Management RA Rhea Alipi…" at bounding box center [674, 322] width 1348 height 645
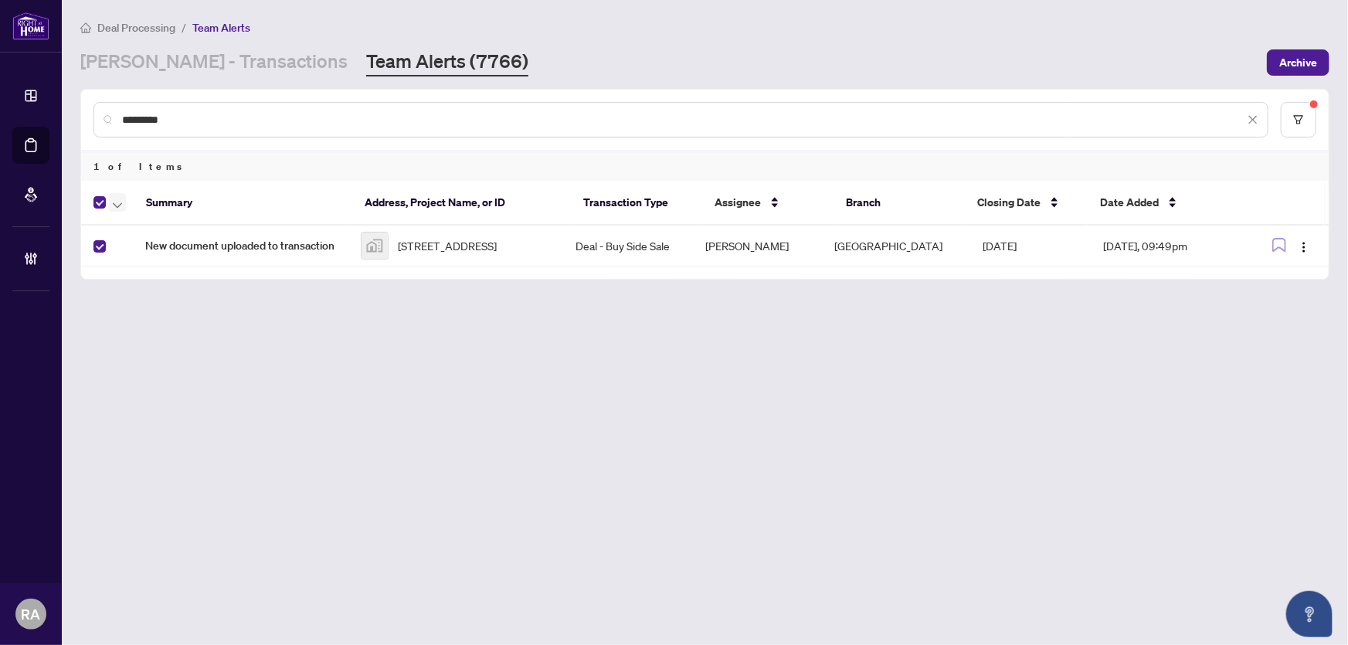
click at [109, 201] on button "button" at bounding box center [117, 202] width 17 height 19
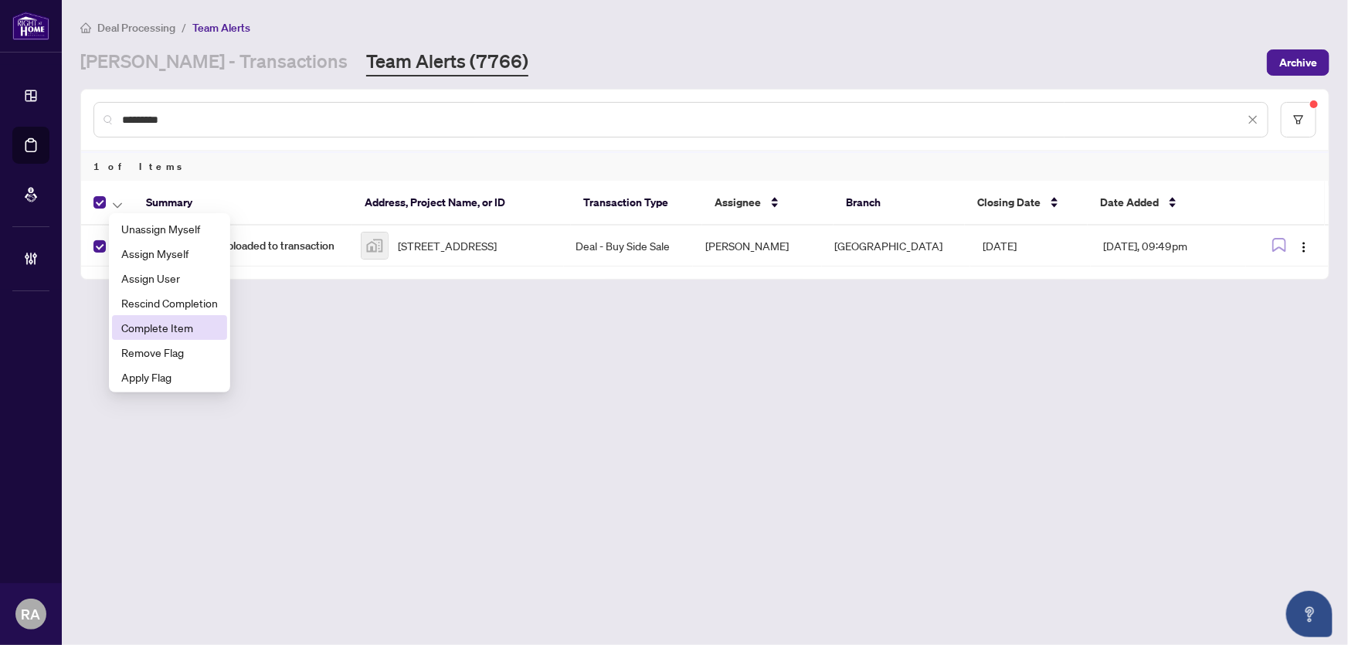
click at [169, 326] on span "Complete Item" at bounding box center [169, 327] width 97 height 17
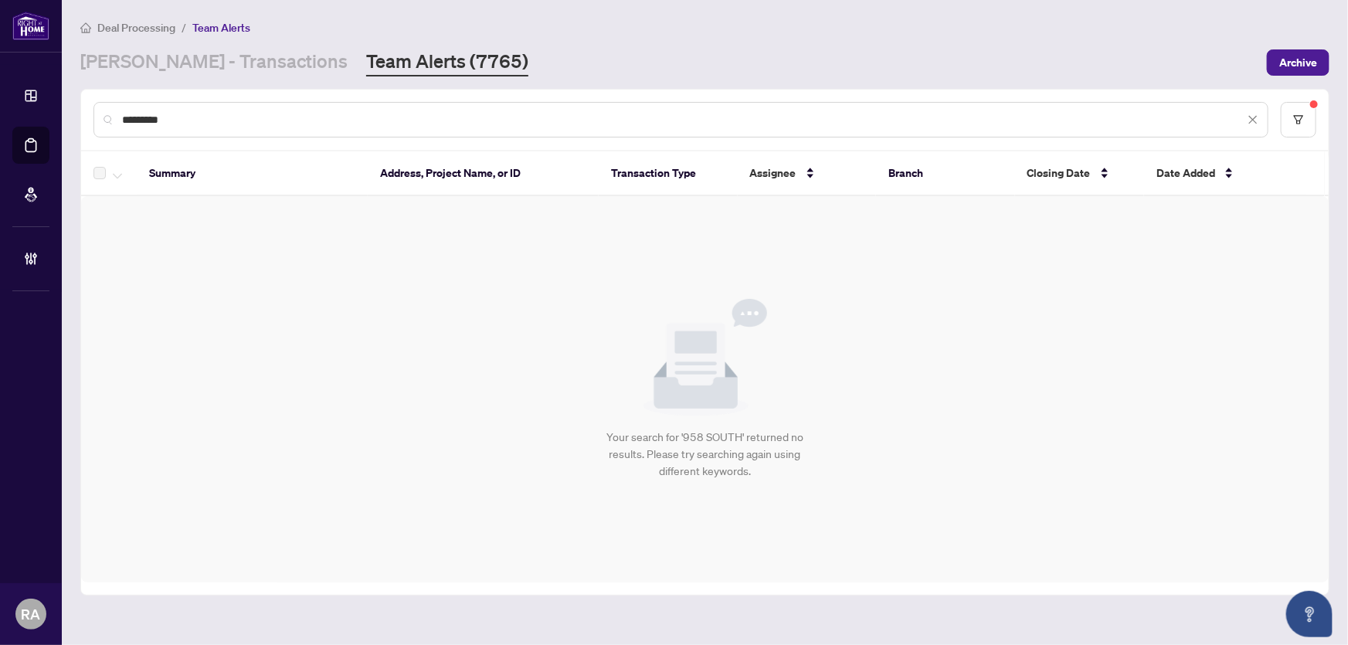
drag, startPoint x: 112, startPoint y: 109, endPoint x: 93, endPoint y: 109, distance: 19.3
click at [93, 109] on div "*********" at bounding box center [680, 120] width 1175 height 36
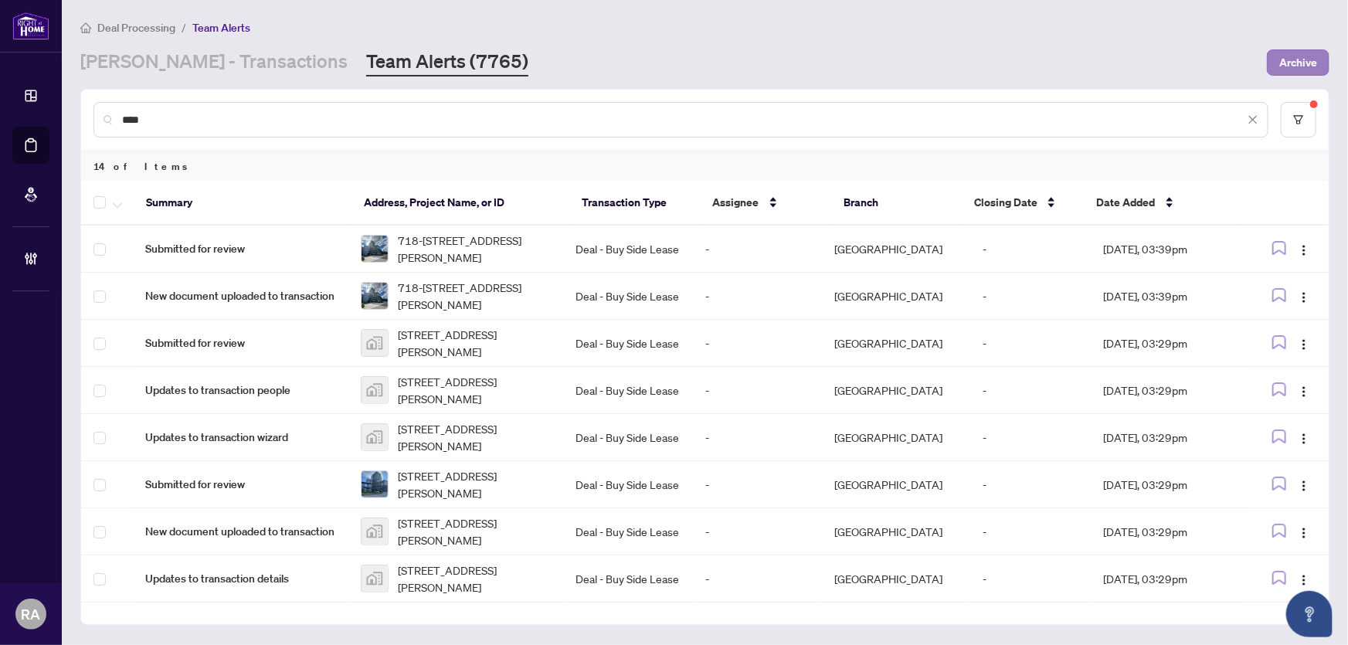
type input "****"
click at [1304, 58] on span "Archive" at bounding box center [1298, 62] width 38 height 25
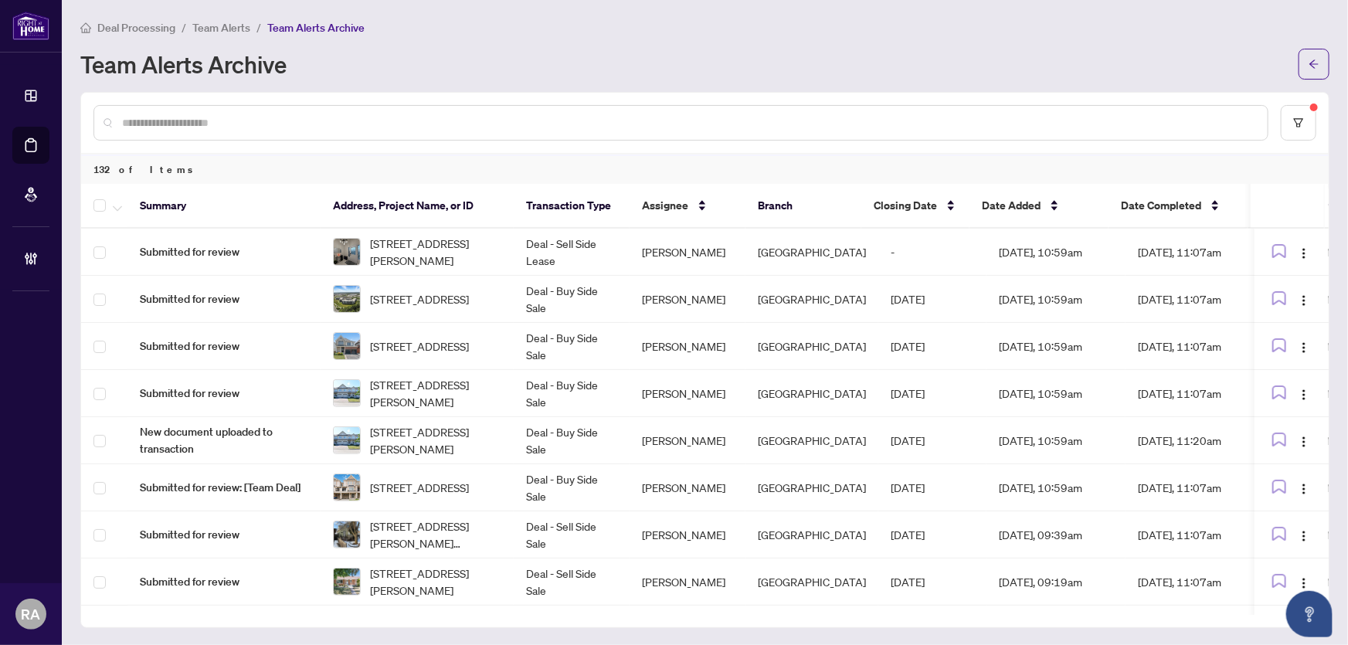
click at [587, 62] on div "Team Alerts Archive" at bounding box center [684, 64] width 1209 height 25
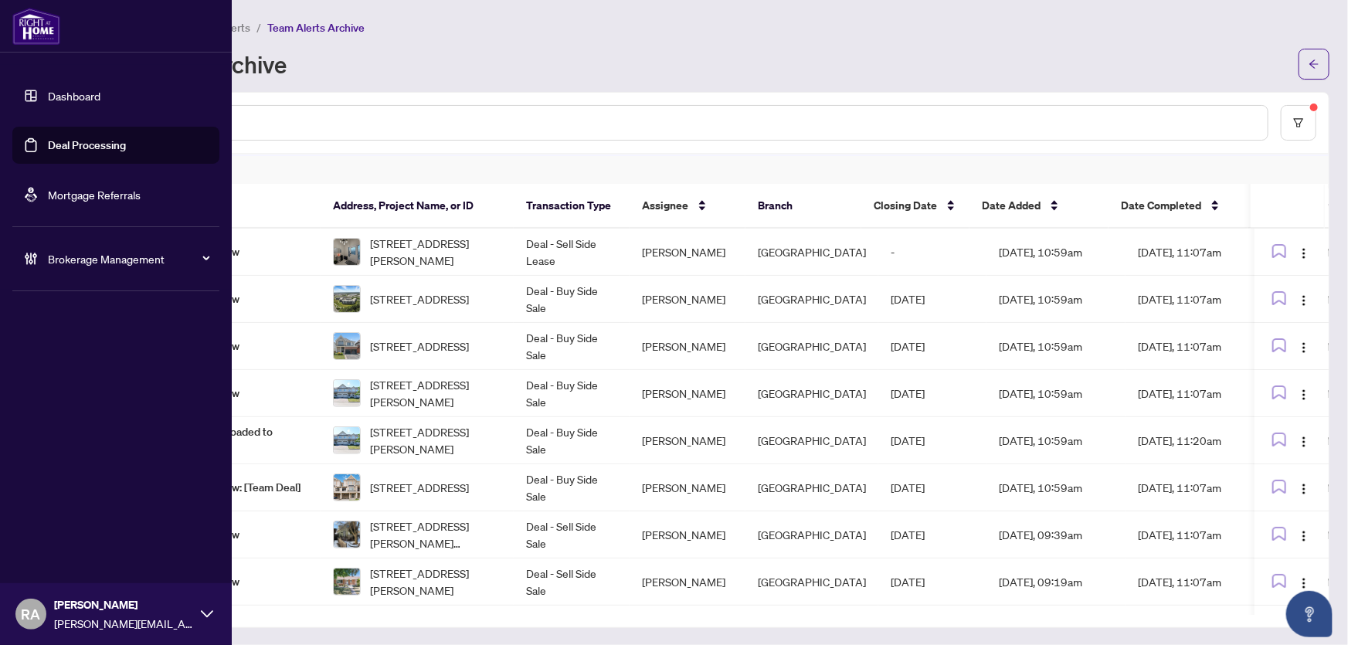
drag, startPoint x: 59, startPoint y: 456, endPoint x: 77, endPoint y: 435, distance: 27.4
click at [69, 443] on div "Dashboard Deal Processing Mortgage Referrals Brokerage Management RA Rhea Alipi…" at bounding box center [116, 322] width 232 height 645
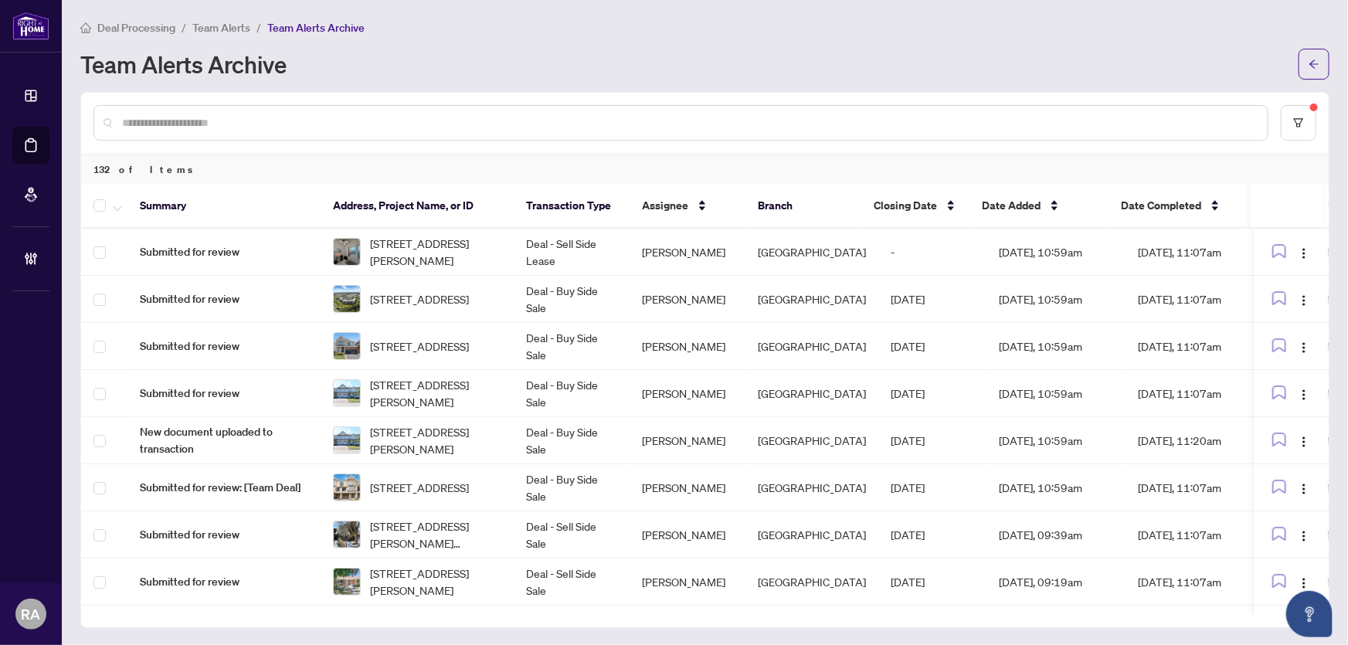
click at [205, 22] on span "Team Alerts" at bounding box center [221, 28] width 58 height 14
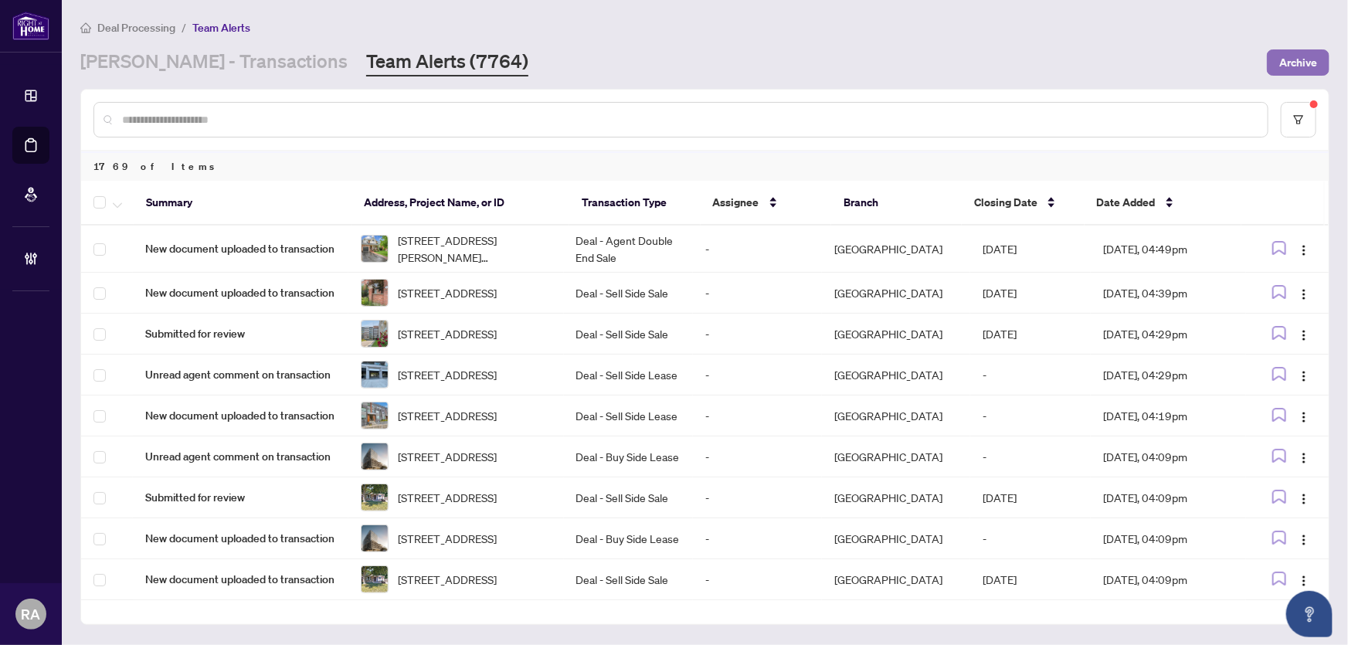
click at [1301, 70] on span "Archive" at bounding box center [1298, 62] width 38 height 25
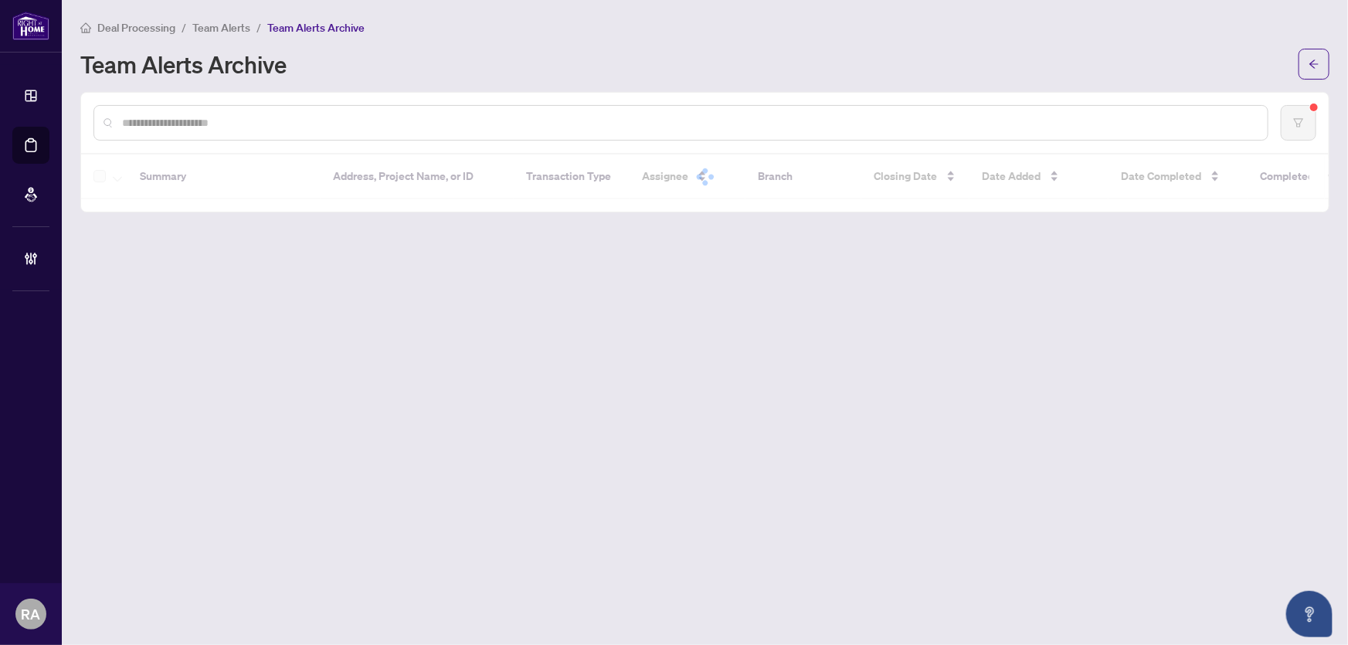
click at [924, 62] on div "Team Alerts Archive" at bounding box center [684, 64] width 1209 height 25
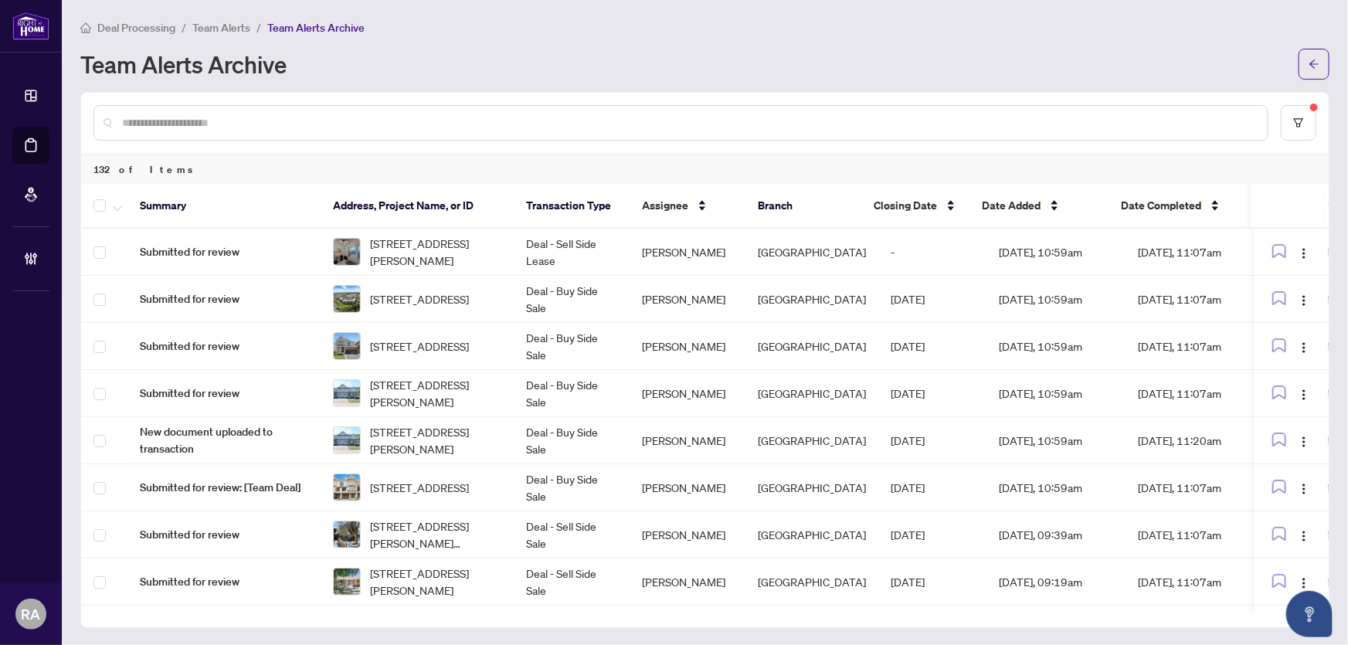
click at [220, 31] on span "Team Alerts" at bounding box center [221, 28] width 58 height 14
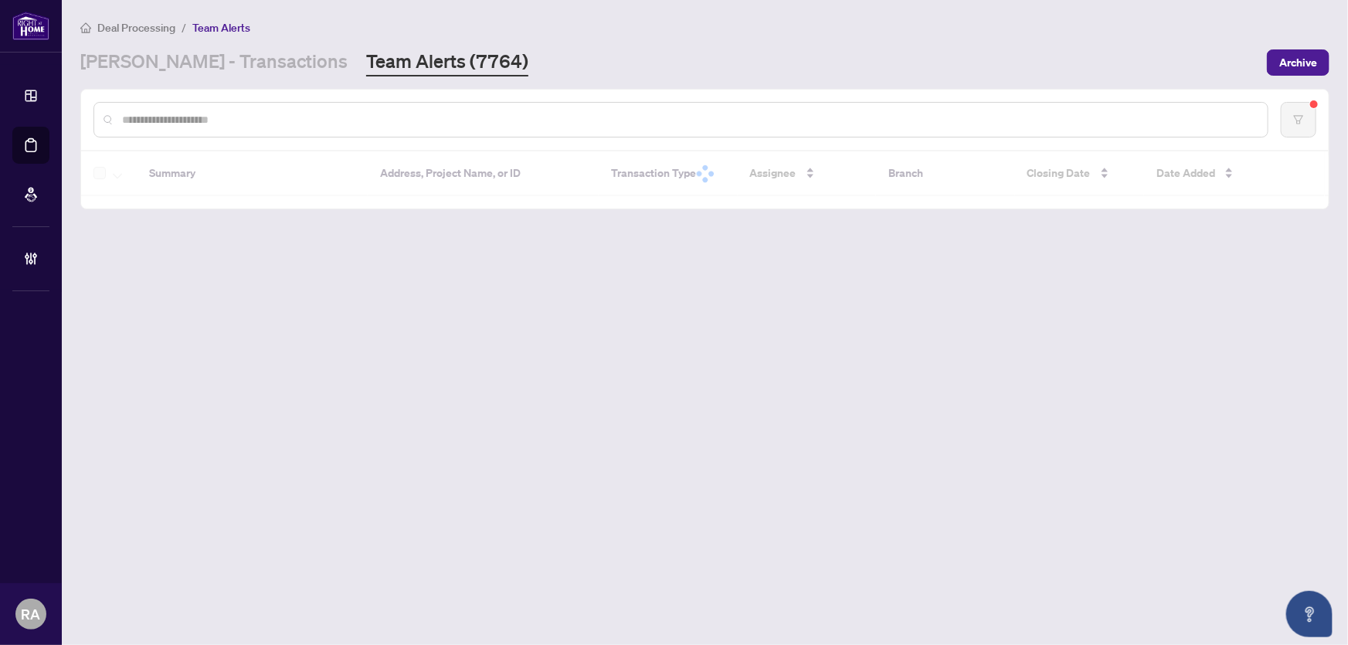
click at [549, 130] on div at bounding box center [680, 120] width 1175 height 36
click at [555, 123] on input "text" at bounding box center [688, 119] width 1133 height 17
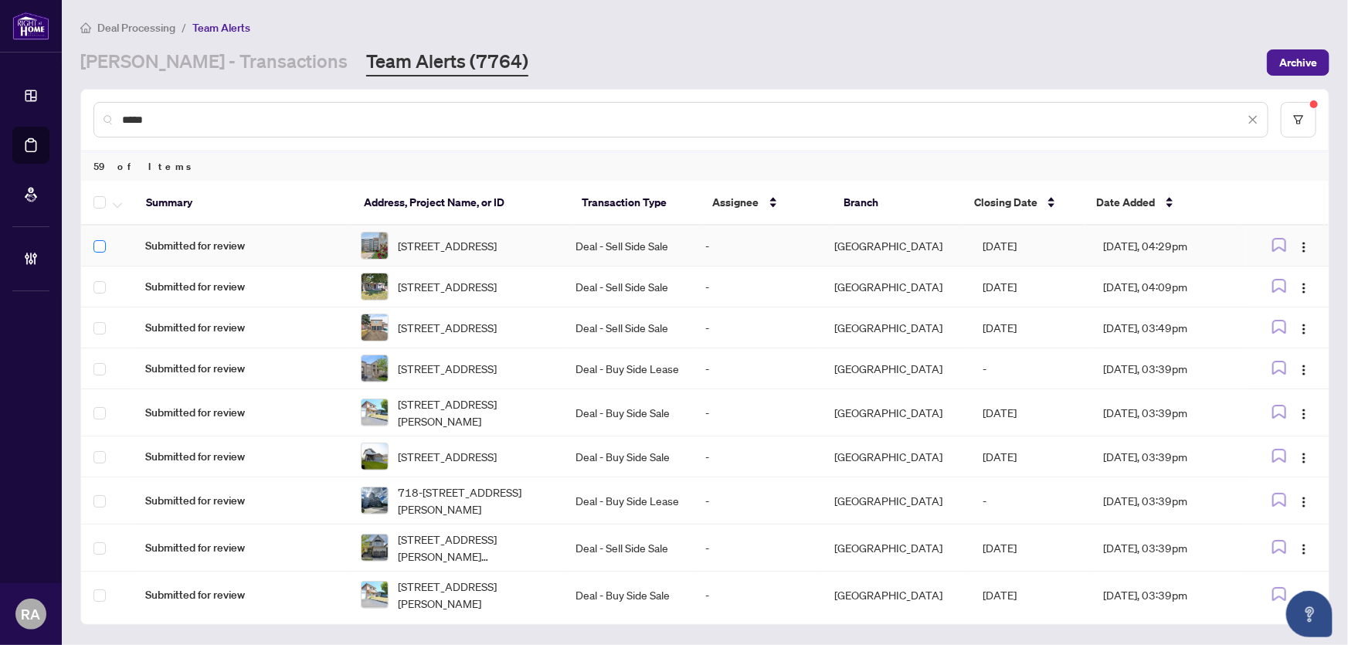
type input "*****"
click at [95, 239] on label at bounding box center [99, 246] width 12 height 17
click at [92, 432] on td at bounding box center [107, 412] width 52 height 47
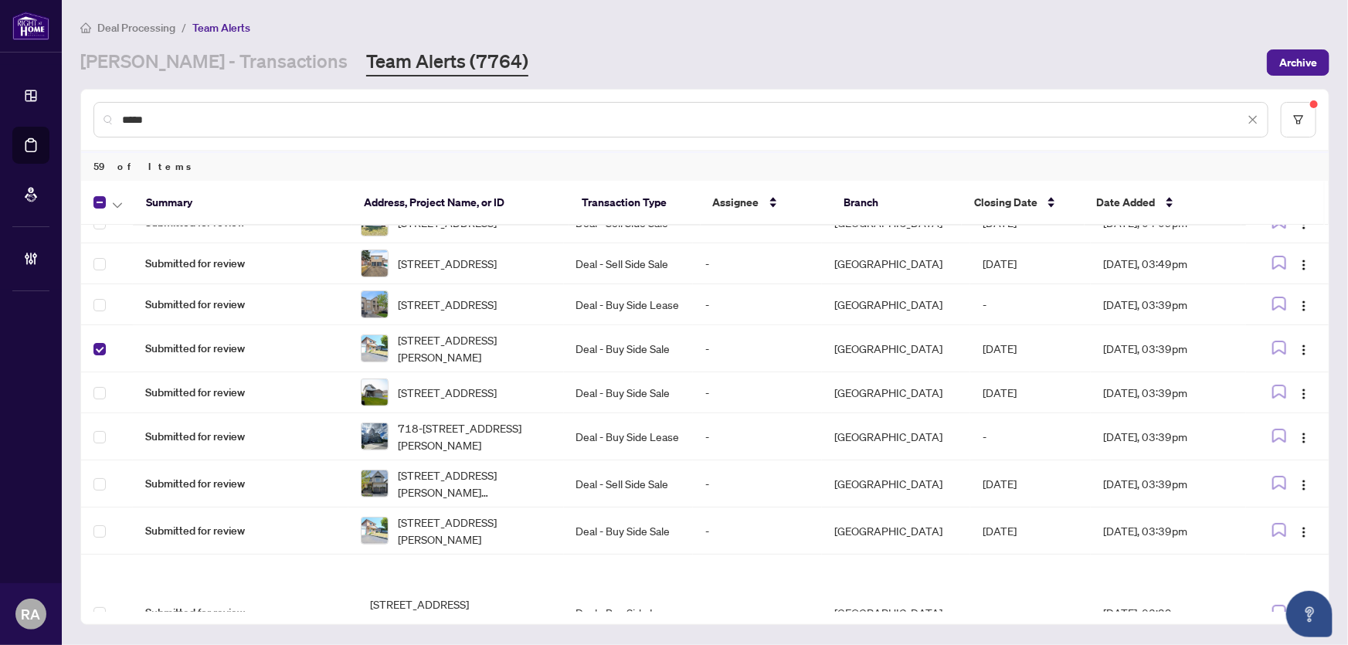
scroll to position [280, 0]
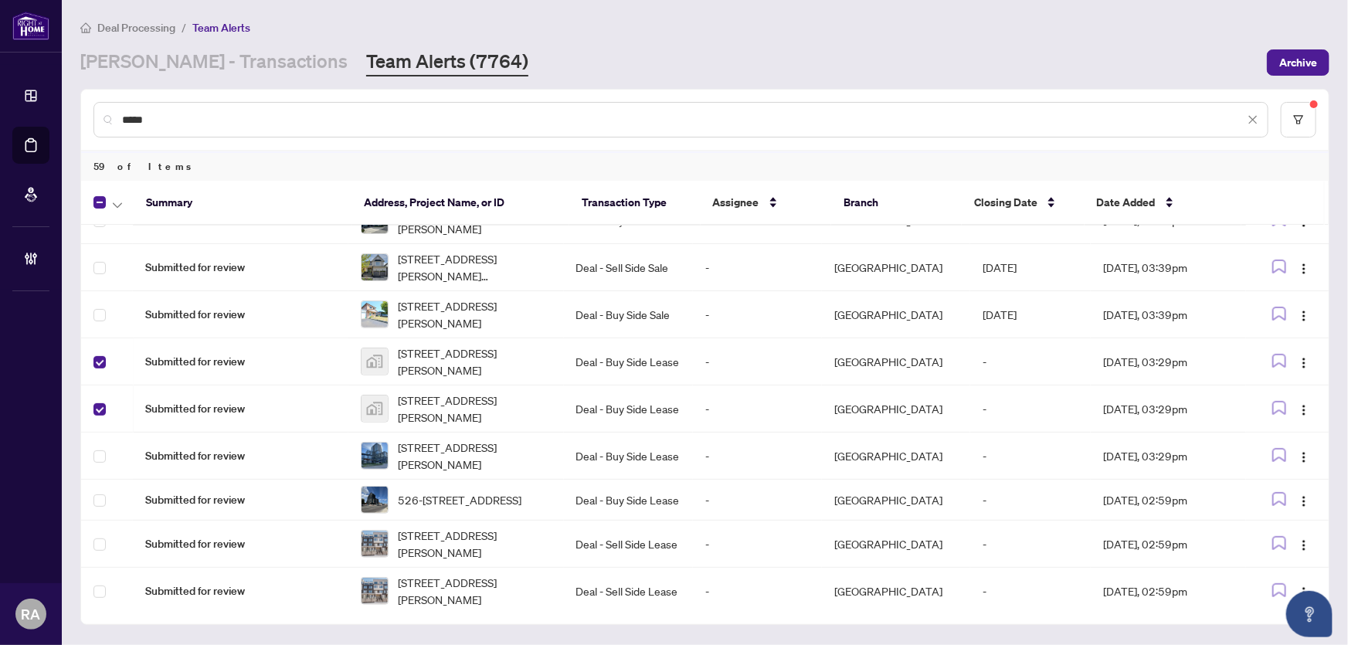
click at [120, 212] on th at bounding box center [107, 203] width 53 height 45
click at [117, 208] on span "button" at bounding box center [117, 202] width 9 height 17
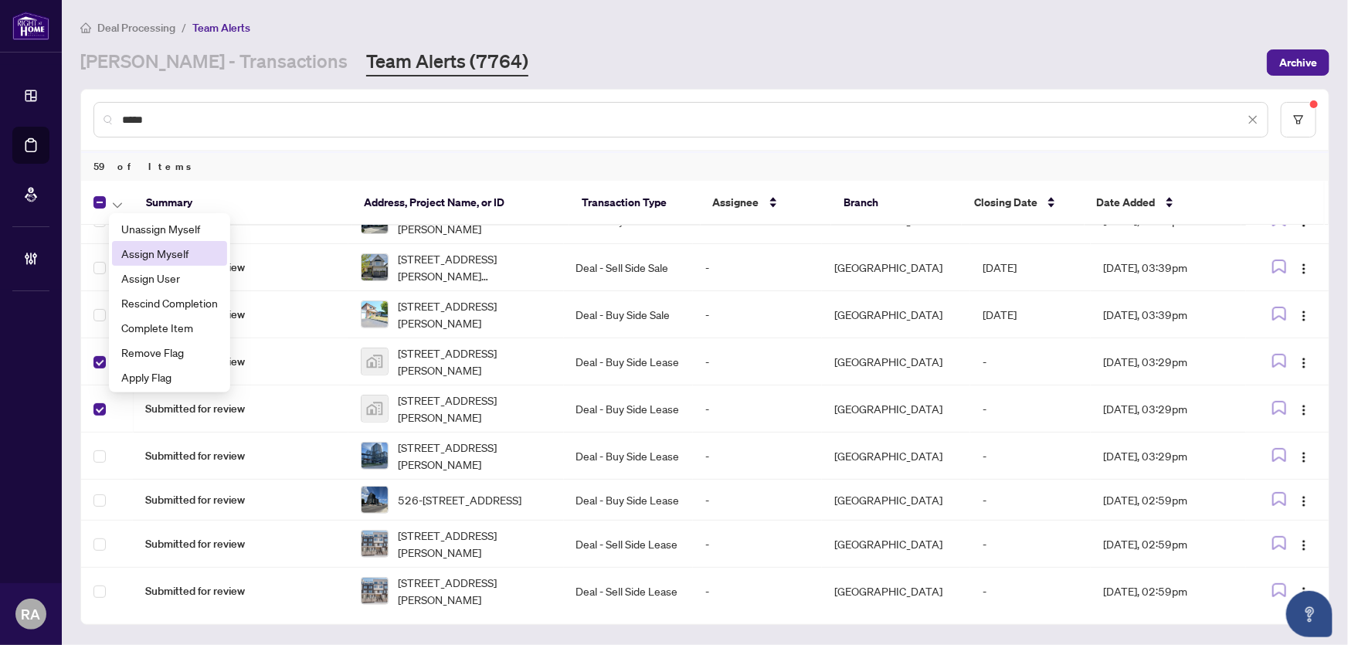
click at [139, 260] on span "Assign Myself" at bounding box center [169, 253] width 97 height 17
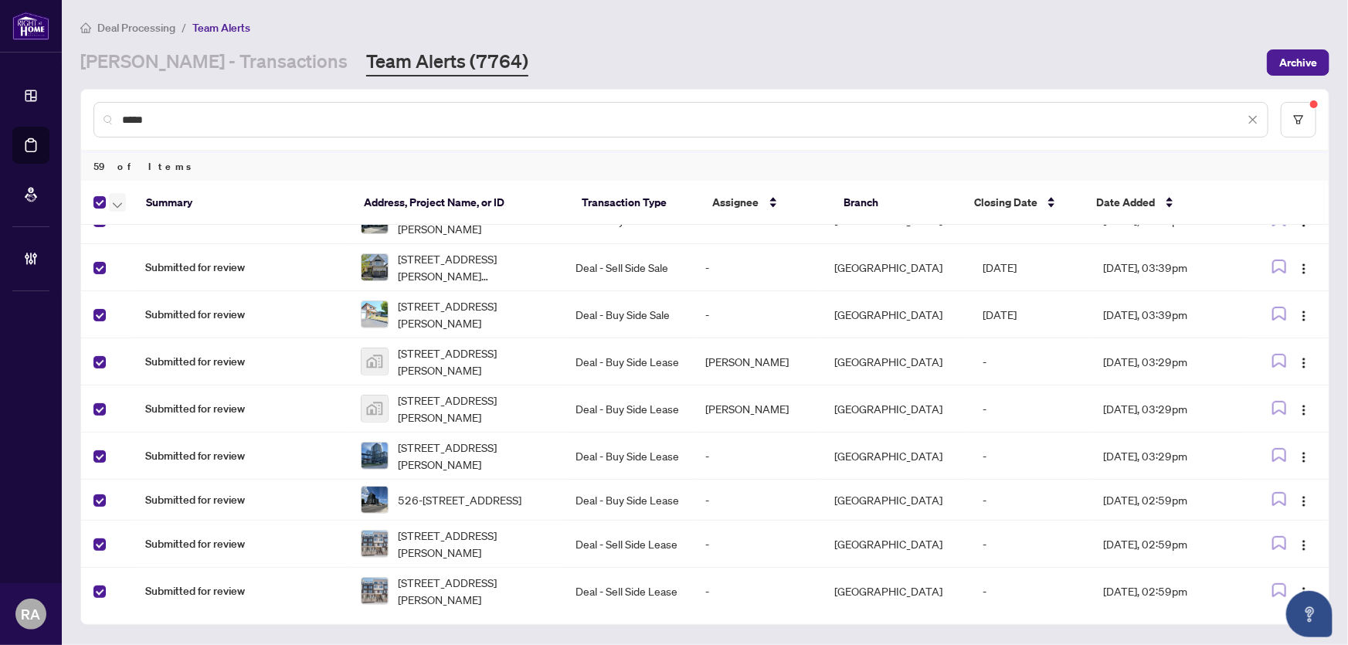
click at [114, 202] on icon "button" at bounding box center [117, 205] width 9 height 6
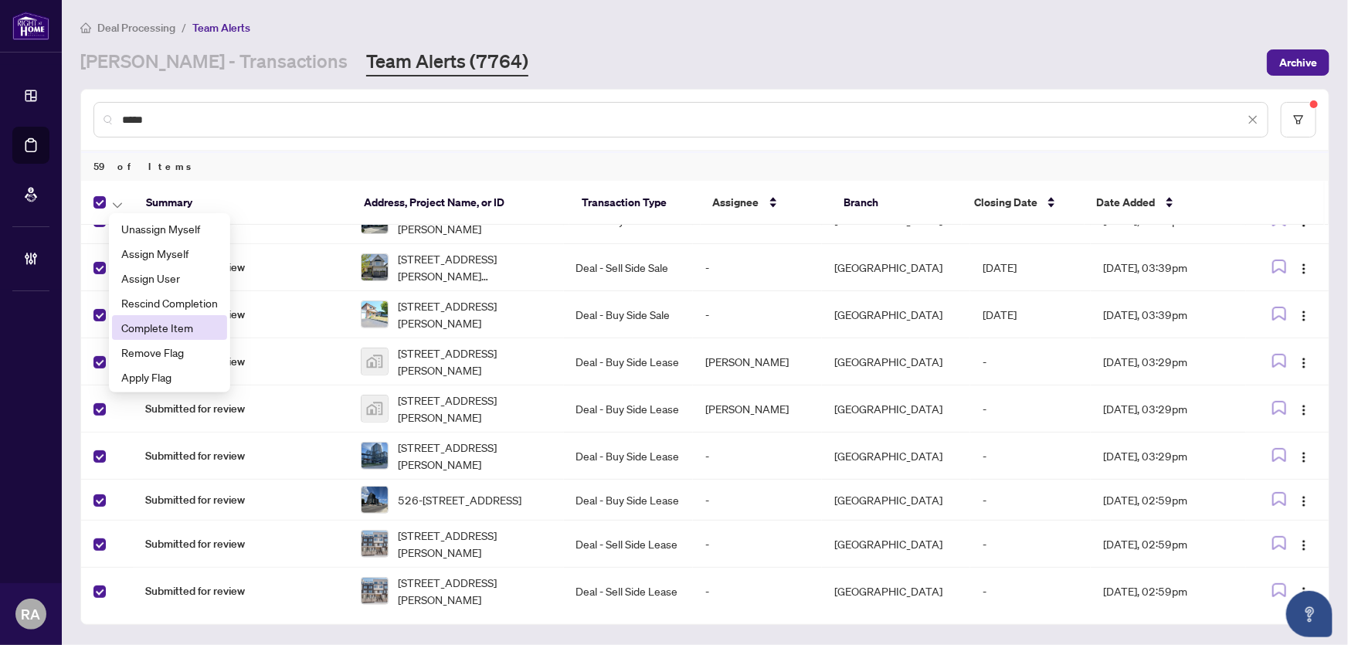
click at [141, 323] on span "Complete Item" at bounding box center [169, 327] width 97 height 17
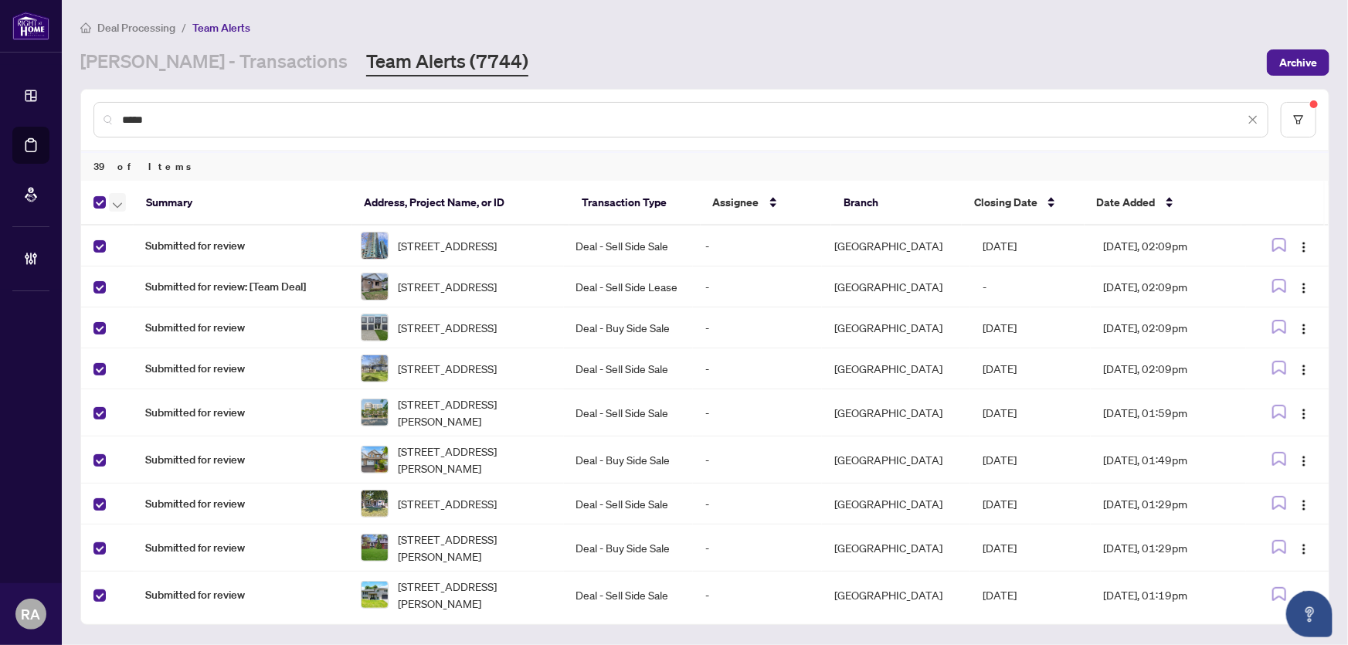
click at [111, 202] on button "button" at bounding box center [117, 202] width 17 height 19
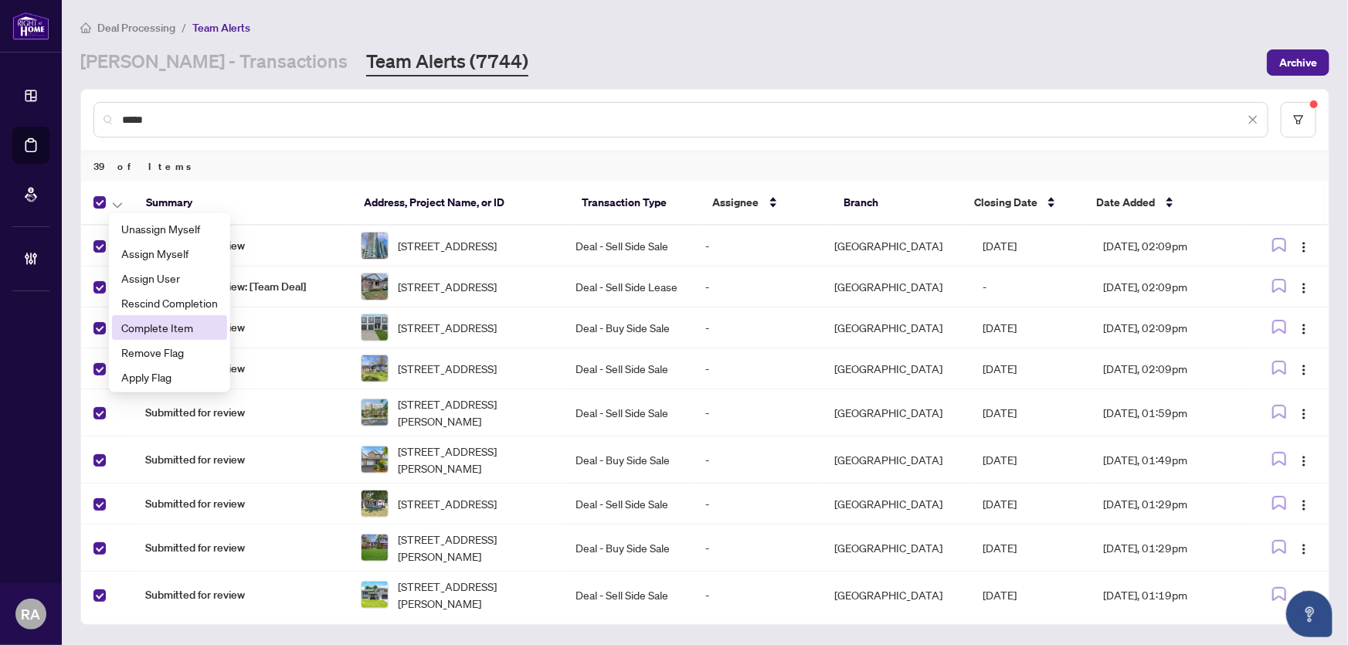
click at [145, 324] on span "Complete Item" at bounding box center [169, 327] width 97 height 17
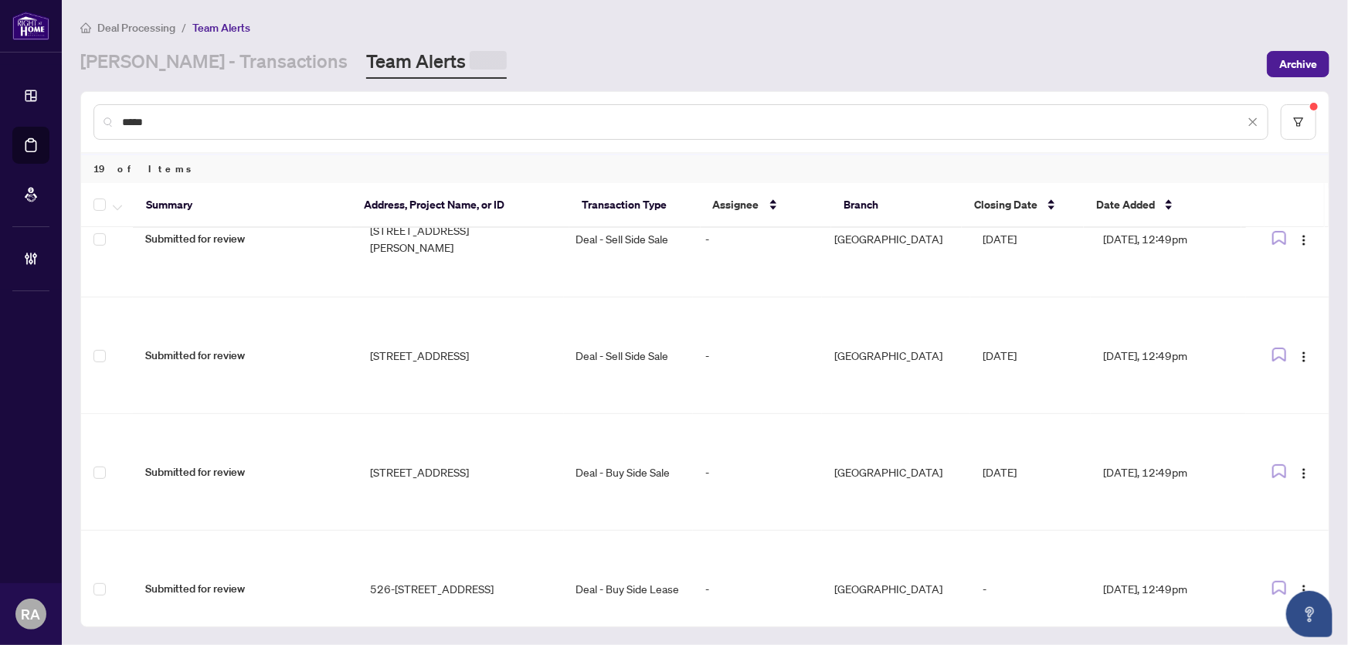
scroll to position [0, 0]
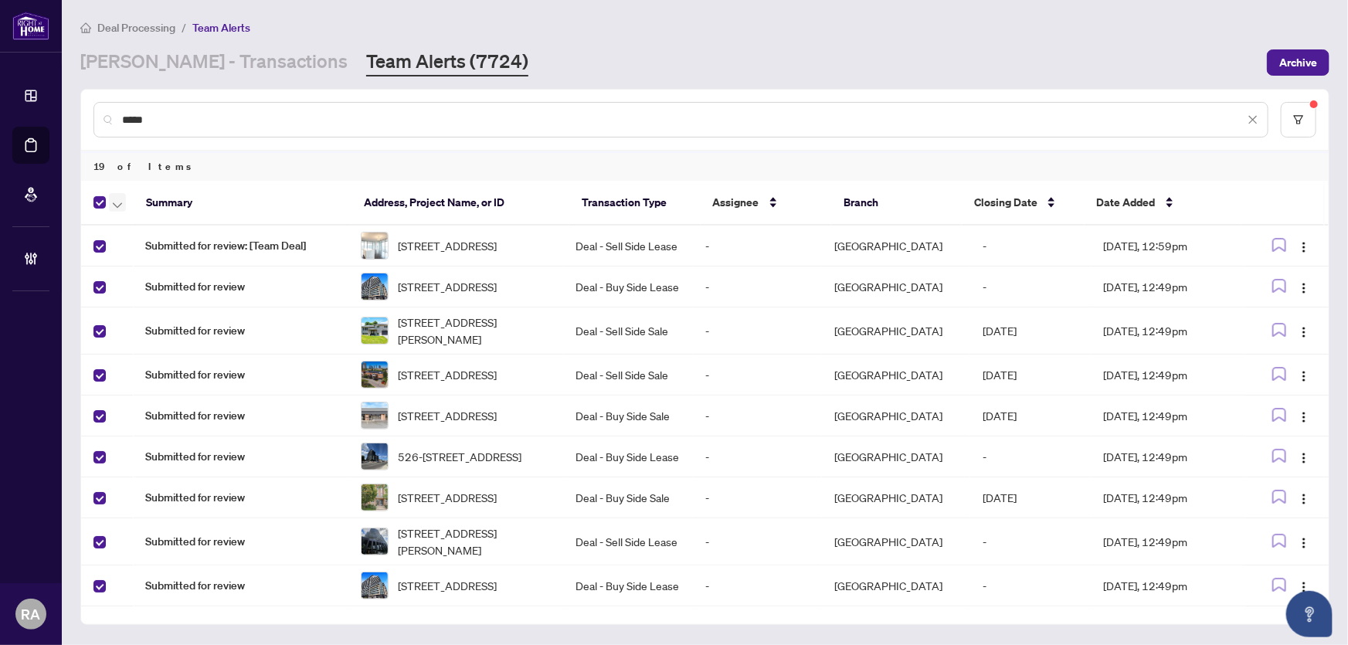
click at [110, 200] on button "button" at bounding box center [117, 202] width 17 height 19
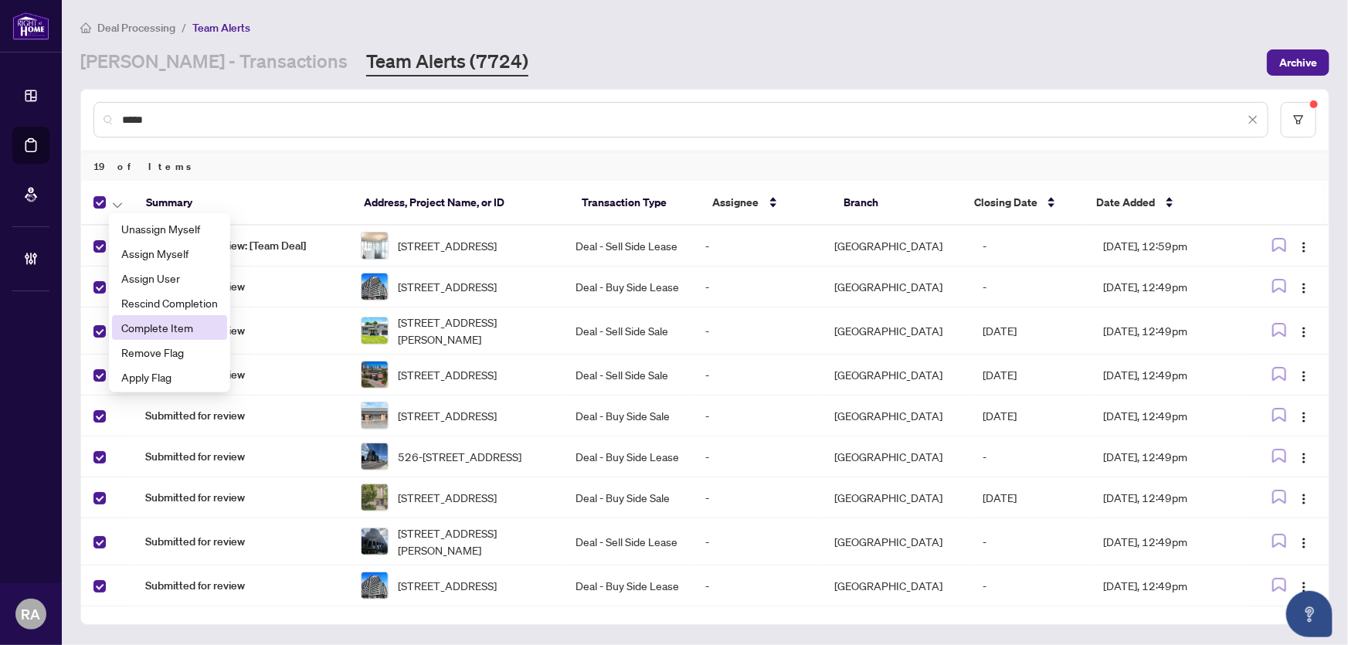
click at [131, 321] on span "Complete Item" at bounding box center [169, 327] width 97 height 17
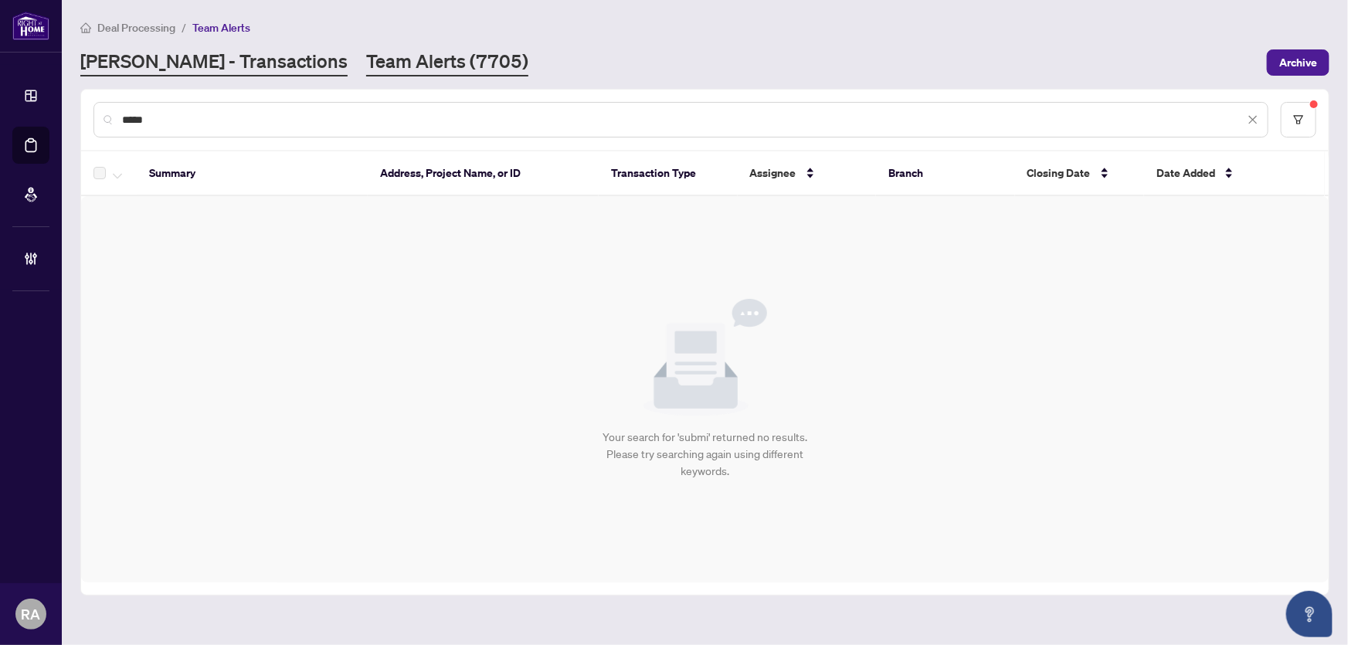
click at [210, 67] on link "[PERSON_NAME] - Transactions" at bounding box center [213, 63] width 267 height 28
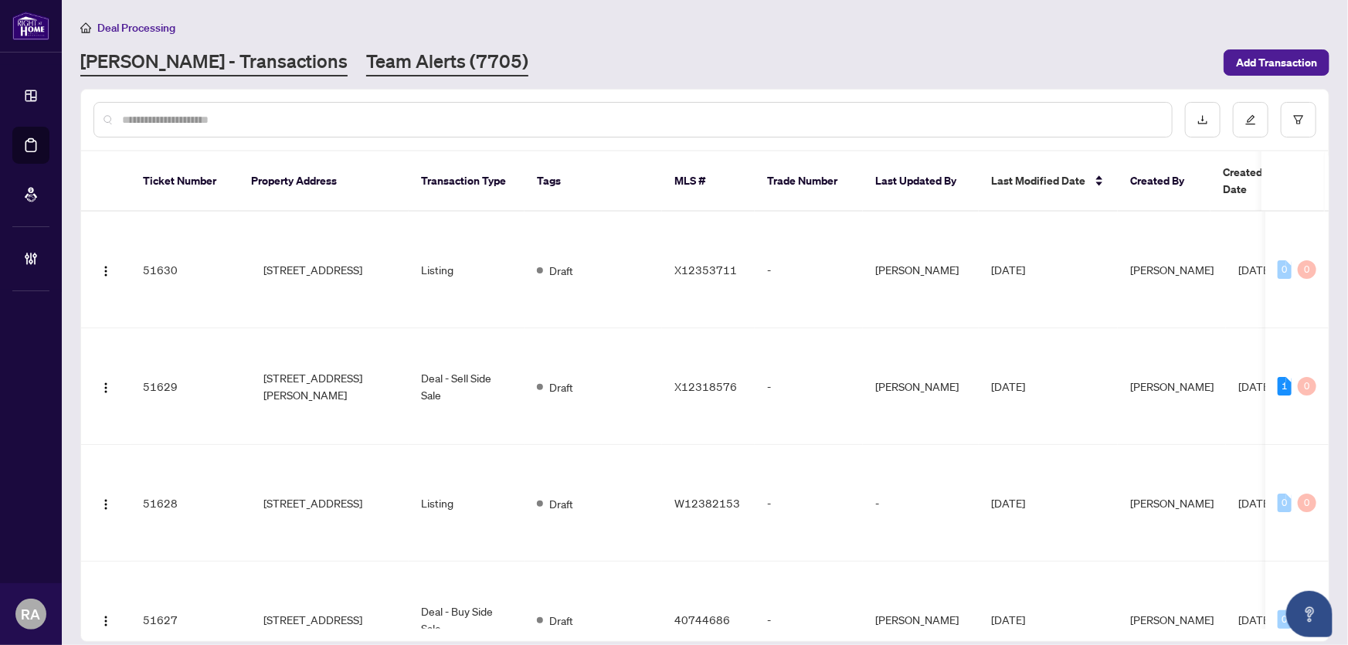
click at [366, 62] on link "Team Alerts (7705)" at bounding box center [447, 63] width 162 height 28
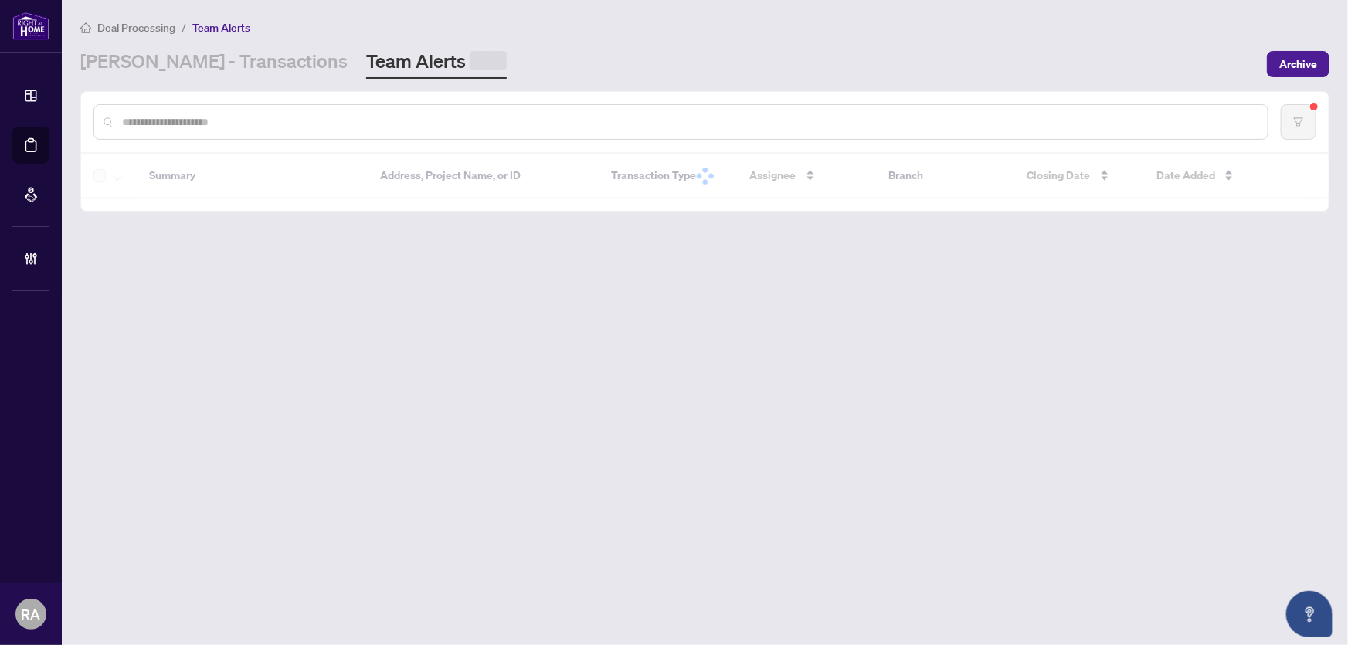
drag, startPoint x: 544, startPoint y: 49, endPoint x: 625, endPoint y: 54, distance: 81.2
click at [586, 51] on div "RAHR - Transactions Team Alerts" at bounding box center [668, 64] width 1177 height 30
click at [1308, 58] on span "Archive" at bounding box center [1298, 62] width 38 height 25
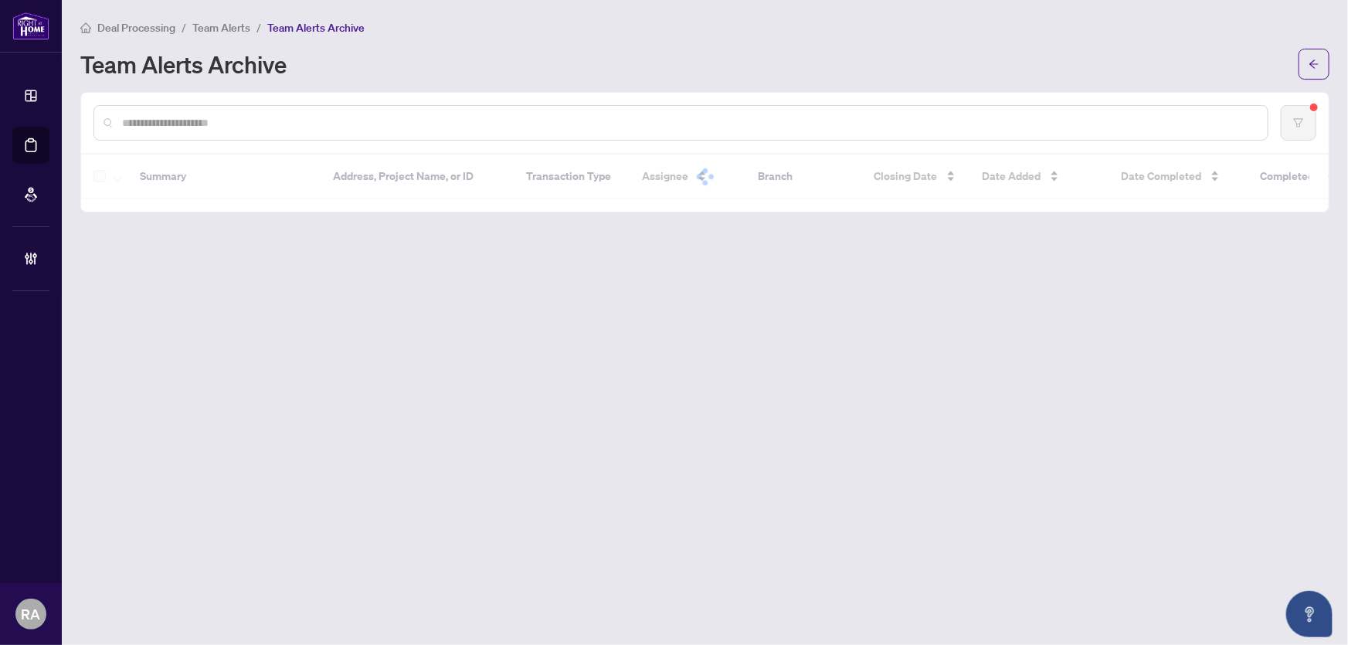
click at [845, 52] on div "Team Alerts Archive" at bounding box center [684, 64] width 1209 height 25
click at [739, 42] on div "Deal Processing / Team Alerts / Team Alerts Archive Team Alerts Archive" at bounding box center [704, 49] width 1249 height 61
click at [717, 37] on div "Deal Processing / Team Alerts / Team Alerts Archive Team Alerts Archive" at bounding box center [704, 49] width 1249 height 61
click at [675, 36] on div "Deal Processing / Team Alerts / Team Alerts Archive Team Alerts Archive" at bounding box center [704, 49] width 1249 height 61
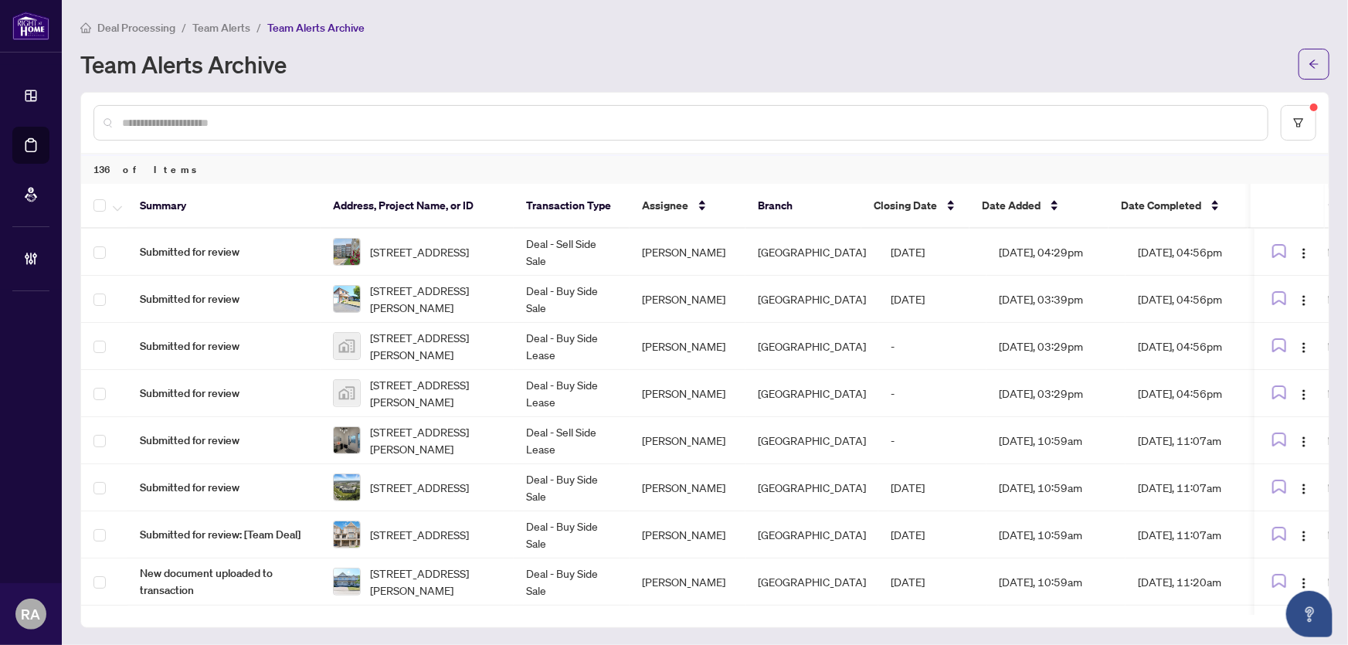
click at [675, 36] on div "Deal Processing / Team Alerts / Team Alerts Archive Team Alerts Archive" at bounding box center [704, 49] width 1249 height 61
drag, startPoint x: 378, startPoint y: 619, endPoint x: 402, endPoint y: 610, distance: 25.0
click at [378, 619] on div "Summary Address, Project Name, or ID Transaction Type Assignee Branch Closing D…" at bounding box center [704, 405] width 1247 height 443
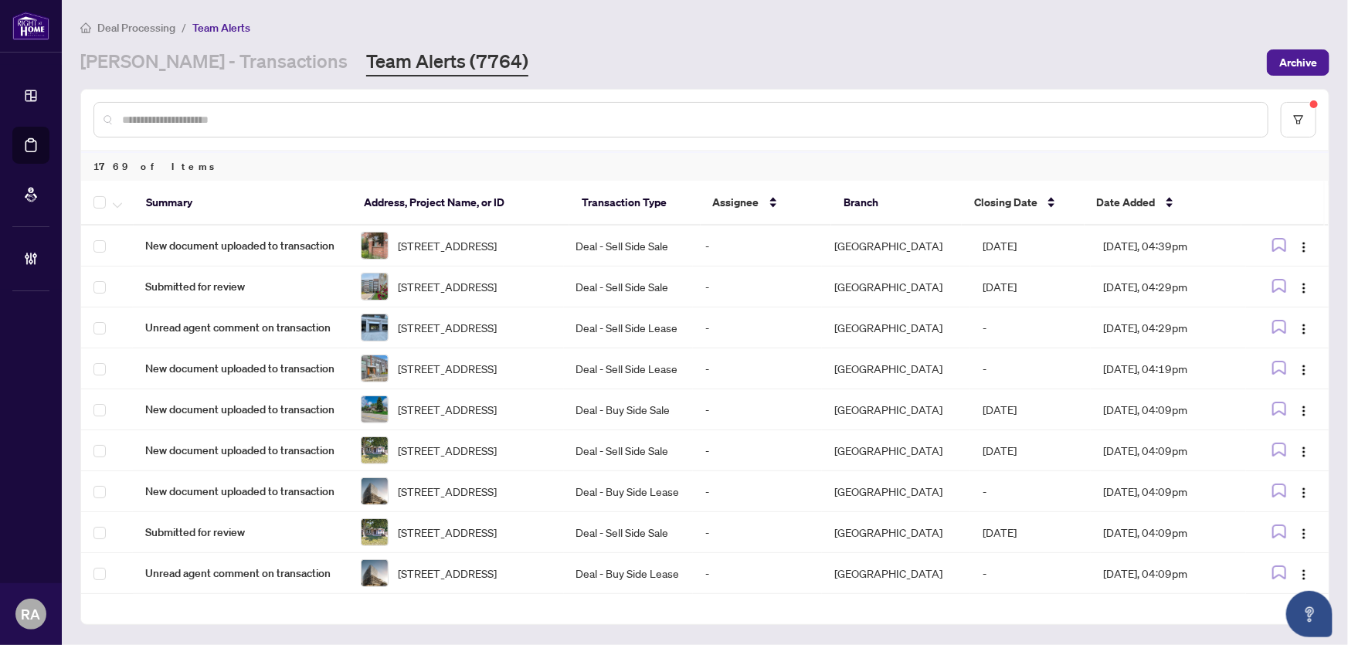
click at [578, 41] on div "Deal Processing / Team Alerts [PERSON_NAME] - Transactions Team Alerts (7764) A…" at bounding box center [704, 48] width 1249 height 58
click at [556, 54] on div "[PERSON_NAME] - Transactions Team Alerts (7764)" at bounding box center [668, 63] width 1177 height 28
click at [201, 58] on link "[PERSON_NAME] - Transactions" at bounding box center [213, 63] width 267 height 28
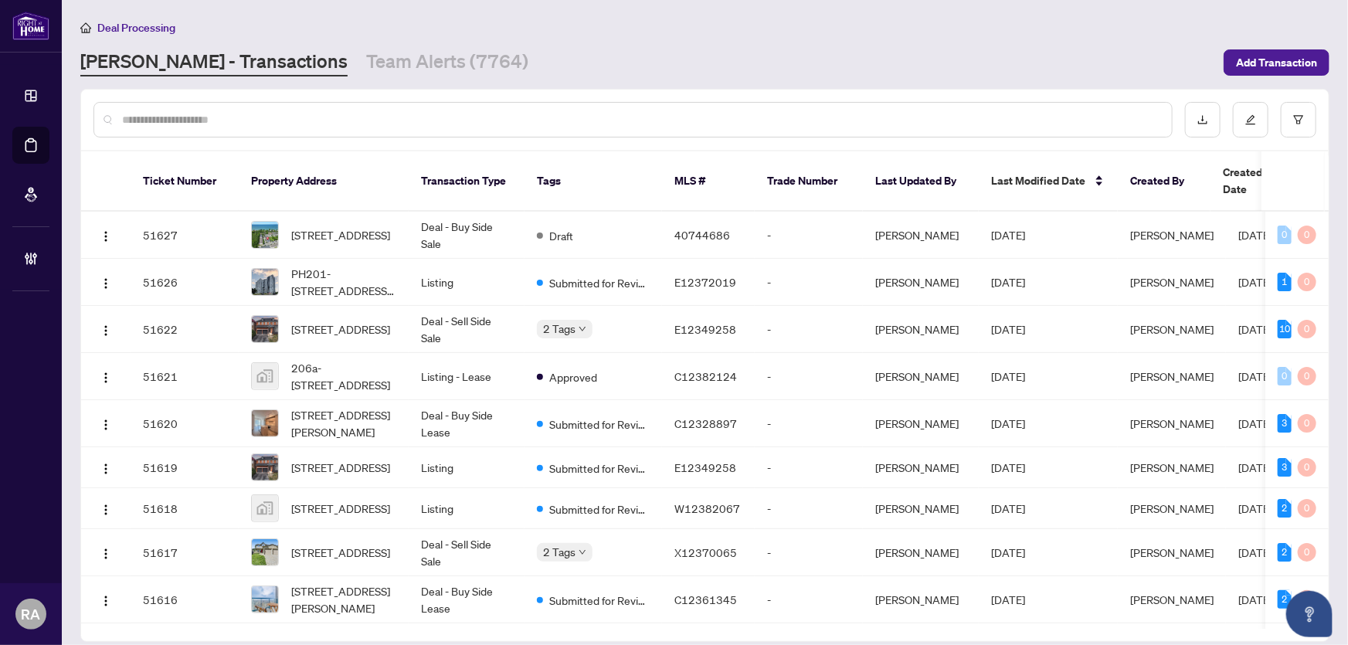
click at [561, 49] on div "[PERSON_NAME] - Transactions Team Alerts (7764)" at bounding box center [647, 63] width 1134 height 28
drag, startPoint x: 490, startPoint y: 118, endPoint x: 565, endPoint y: 90, distance: 79.9
click at [490, 117] on input "text" at bounding box center [640, 119] width 1037 height 17
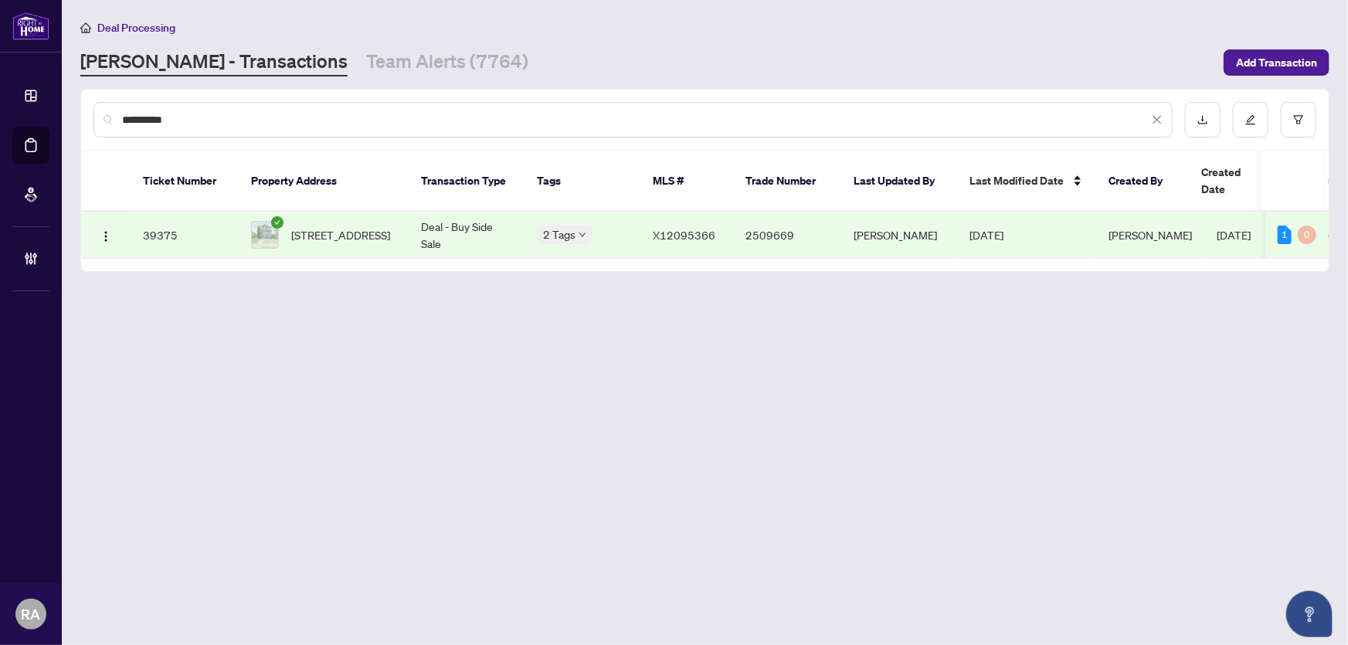
type input "**********"
click at [656, 228] on span "X12095366" at bounding box center [684, 235] width 63 height 14
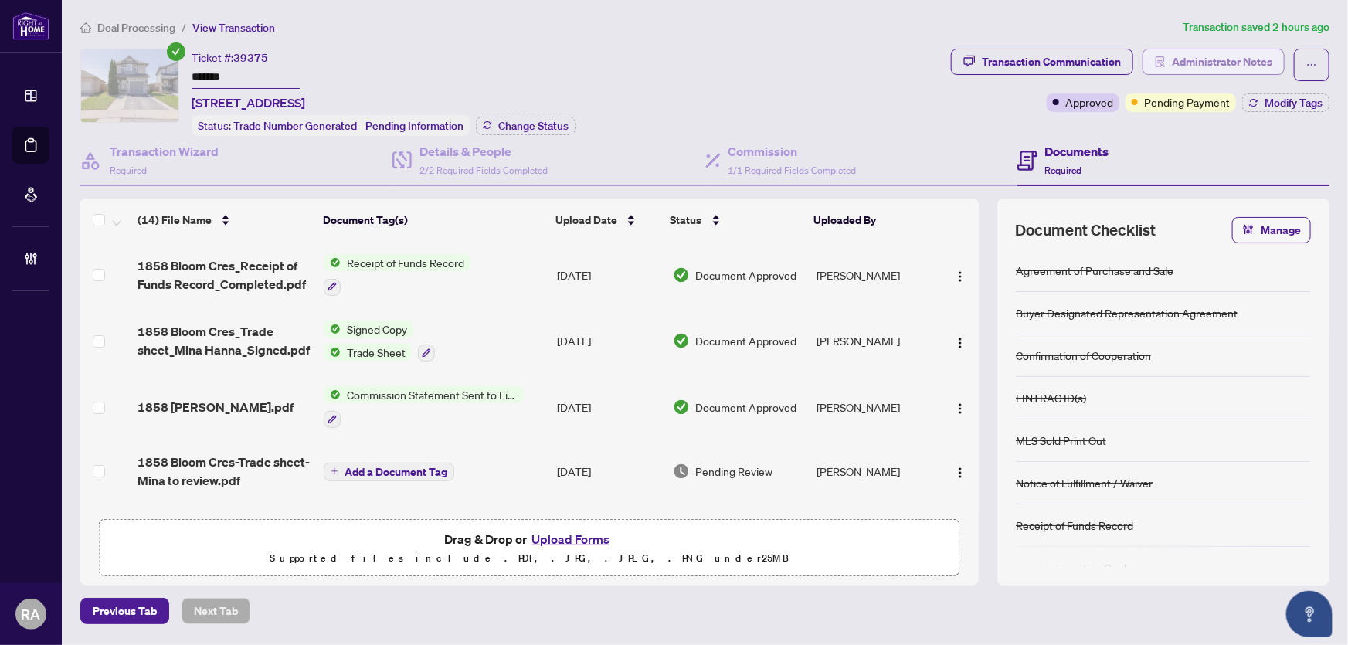
click at [1223, 62] on span "Administrator Notes" at bounding box center [1222, 61] width 100 height 25
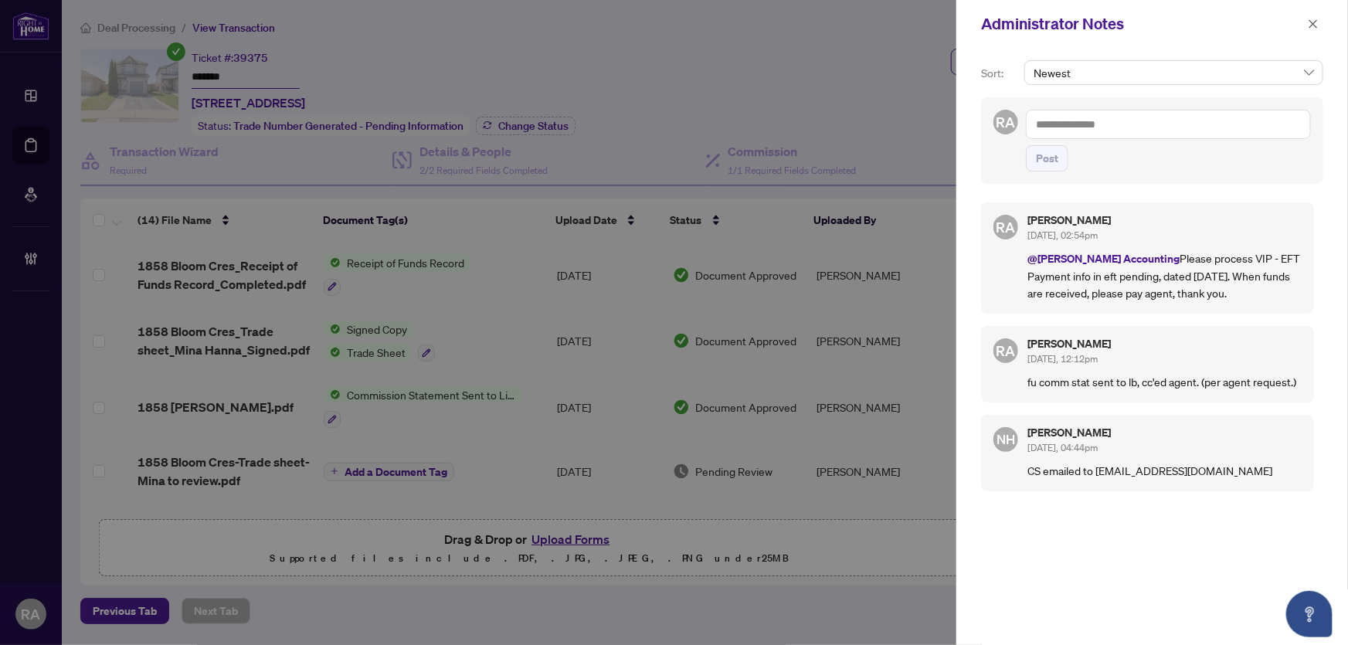
click at [1151, 170] on span "Post" at bounding box center [1168, 158] width 285 height 26
click at [1150, 171] on div "RA Post" at bounding box center [1152, 140] width 342 height 87
click at [1157, 162] on span "Post" at bounding box center [1168, 158] width 285 height 26
click at [1154, 168] on span "Post" at bounding box center [1168, 158] width 285 height 26
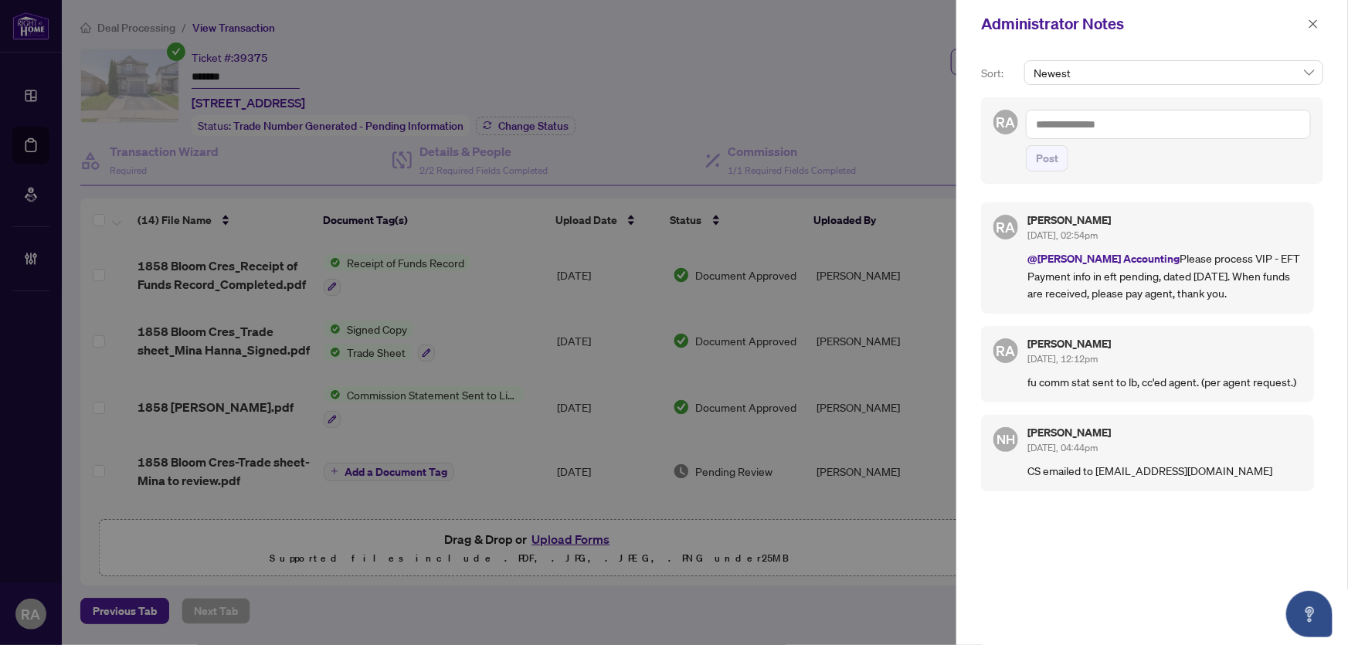
click at [1146, 175] on div "RA Post" at bounding box center [1152, 140] width 342 height 87
click at [1159, 182] on div "RA Post" at bounding box center [1152, 140] width 342 height 87
click at [1159, 183] on div "RA Post" at bounding box center [1152, 140] width 342 height 87
click at [1155, 174] on div "RA Post" at bounding box center [1152, 140] width 342 height 87
click at [1311, 19] on icon "close" at bounding box center [1313, 24] width 11 height 11
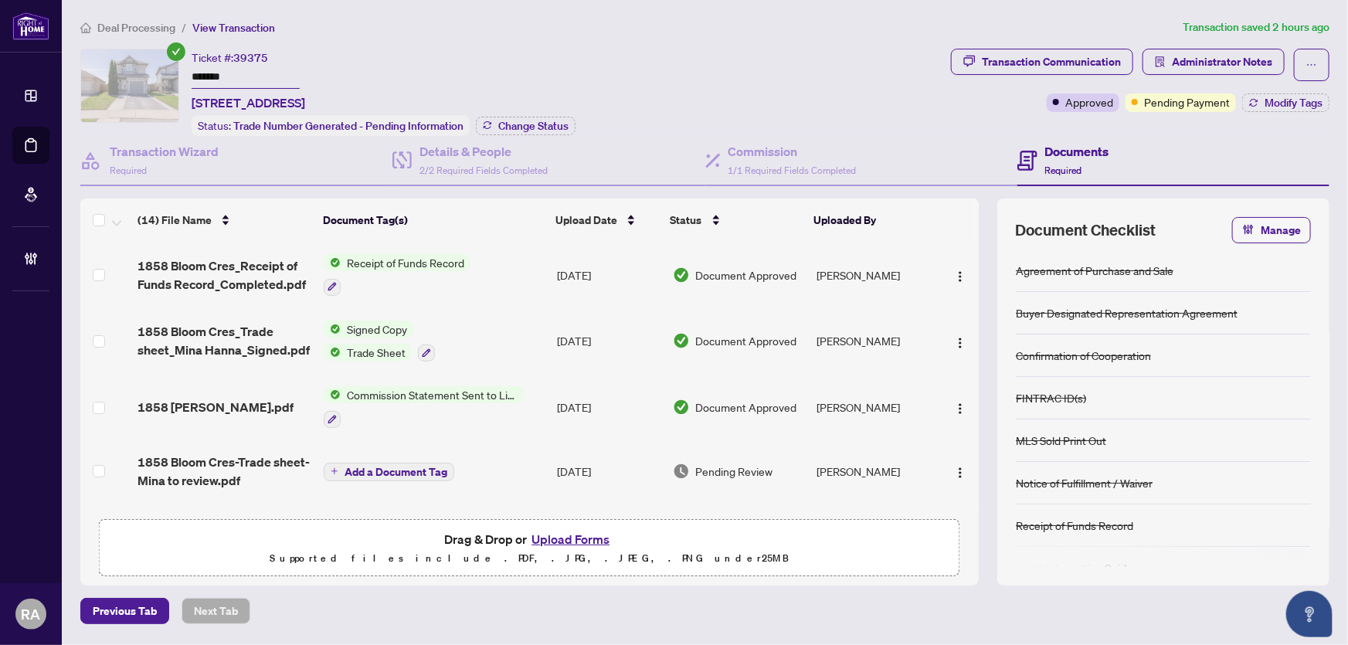
click at [614, 62] on div "Ticket #: 39375 ******* [STREET_ADDRESS] Status: Trade Number Generated - Pendi…" at bounding box center [512, 92] width 864 height 87
click at [522, 50] on div "Ticket #: 39375 ******* [STREET_ADDRESS] Status: Trade Number Generated - Pendi…" at bounding box center [384, 92] width 384 height 87
drag, startPoint x: 618, startPoint y: 20, endPoint x: 777, endPoint y: 57, distance: 163.4
click at [618, 19] on ol "Deal Processing / View Transaction" at bounding box center [628, 28] width 1096 height 18
click at [1213, 70] on span "Administrator Notes" at bounding box center [1222, 61] width 100 height 25
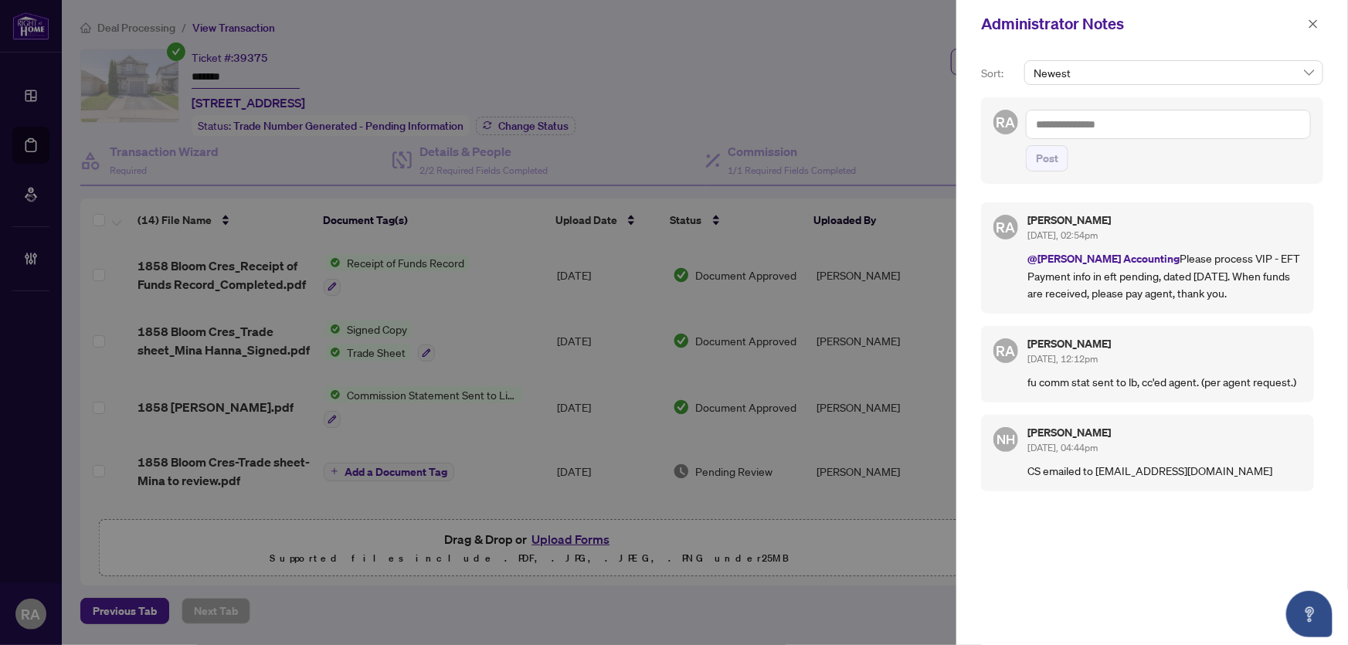
click at [1203, 168] on span "Post" at bounding box center [1168, 158] width 285 height 26
click at [1200, 169] on span "Post" at bounding box center [1168, 158] width 285 height 26
click at [1166, 176] on div "RA Post" at bounding box center [1152, 140] width 342 height 87
click at [1165, 175] on div "RA Post" at bounding box center [1152, 140] width 342 height 87
click at [1171, 46] on div "Administrator Notes" at bounding box center [1152, 24] width 392 height 48
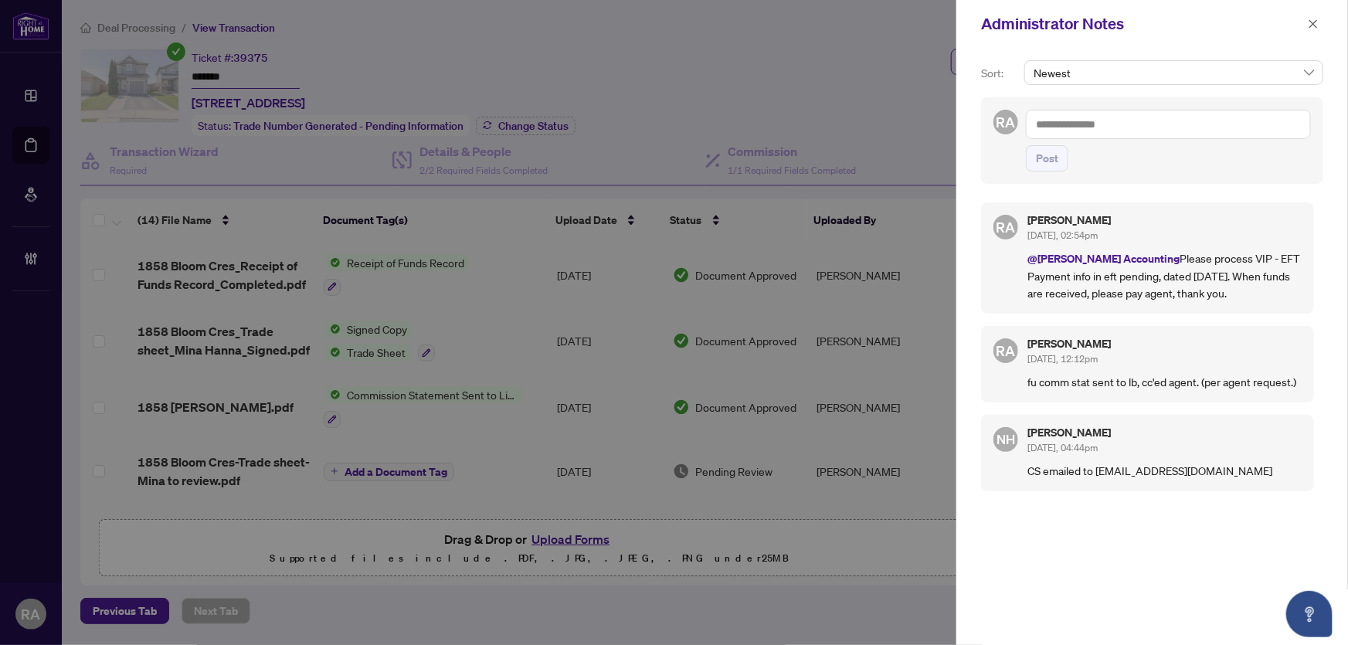
click at [1145, 39] on div "Administrator Notes" at bounding box center [1152, 24] width 392 height 48
click at [1149, 39] on div "Administrator Notes" at bounding box center [1152, 24] width 392 height 48
click at [1320, 22] on button "button" at bounding box center [1313, 24] width 20 height 19
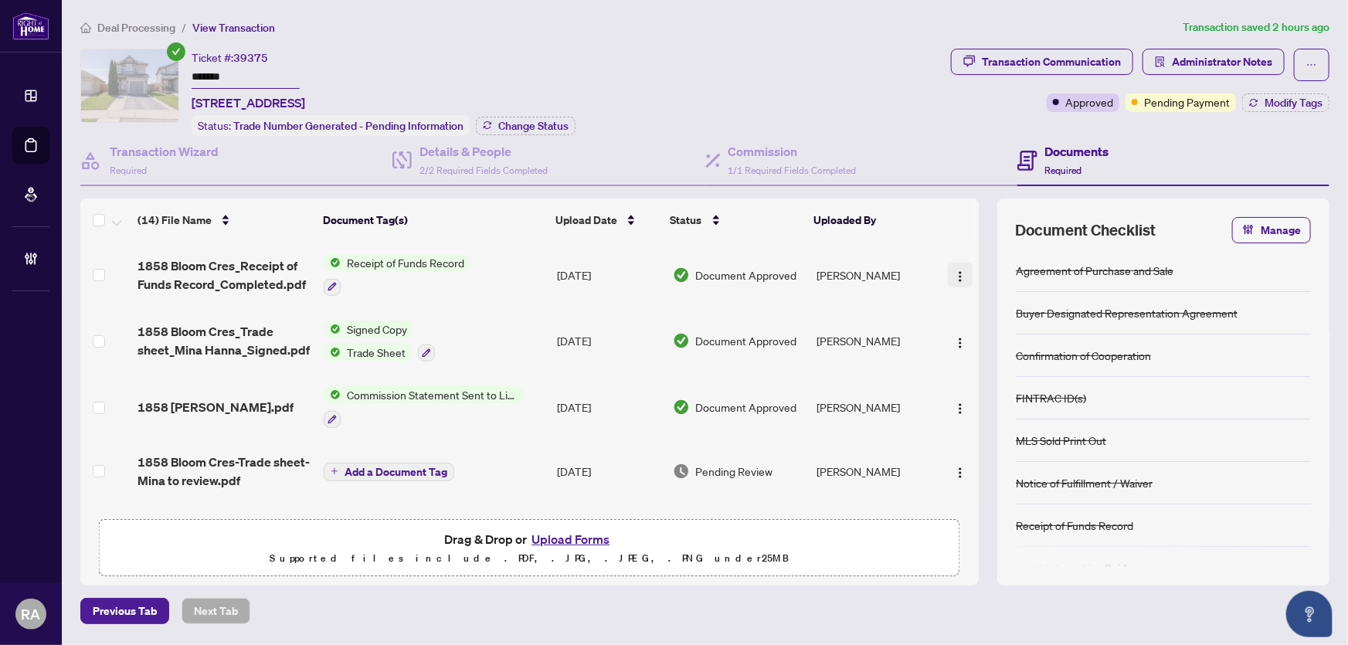
click at [955, 270] on img "button" at bounding box center [960, 276] width 12 height 12
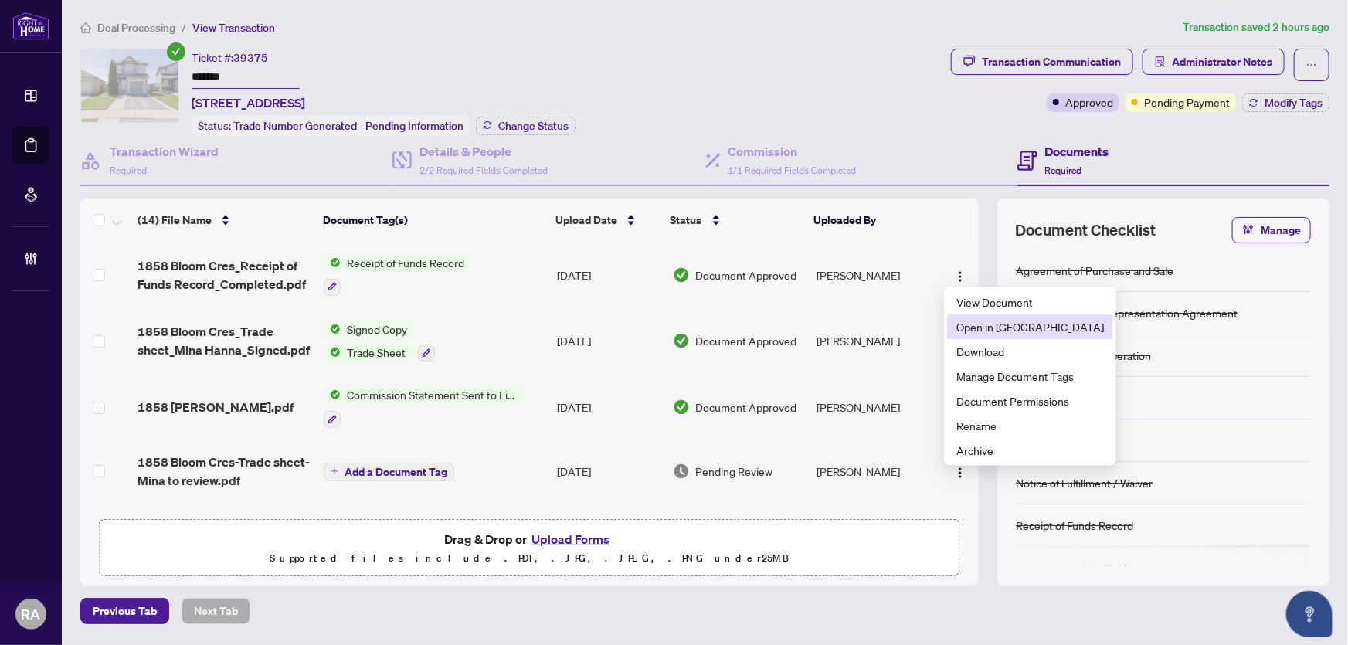
click at [1008, 330] on span "Open in [GEOGRAPHIC_DATA]" at bounding box center [1030, 326] width 148 height 17
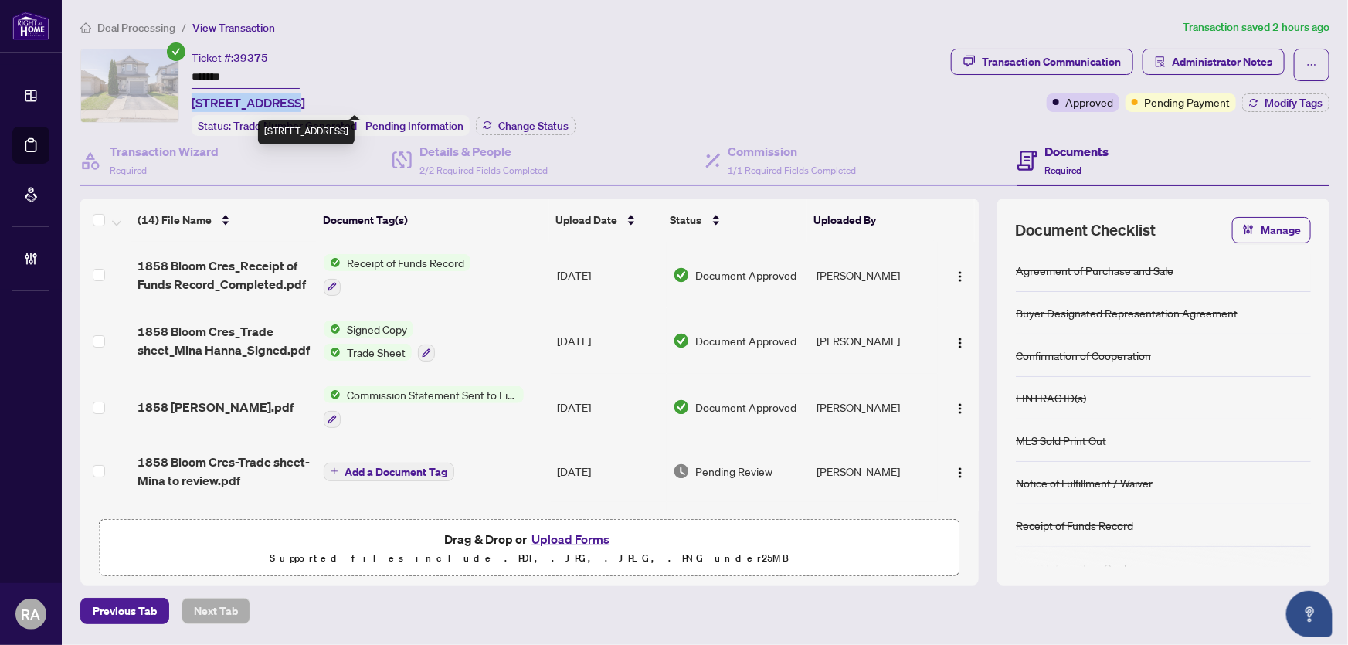
drag, startPoint x: 191, startPoint y: 100, endPoint x: 287, endPoint y: 100, distance: 95.8
click at [287, 100] on span "[STREET_ADDRESS]" at bounding box center [249, 102] width 114 height 19
copy span "1858 Bloom Cres"
click at [577, 52] on div "Ticket #: 39375 ******* [STREET_ADDRESS] Status: Trade Number Generated - Pendi…" at bounding box center [512, 92] width 864 height 87
click at [802, 56] on div "Ticket #: 39375 ******* [STREET_ADDRESS] Status: Trade Number Generated - Pendi…" at bounding box center [512, 92] width 864 height 87
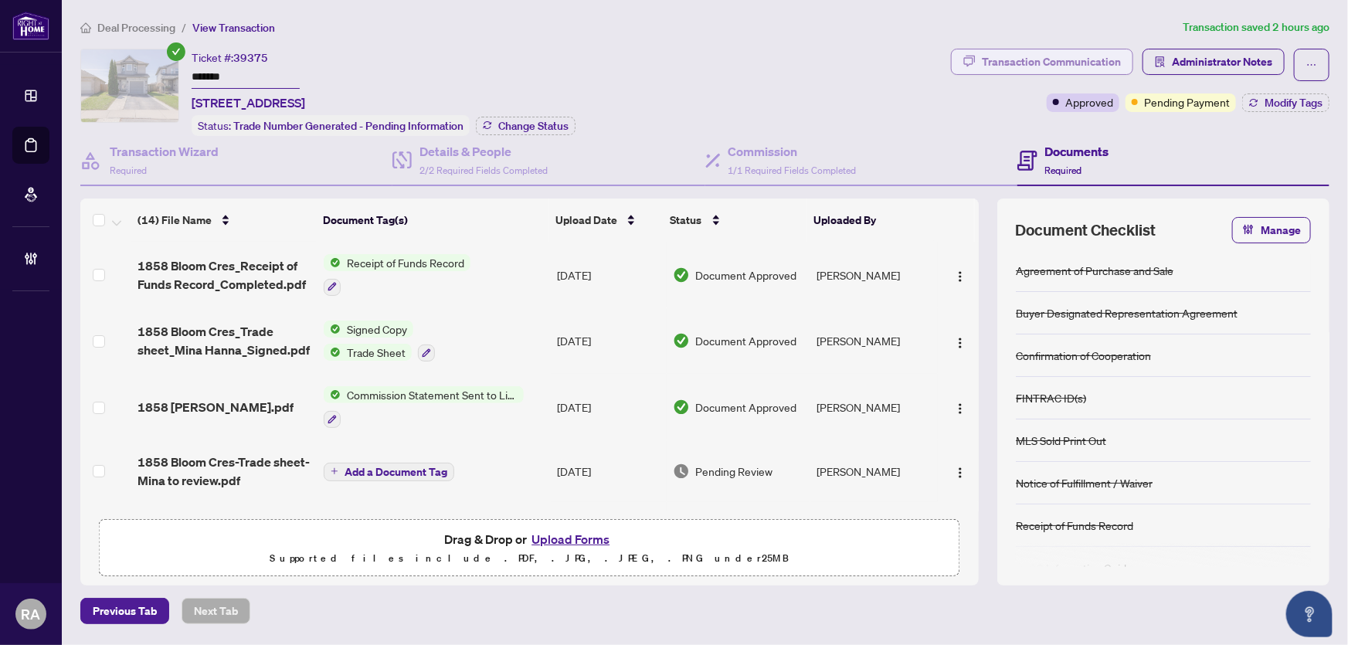
click at [1066, 63] on div "Transaction Communication" at bounding box center [1051, 61] width 139 height 25
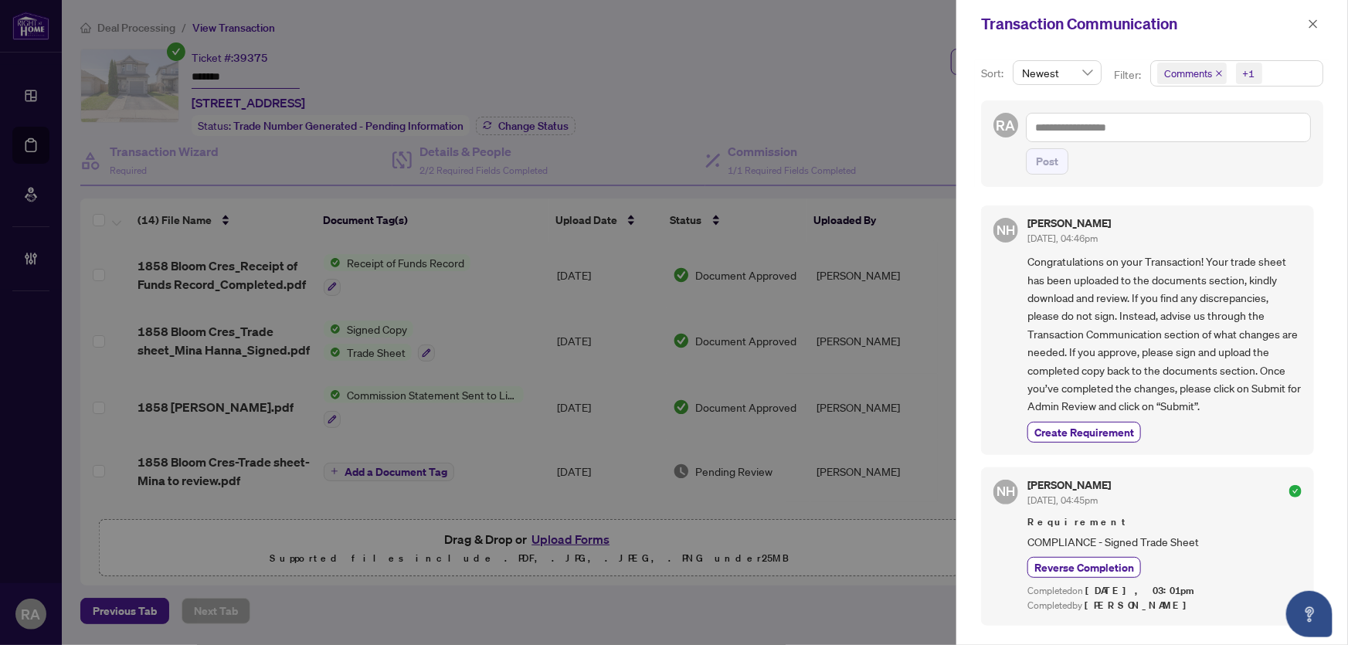
click at [1118, 171] on div "Post" at bounding box center [1168, 161] width 285 height 26
click at [1230, 123] on textarea at bounding box center [1168, 127] width 285 height 29
drag, startPoint x: 1309, startPoint y: 25, endPoint x: 1277, endPoint y: 29, distance: 32.0
click at [1309, 24] on icon "close" at bounding box center [1313, 24] width 11 height 11
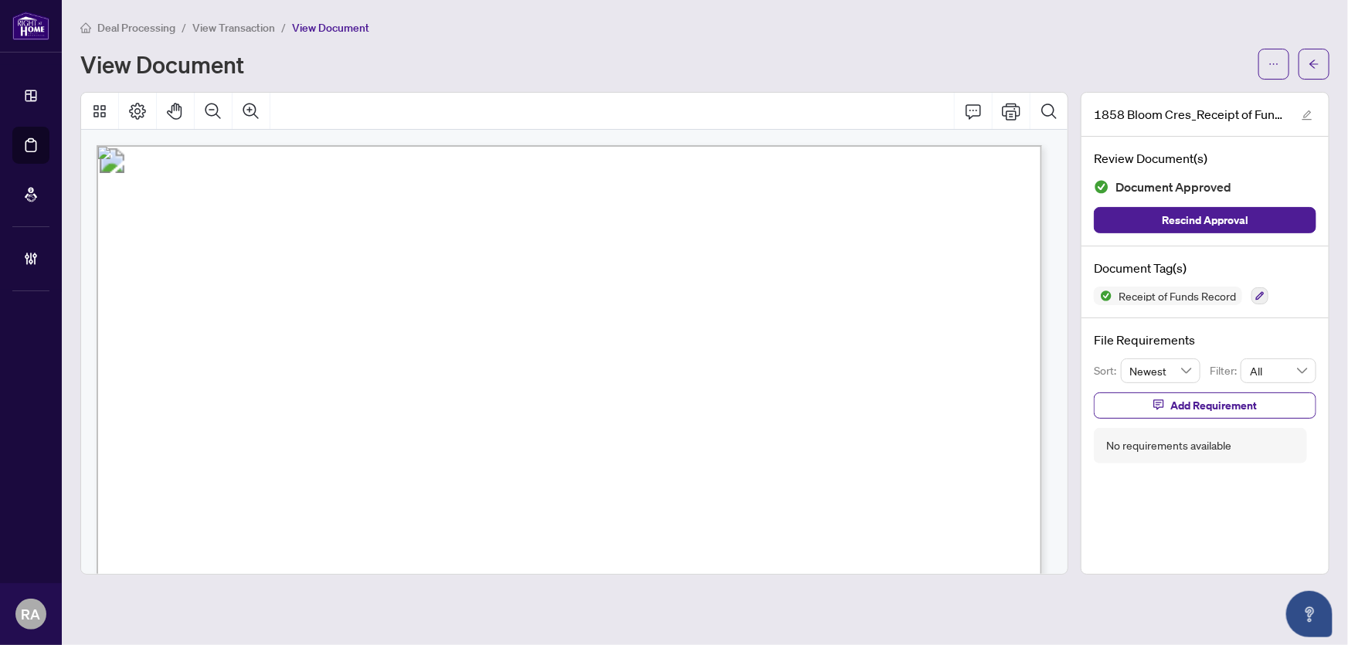
click at [137, 21] on span "Deal Processing" at bounding box center [136, 28] width 78 height 14
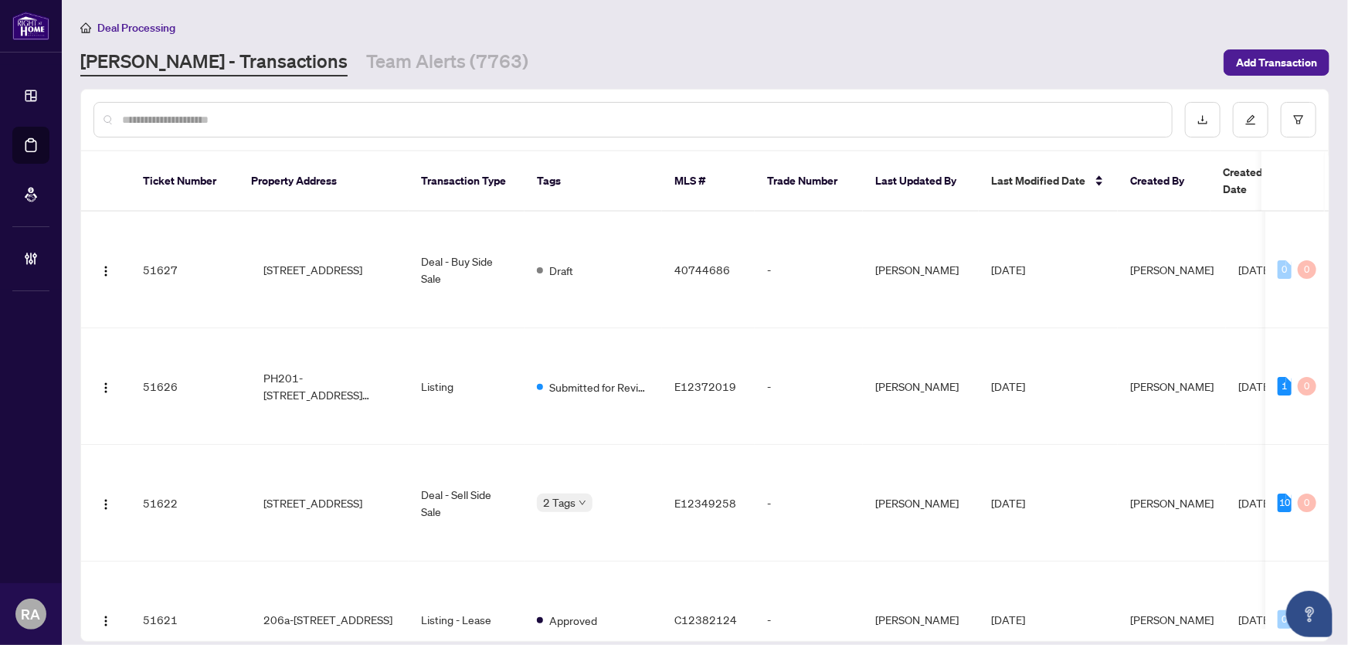
drag, startPoint x: 461, startPoint y: 114, endPoint x: 482, endPoint y: 91, distance: 31.2
click at [461, 114] on input "text" at bounding box center [640, 119] width 1037 height 17
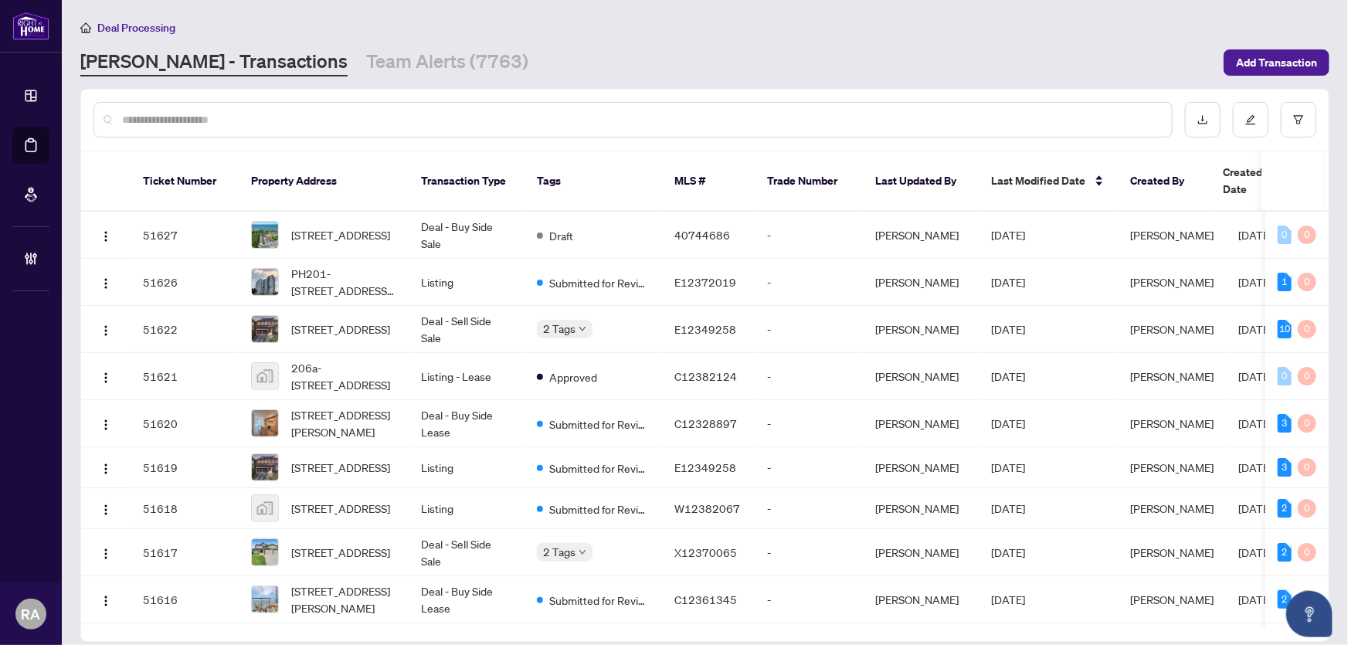
click at [543, 54] on div "[PERSON_NAME] - Transactions Team Alerts (7763)" at bounding box center [647, 63] width 1134 height 28
click at [543, 120] on input "text" at bounding box center [640, 119] width 1037 height 17
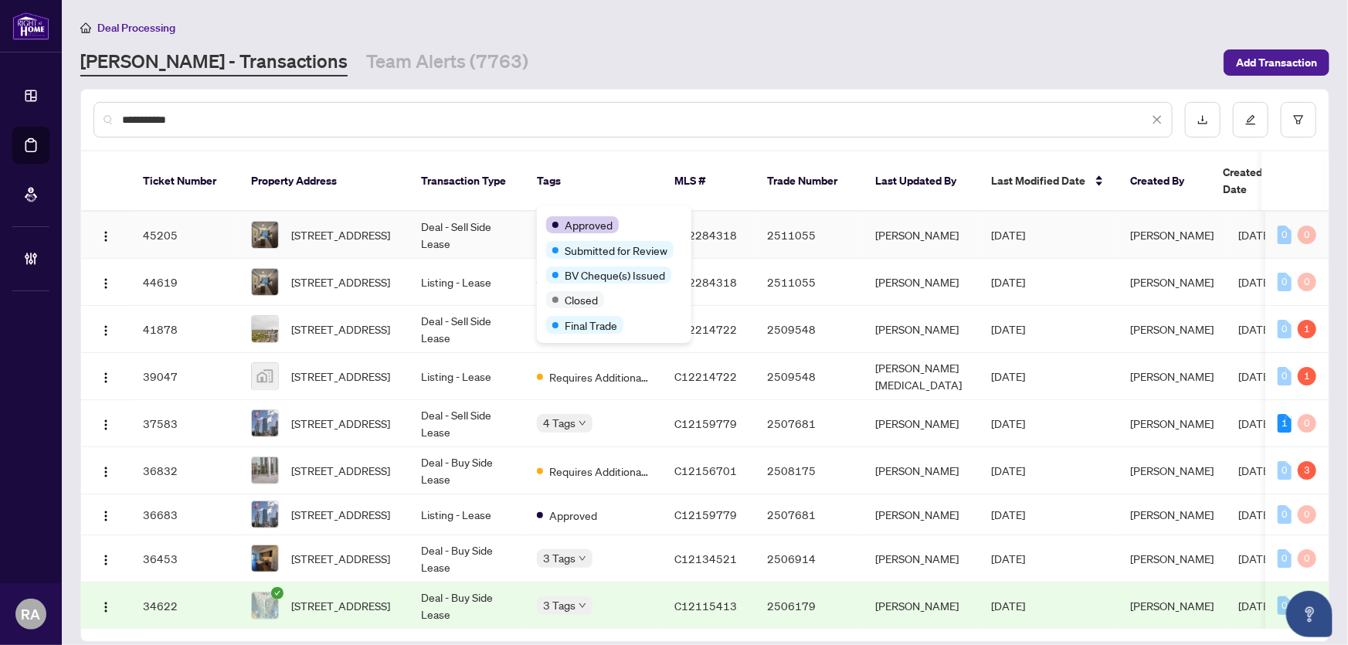
type input "**********"
click at [499, 221] on td "Deal - Sell Side Lease" at bounding box center [467, 235] width 116 height 47
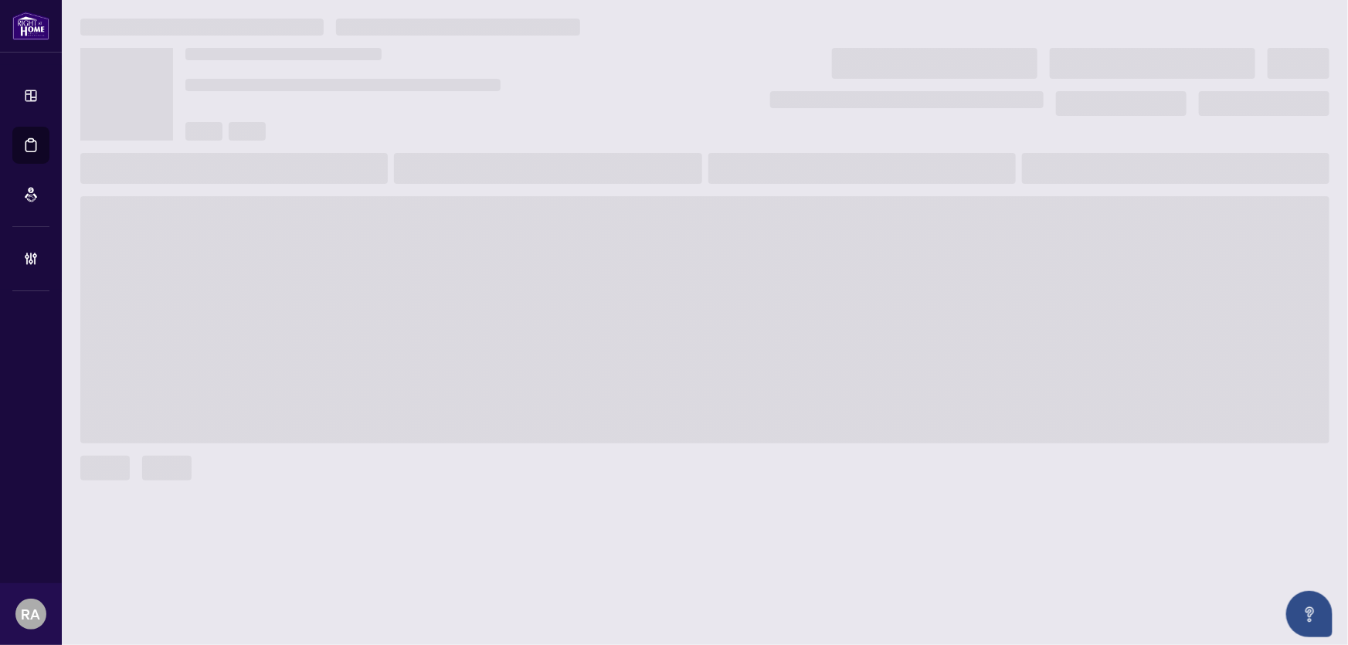
click at [708, 52] on div at bounding box center [1019, 82] width 622 height 68
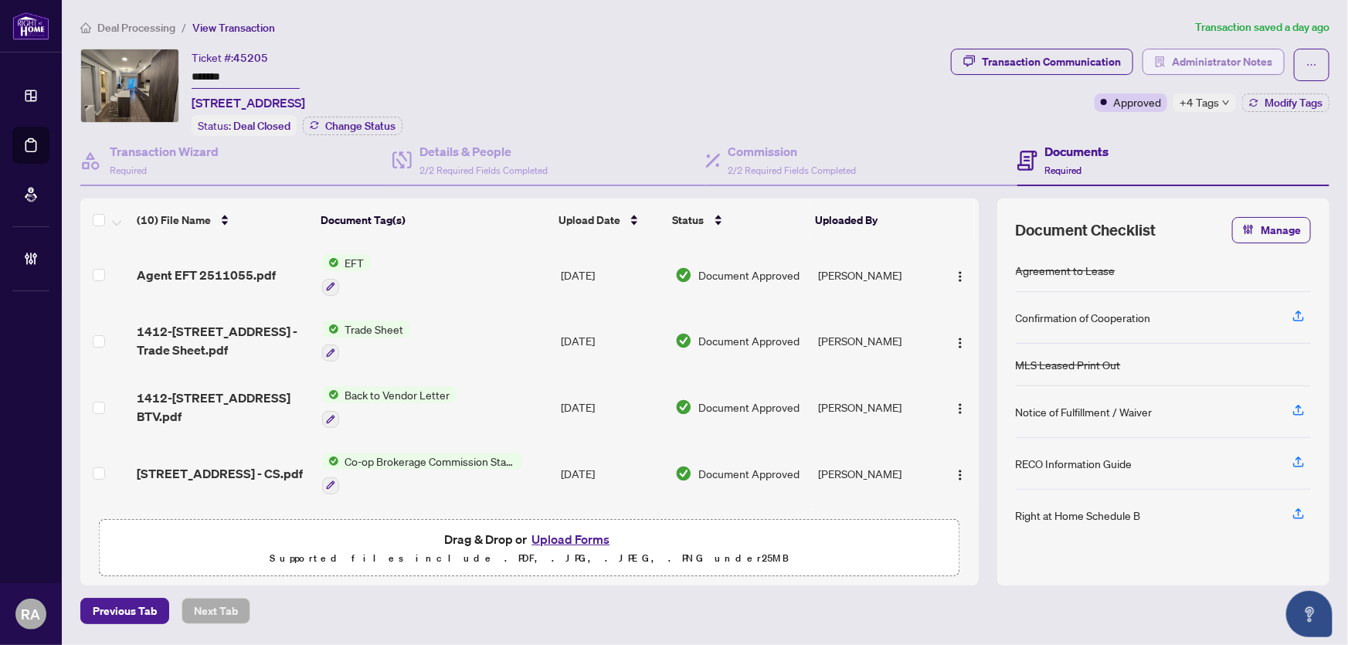
click at [1218, 58] on span "Administrator Notes" at bounding box center [1222, 61] width 100 height 25
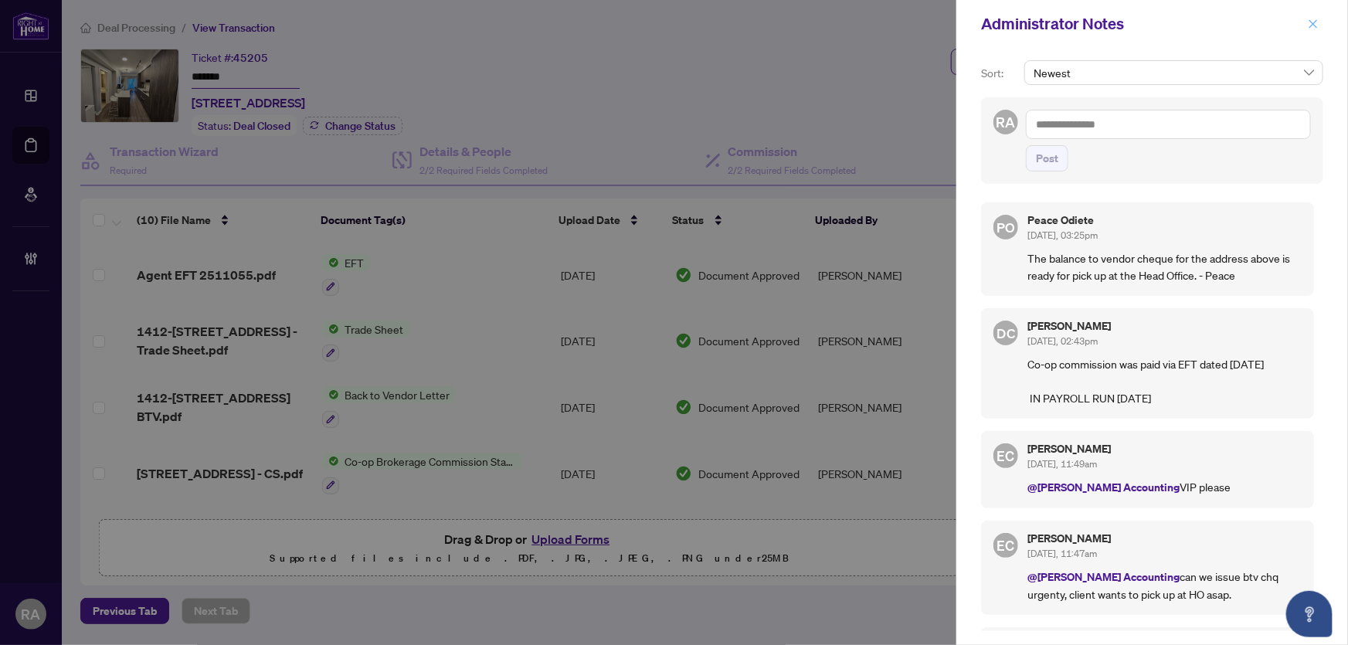
click at [1311, 25] on icon "close" at bounding box center [1313, 24] width 11 height 11
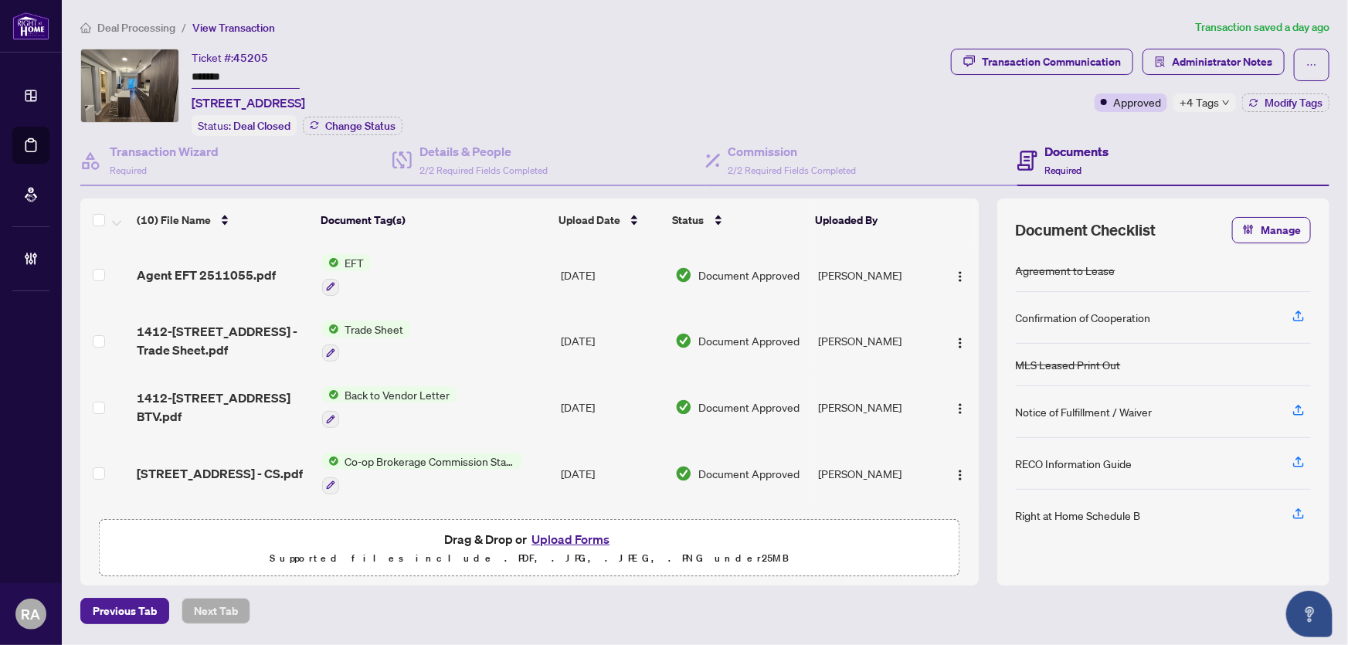
drag, startPoint x: 265, startPoint y: 73, endPoint x: 185, endPoint y: 70, distance: 79.6
click at [185, 70] on div "Ticket #: 45205 ******* [STREET_ADDRESS] Status: Deal Closed Change Status" at bounding box center [512, 92] width 864 height 87
click at [1241, 54] on span "Administrator Notes" at bounding box center [1222, 61] width 100 height 25
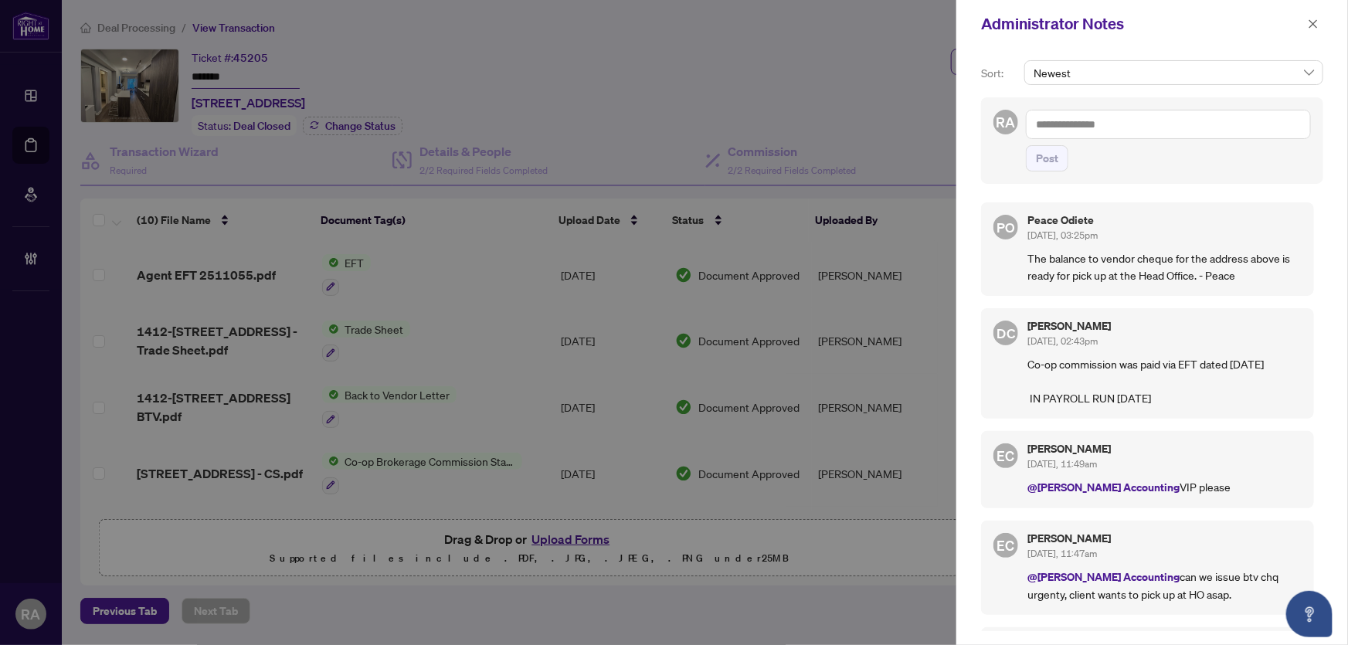
click at [1136, 122] on textarea at bounding box center [1168, 124] width 285 height 29
paste textarea "**********"
type textarea "**********"
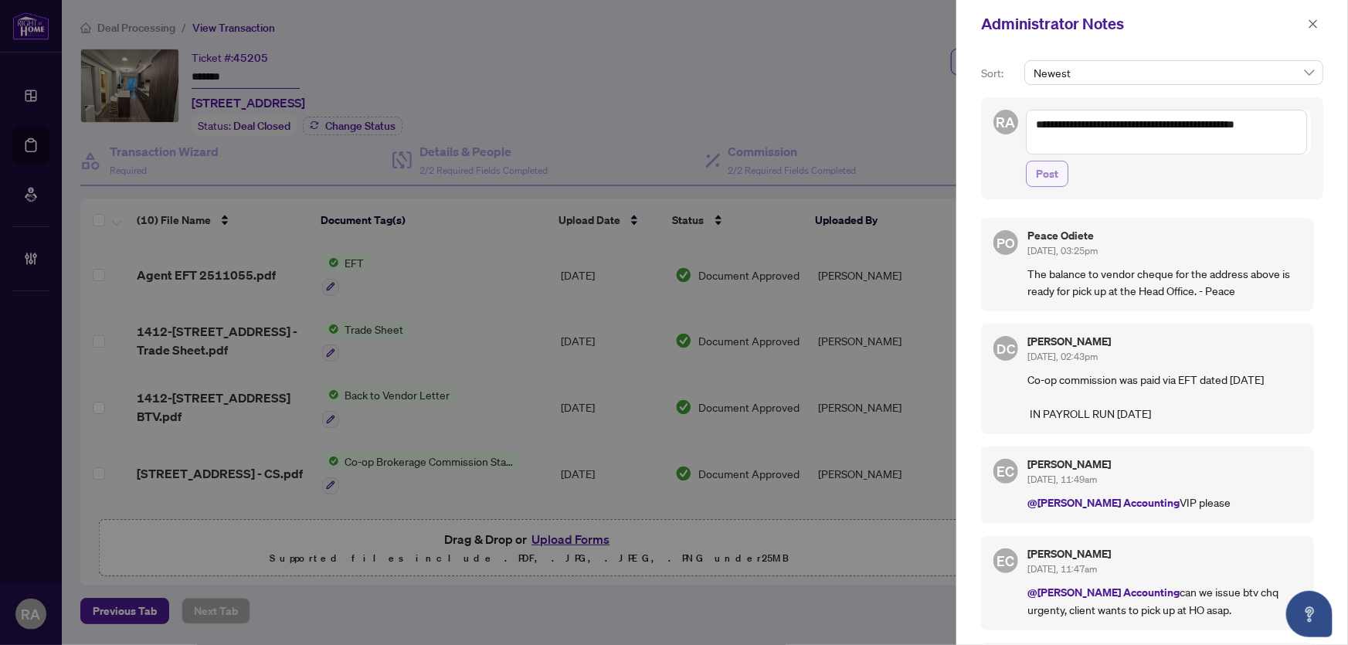
click at [1050, 175] on span "Post" at bounding box center [1047, 173] width 22 height 25
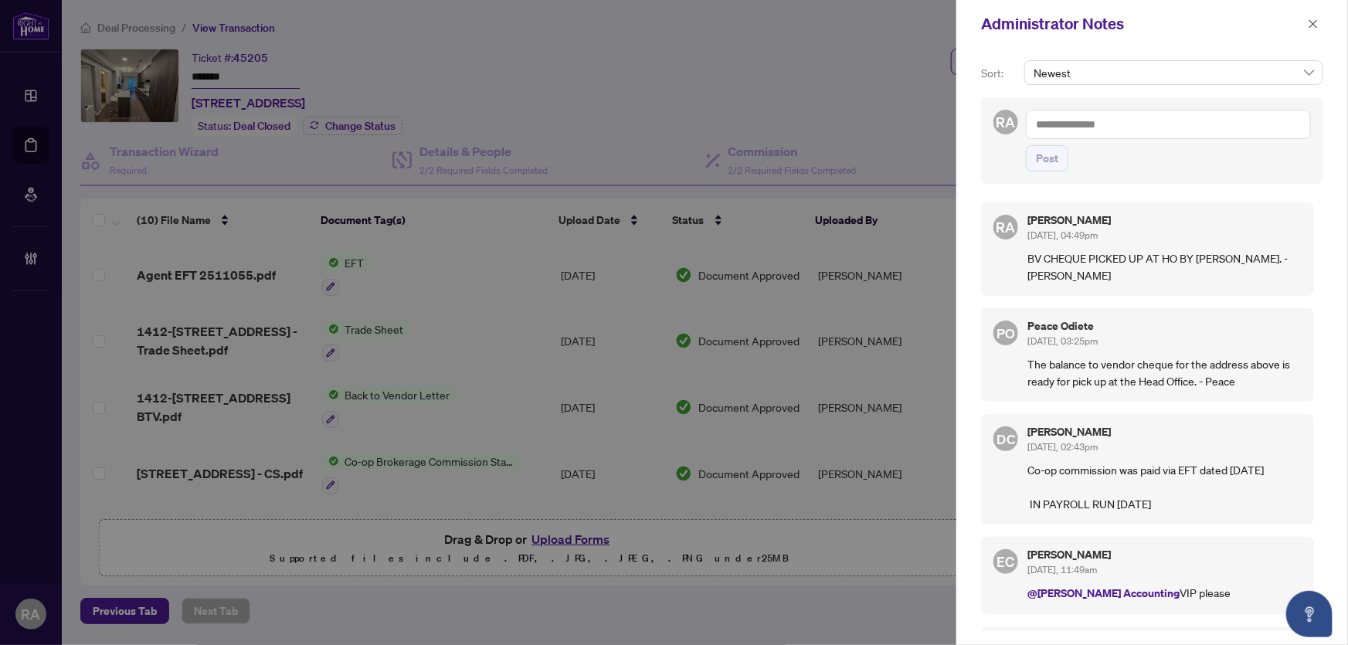
drag, startPoint x: 1308, startPoint y: 28, endPoint x: 1260, endPoint y: 39, distance: 49.1
click at [1308, 27] on icon "close" at bounding box center [1313, 24] width 11 height 11
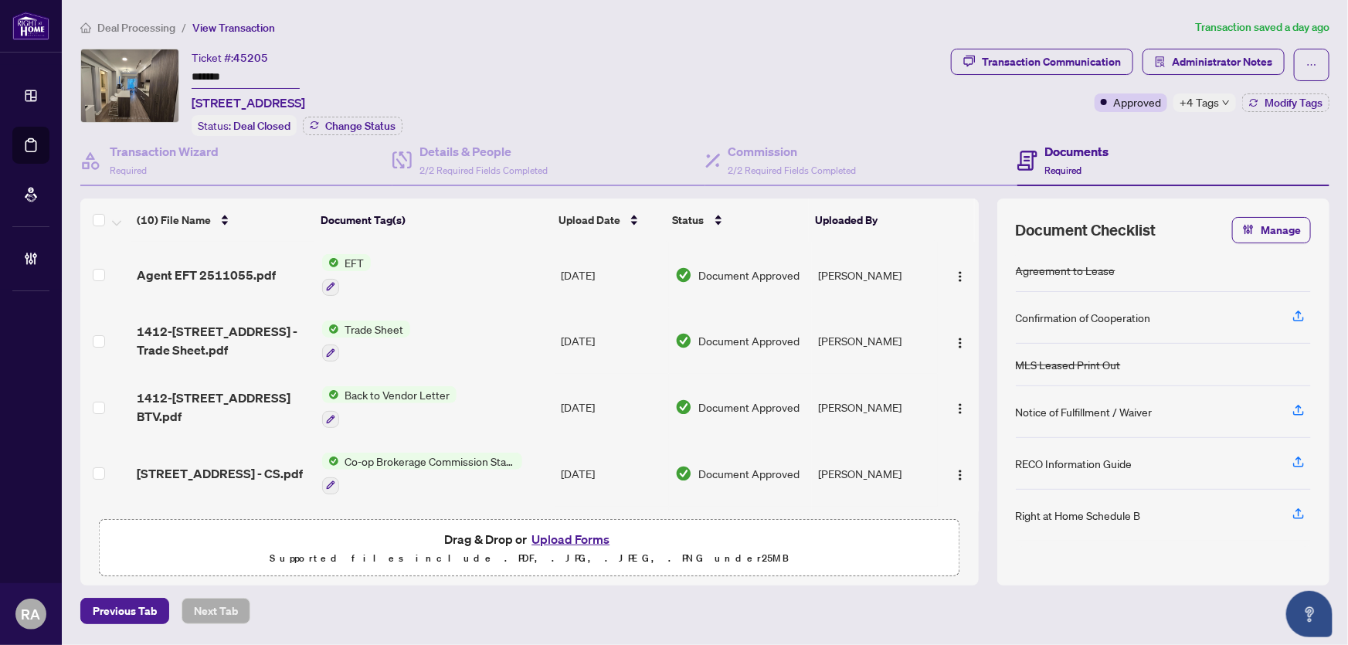
click at [1196, 103] on span "+4 Tags" at bounding box center [1198, 102] width 39 height 18
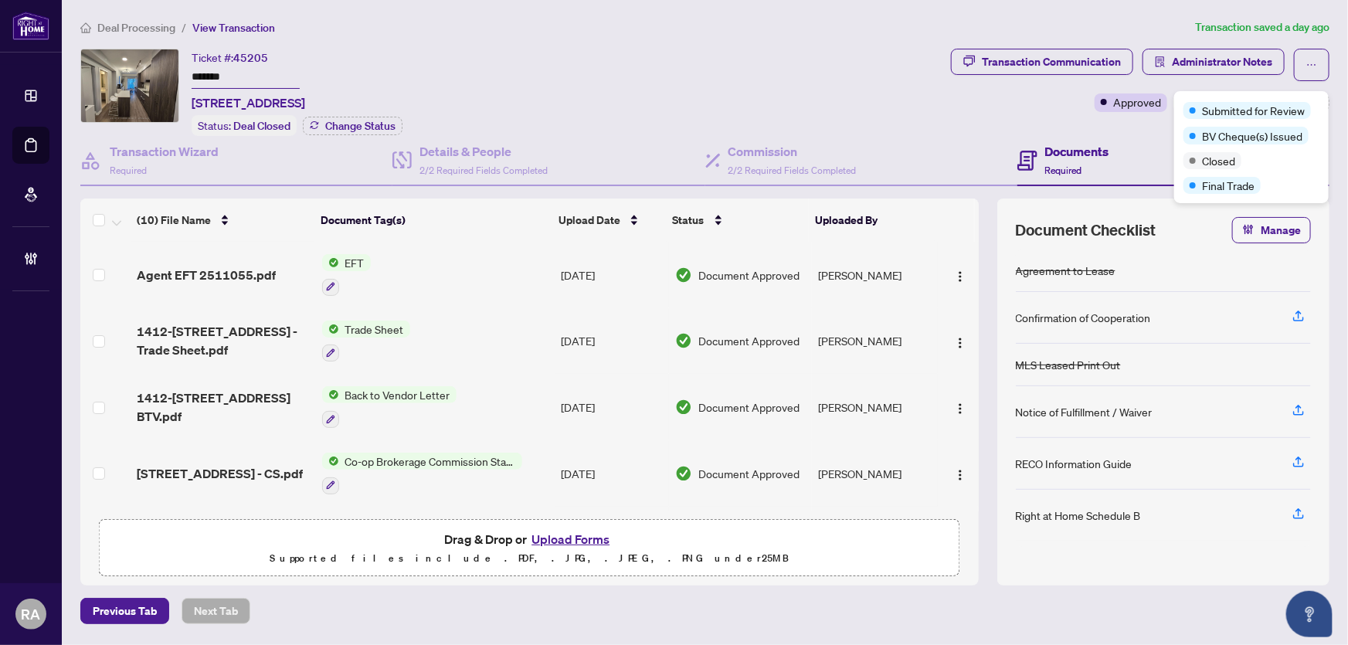
click at [850, 70] on div "Ticket #: 45205 ******* [STREET_ADDRESS] Status: Deal Closed Change Status" at bounding box center [512, 92] width 864 height 87
